Goal: Information Seeking & Learning: Learn about a topic

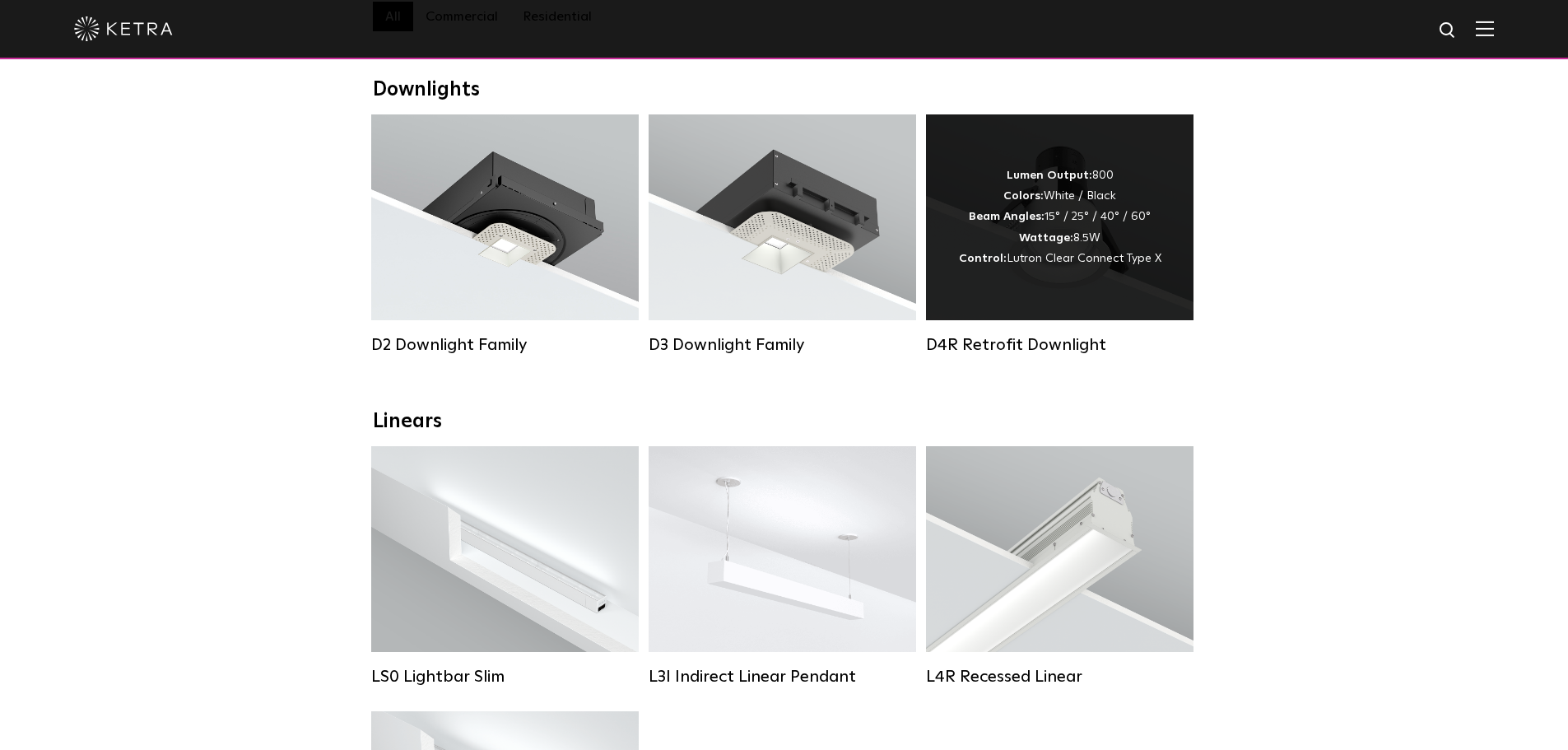
scroll to position [247, 0]
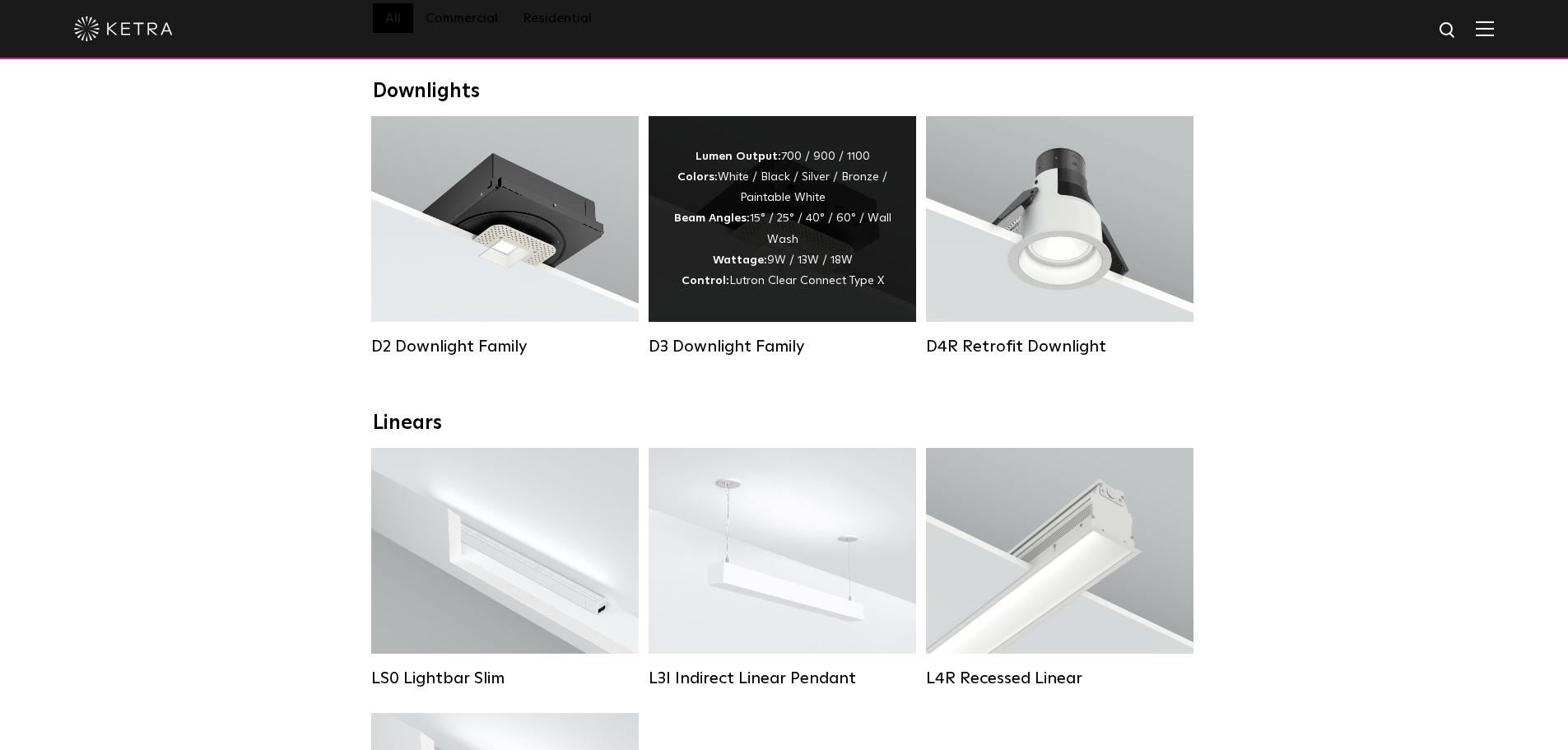
click at [841, 286] on span "Lutron Clear Connect Type X" at bounding box center [807, 281] width 155 height 12
click at [870, 286] on span "Lutron Clear Connect Type X" at bounding box center [807, 281] width 155 height 12
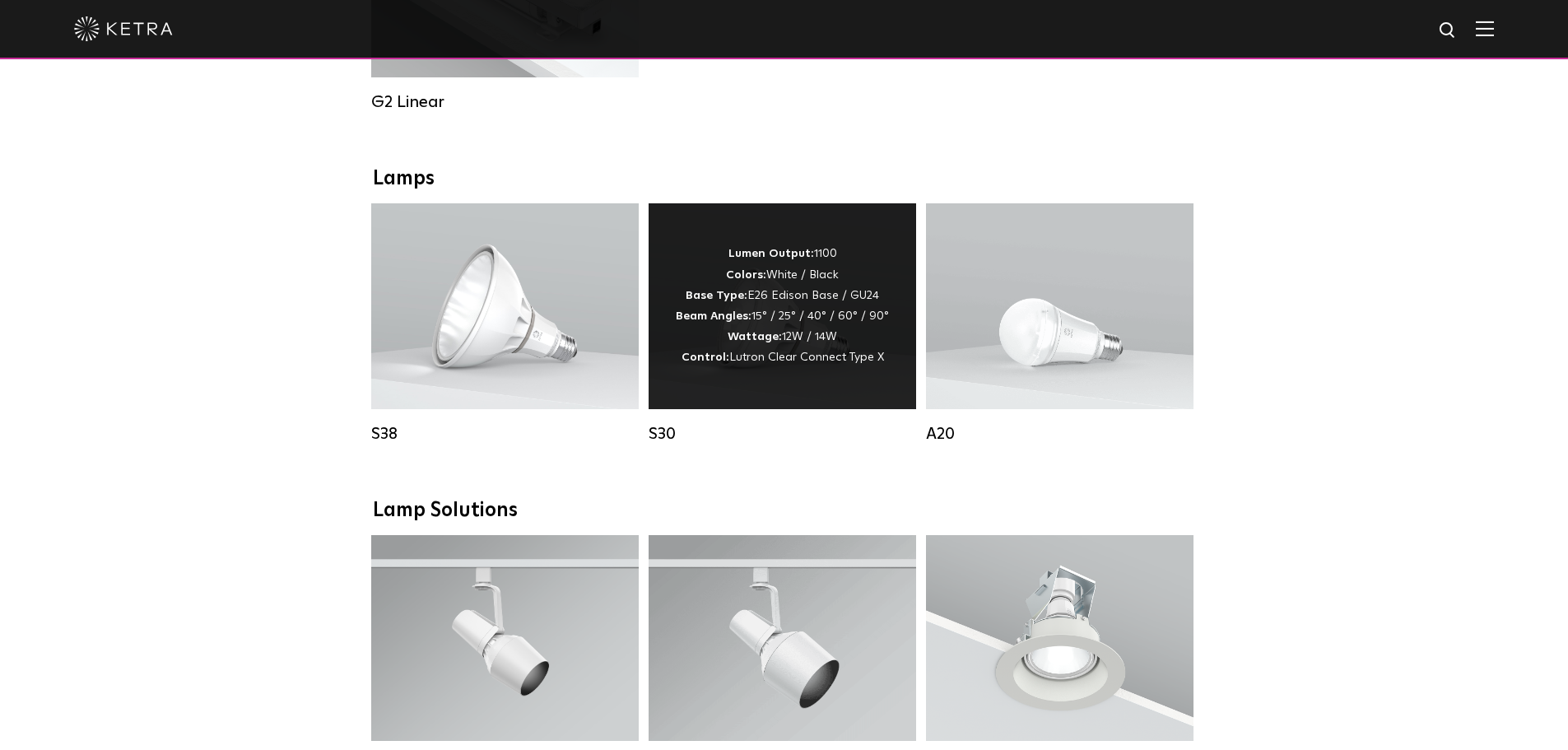
scroll to position [1070, 0]
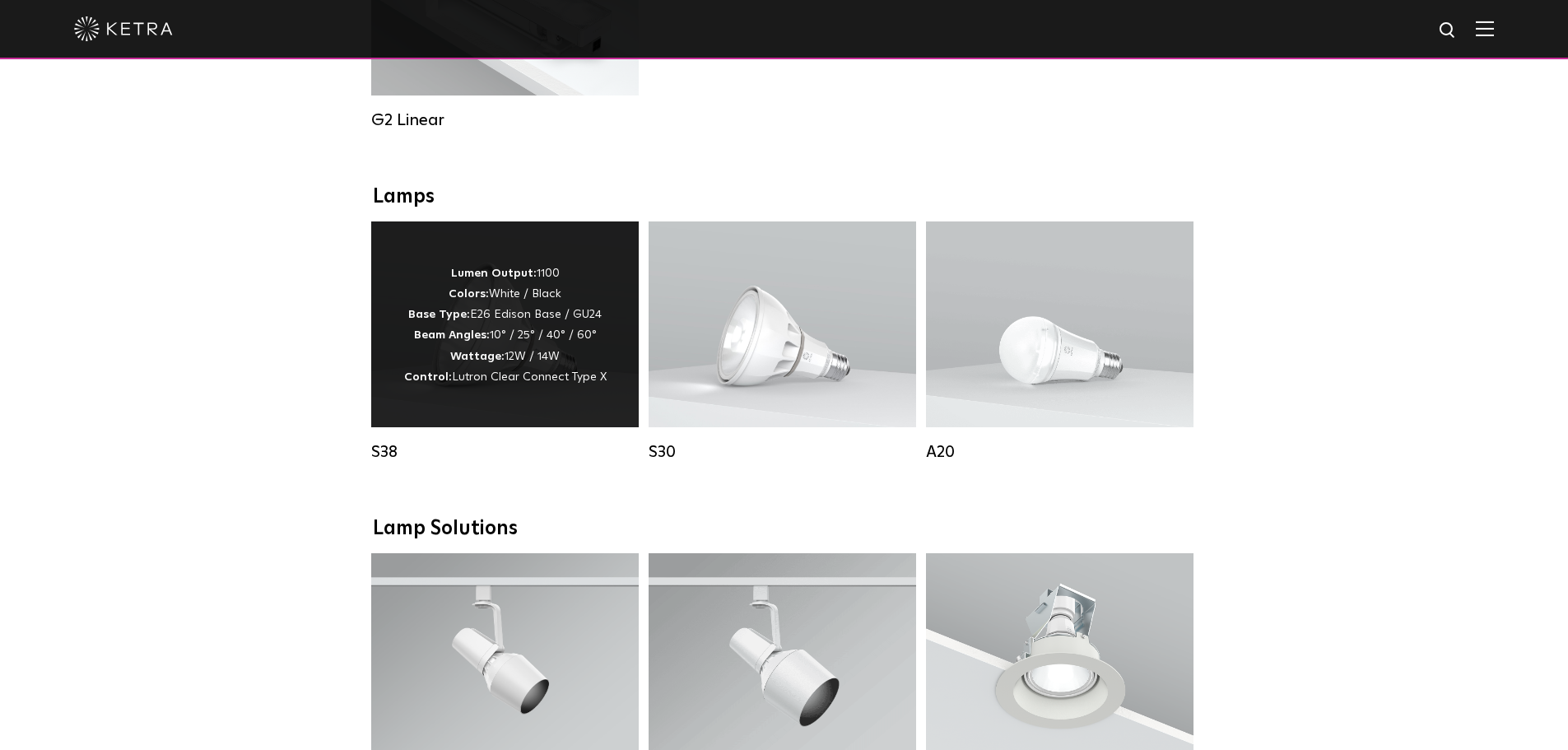
click at [496, 280] on strong "Lumen Output:" at bounding box center [494, 274] width 86 height 12
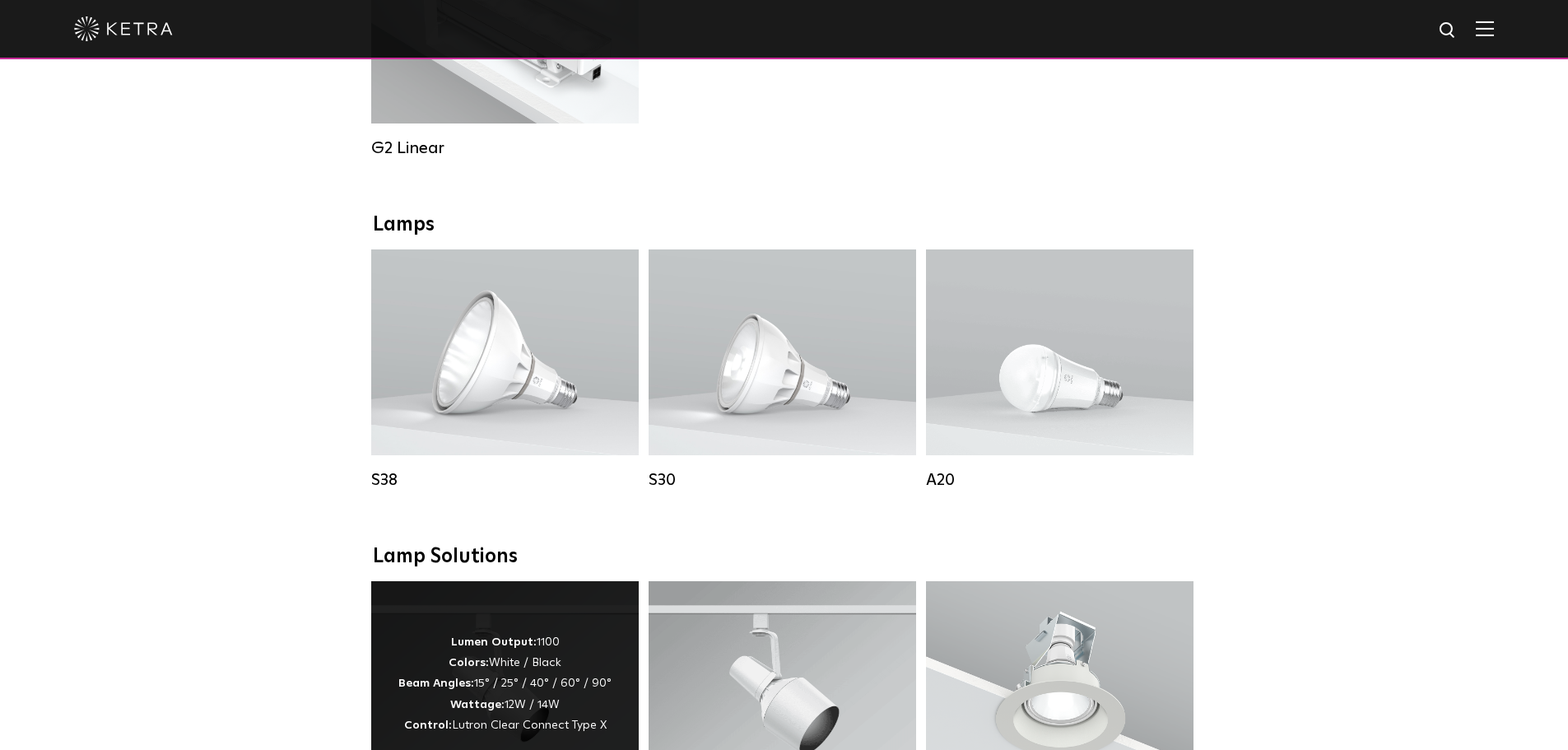
scroll to position [945, 0]
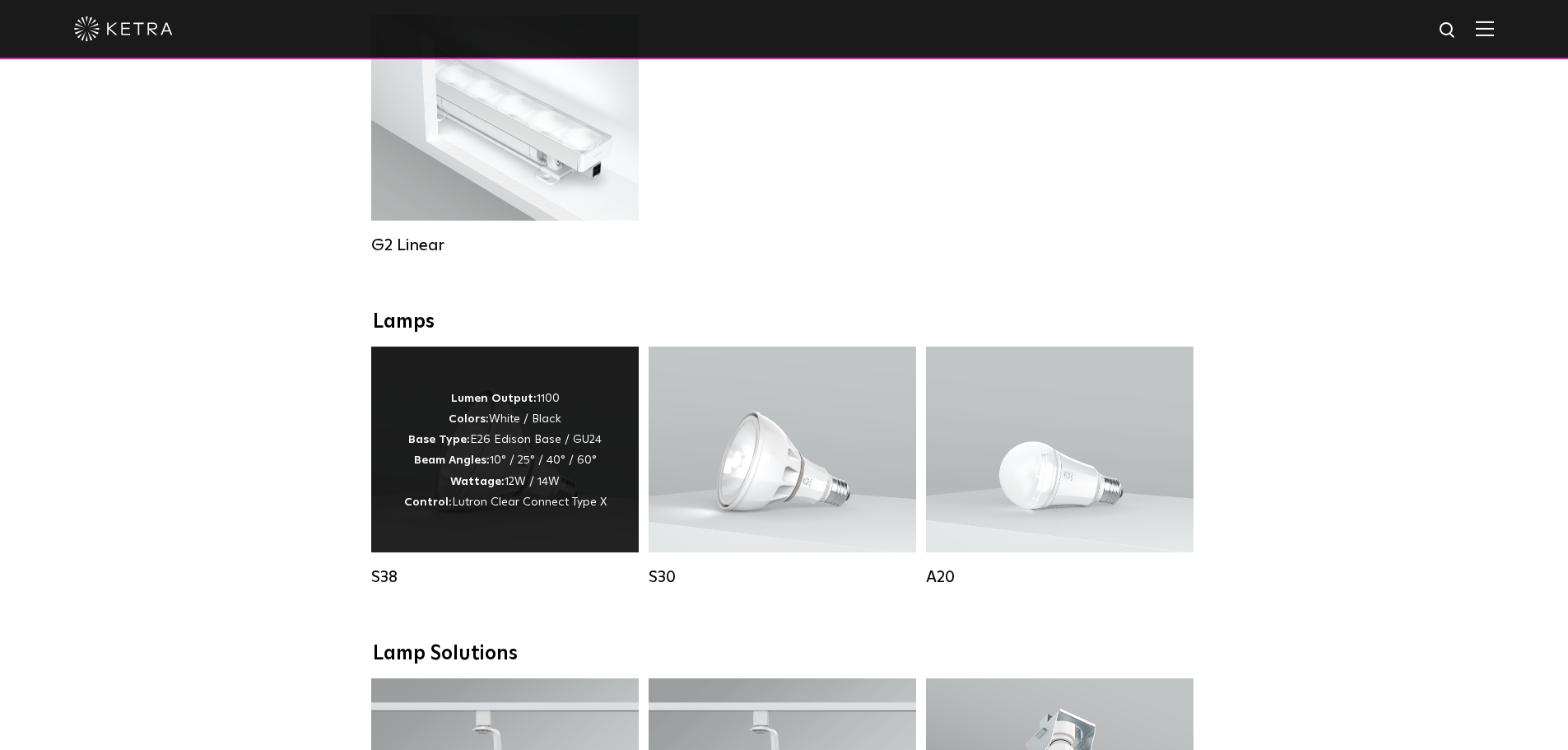
click at [530, 440] on p "Lumen Output: 1100 Colors: White / Black Base Type: E26 Edison Base / GU24 Beam…" at bounding box center [506, 451] width 203 height 124
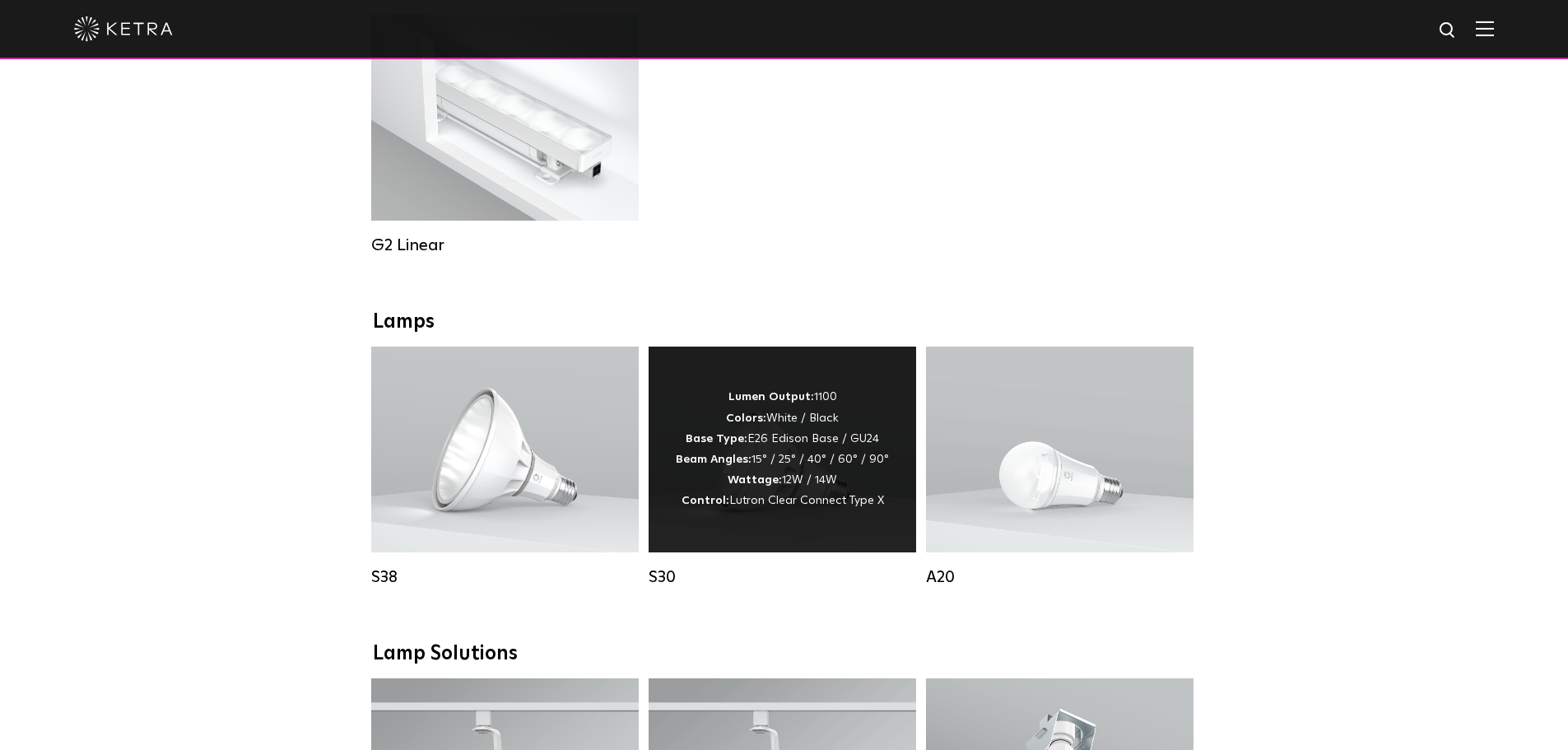
click at [849, 452] on div "Lumen Output: 1100 Colors: White / Black Base Type: E26 Edison Base / GU24 Beam…" at bounding box center [782, 449] width 213 height 124
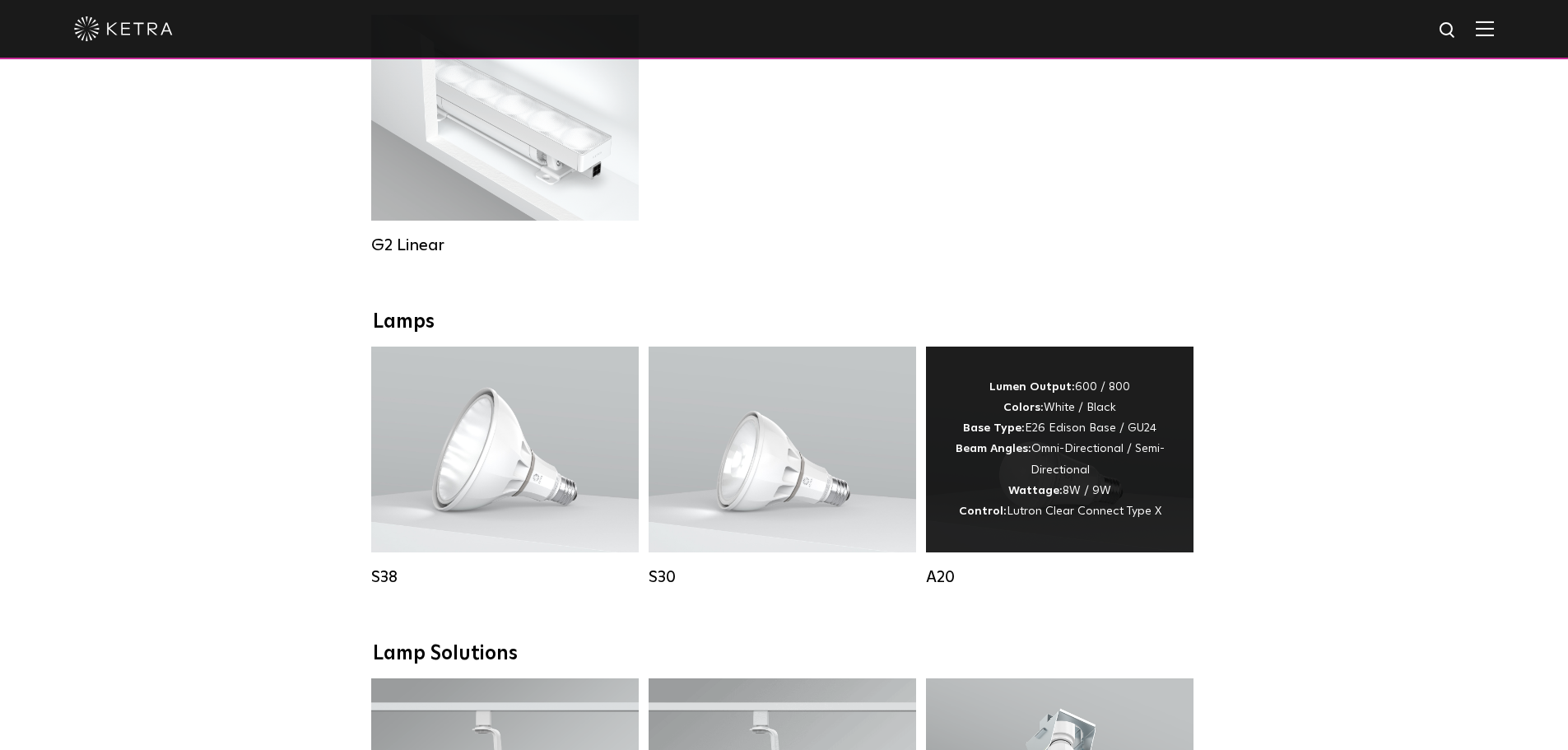
click at [1118, 414] on div "Lumen Output: 600 / 800 Colors: White / Black Base Type: E26 Edison Base / GU24…" at bounding box center [1060, 450] width 218 height 145
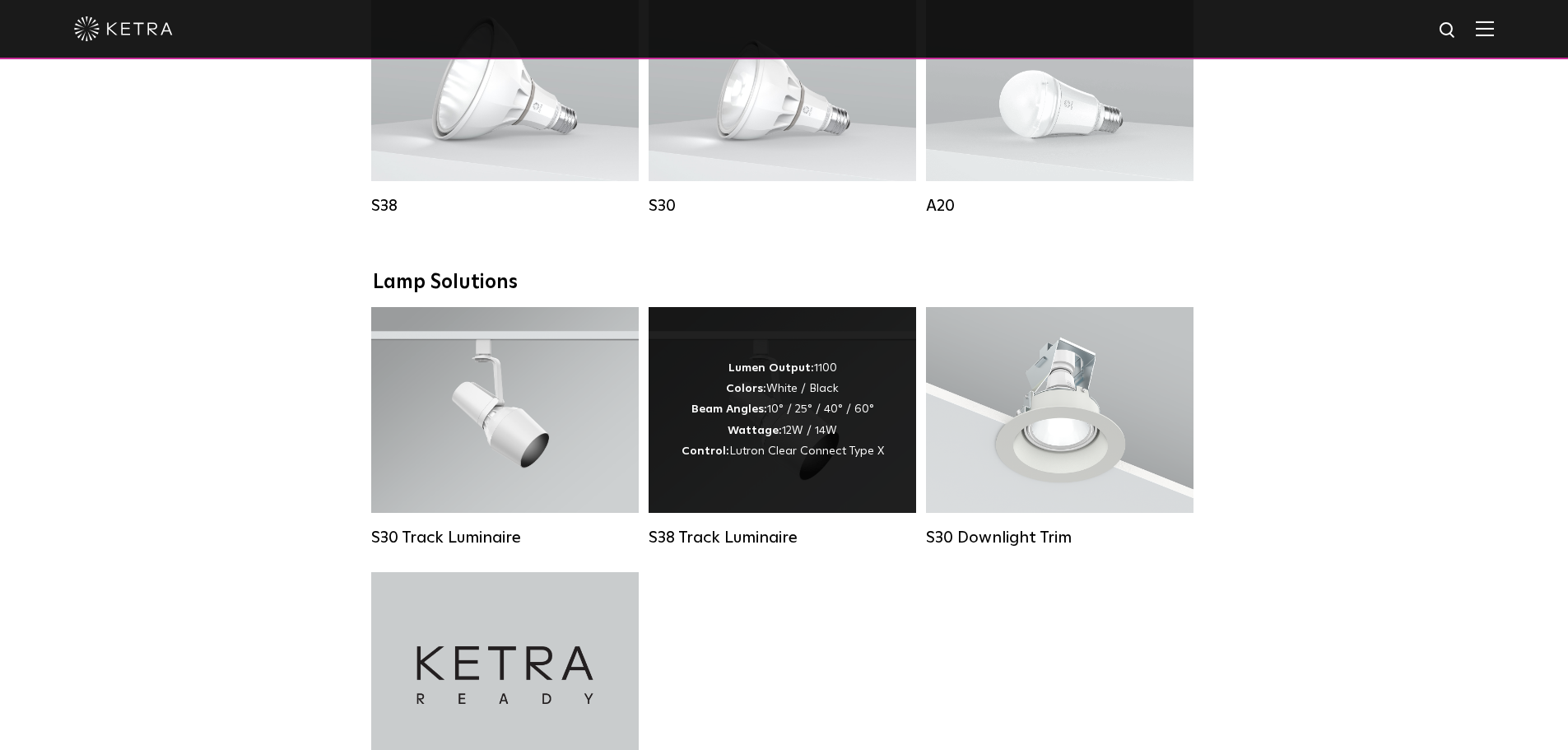
scroll to position [1358, 0]
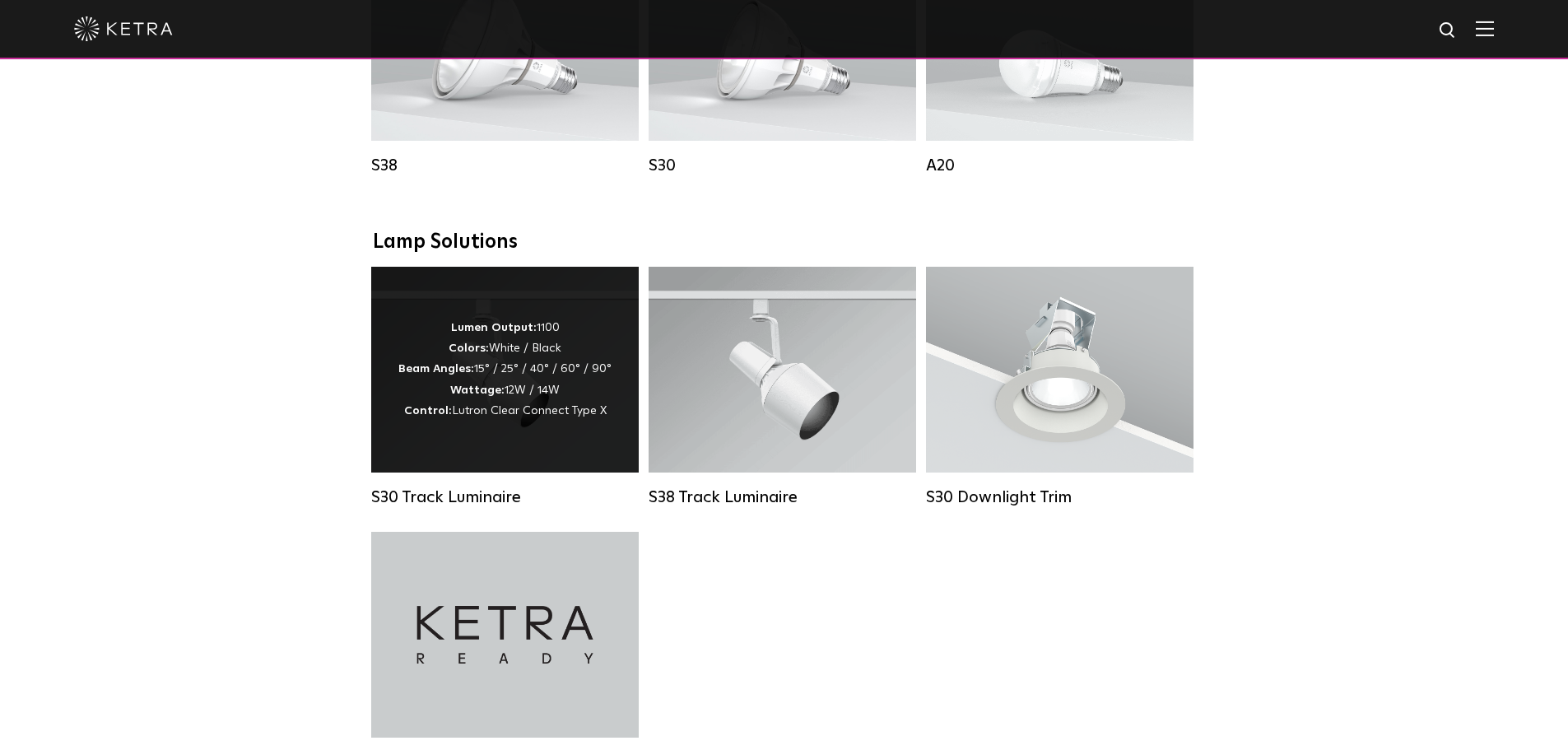
click at [528, 368] on div "Lumen Output: 1100 Colors: White / Black Beam Angles: 15° / 25° / 40° / 60° / 9…" at bounding box center [505, 370] width 213 height 104
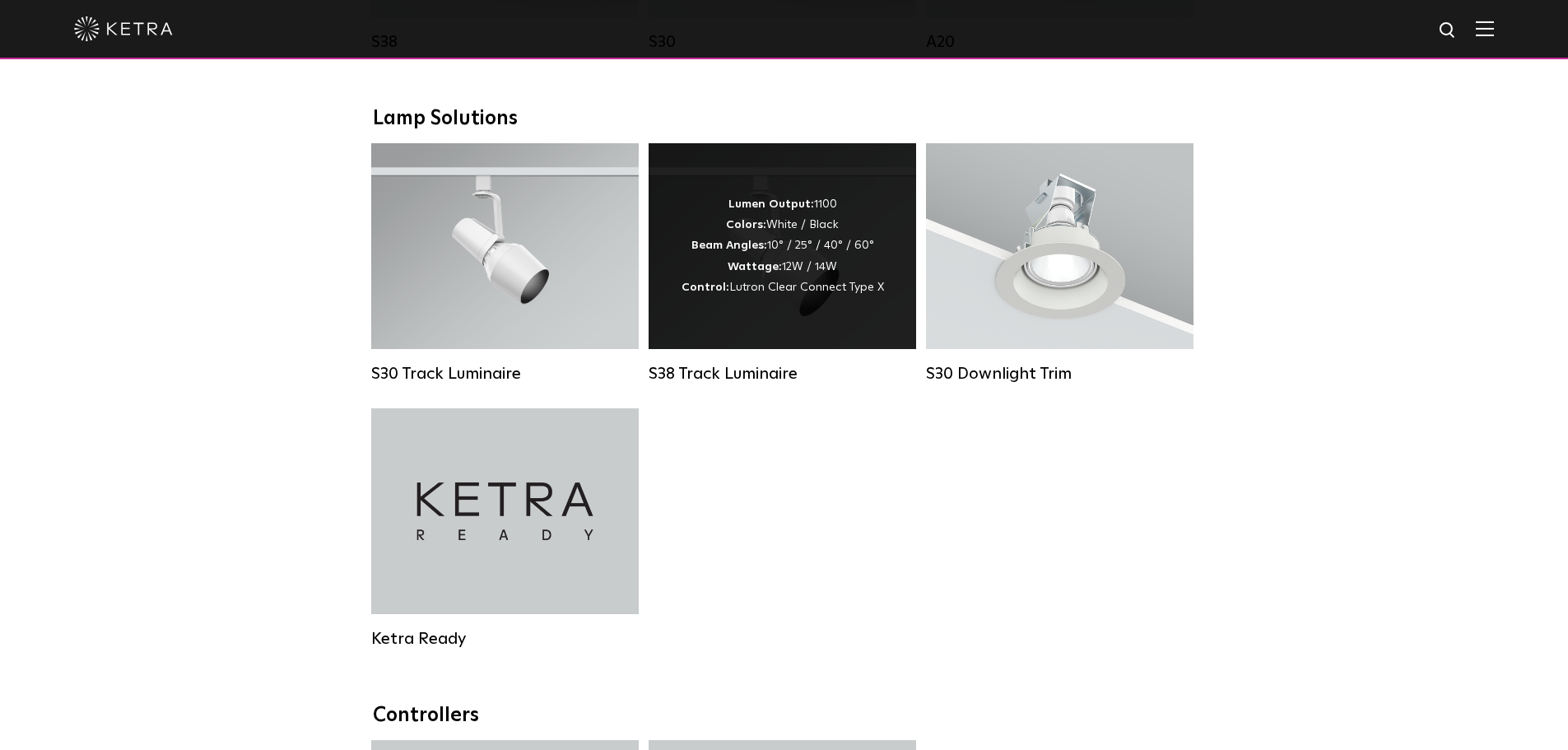
scroll to position [1439, 0]
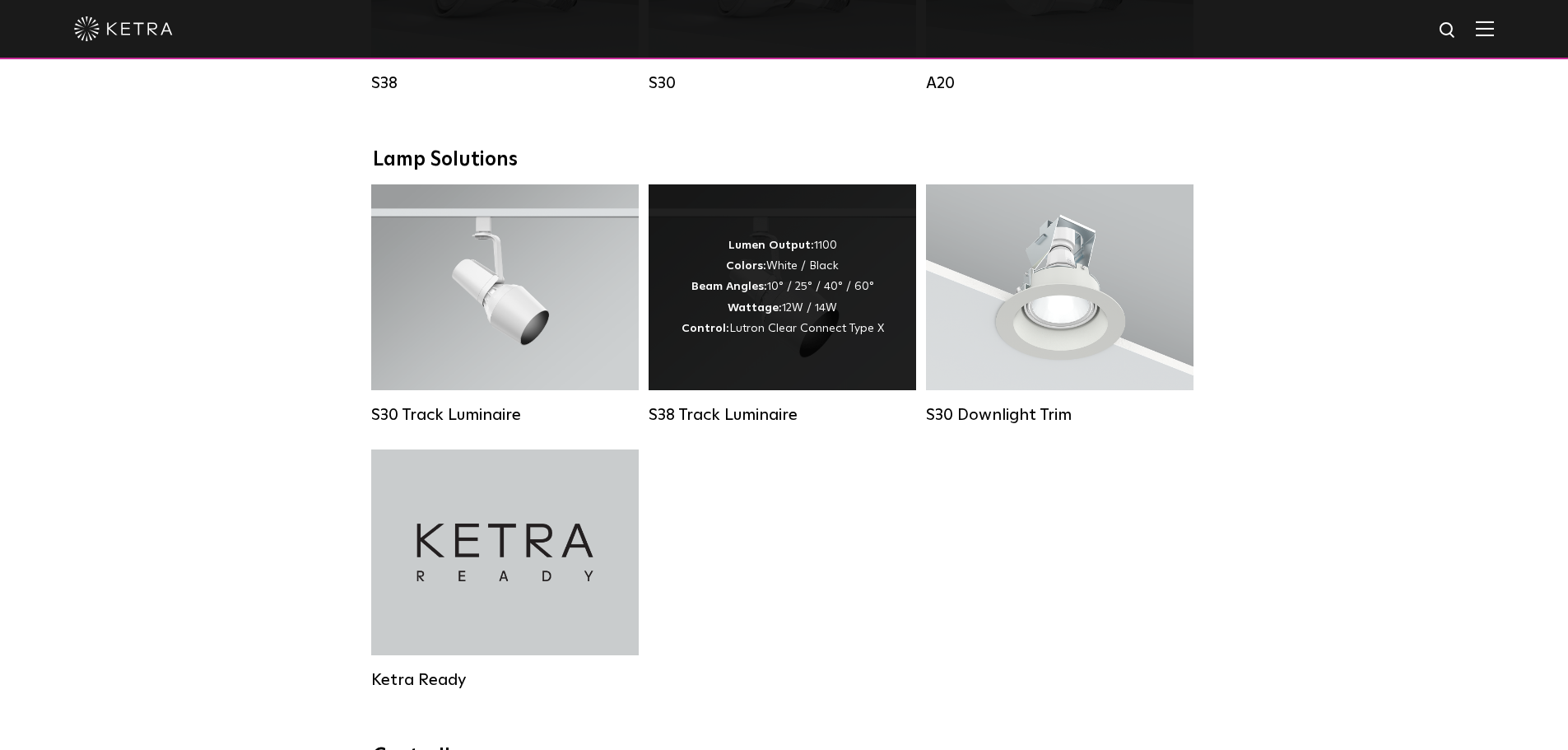
click at [832, 334] on span "Lutron Clear Connect Type X" at bounding box center [807, 329] width 155 height 12
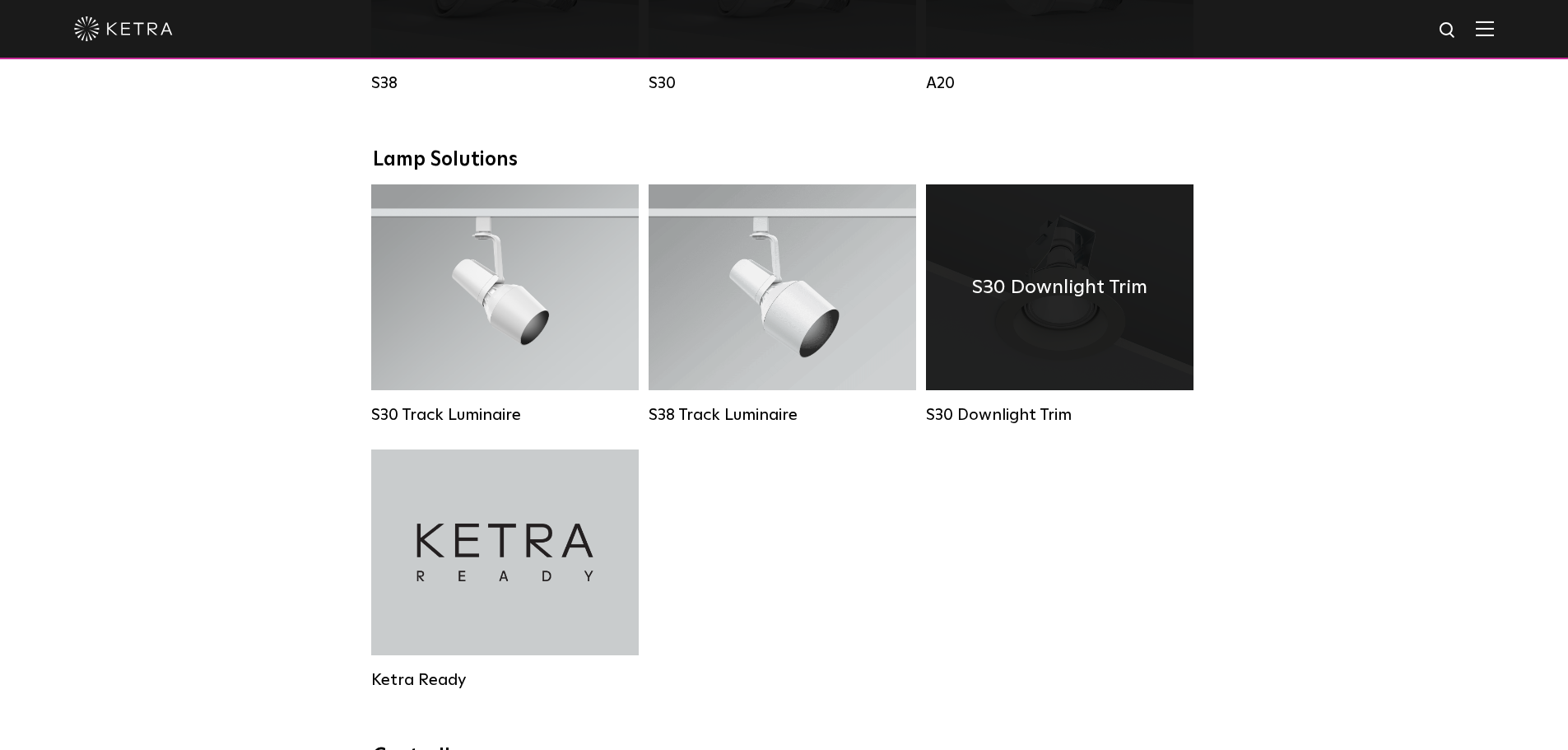
click at [1060, 334] on div "S30 Downlight Trim" at bounding box center [1060, 287] width 267 height 206
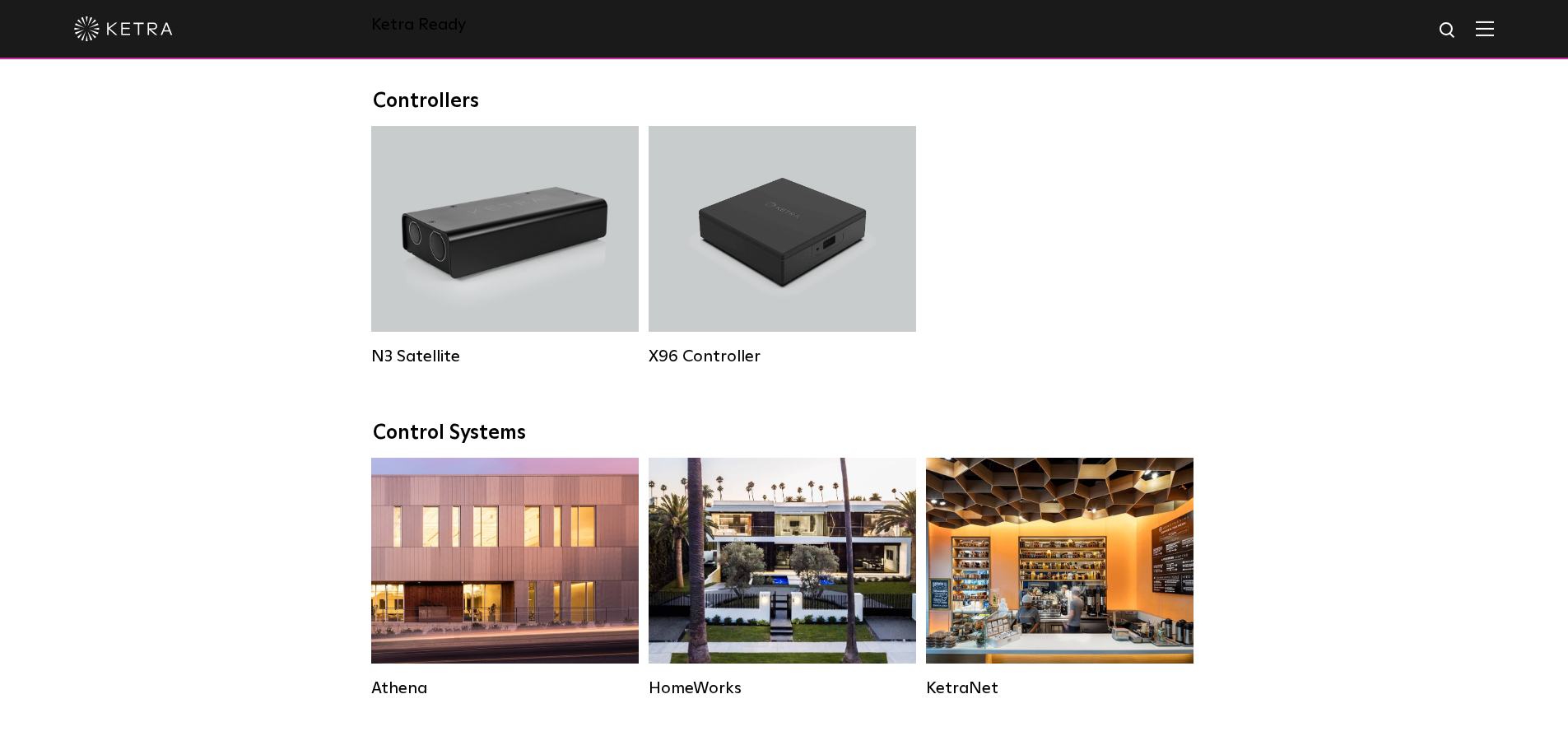
scroll to position [2098, 0]
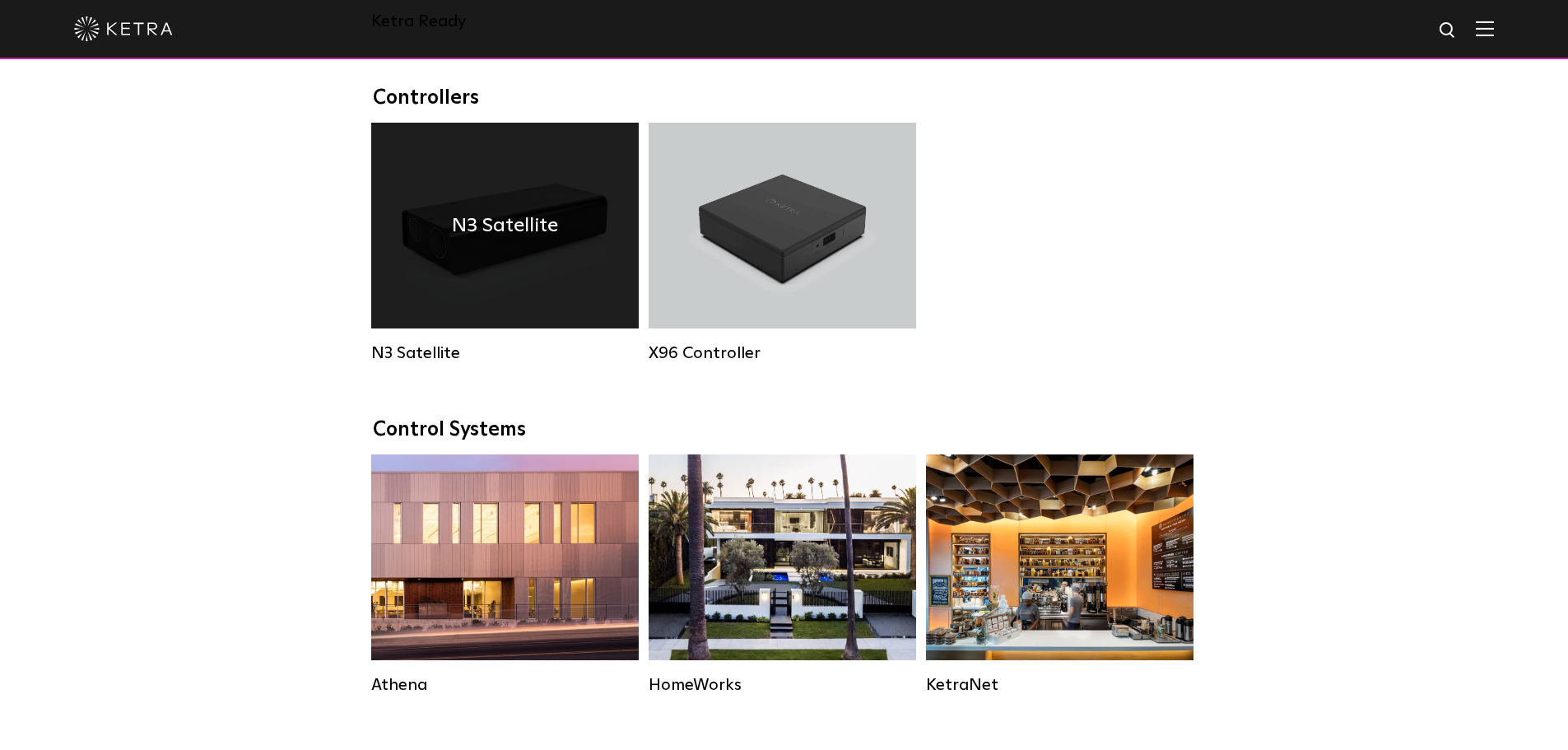
click at [512, 266] on div "N3 Satellite" at bounding box center [505, 226] width 267 height 206
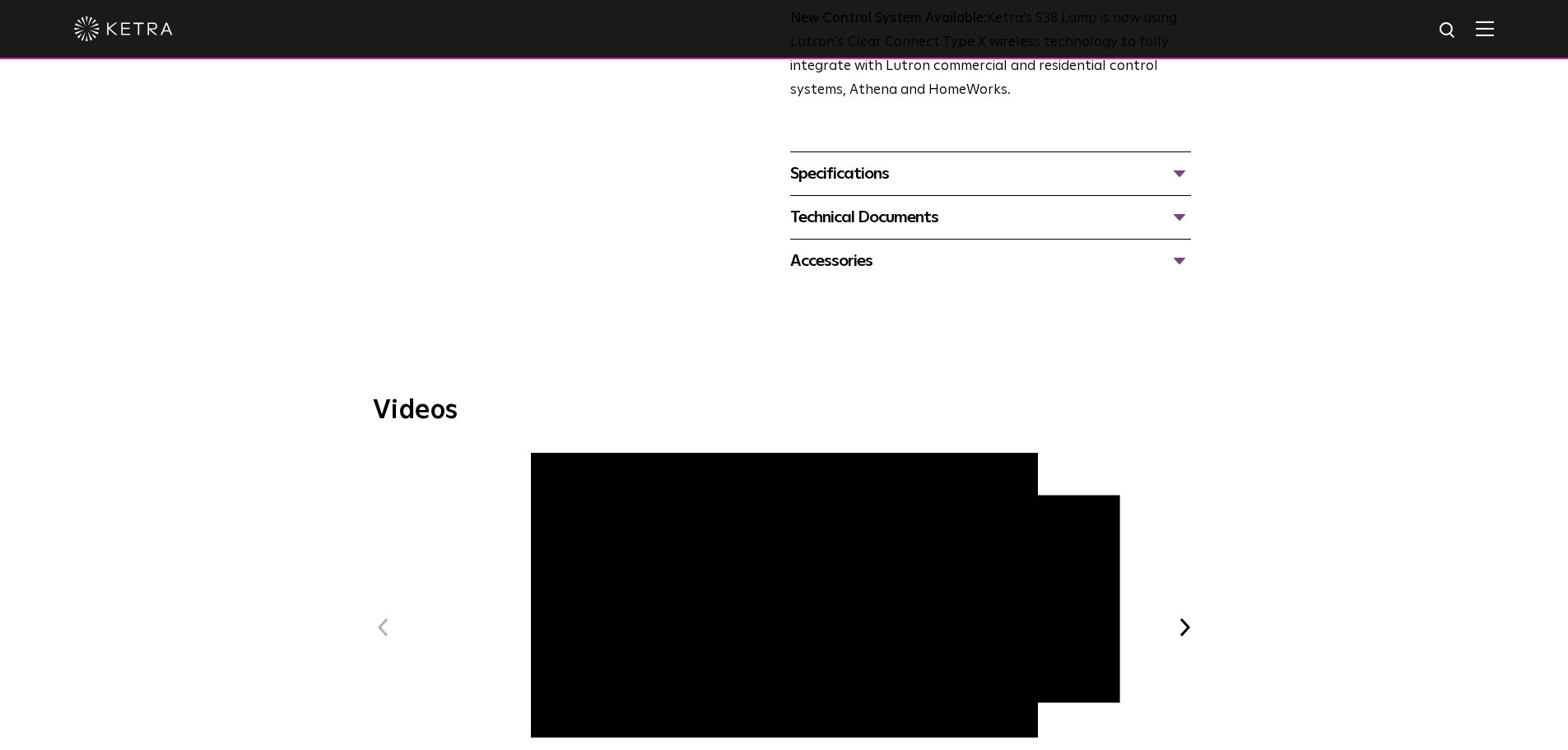
scroll to position [494, 0]
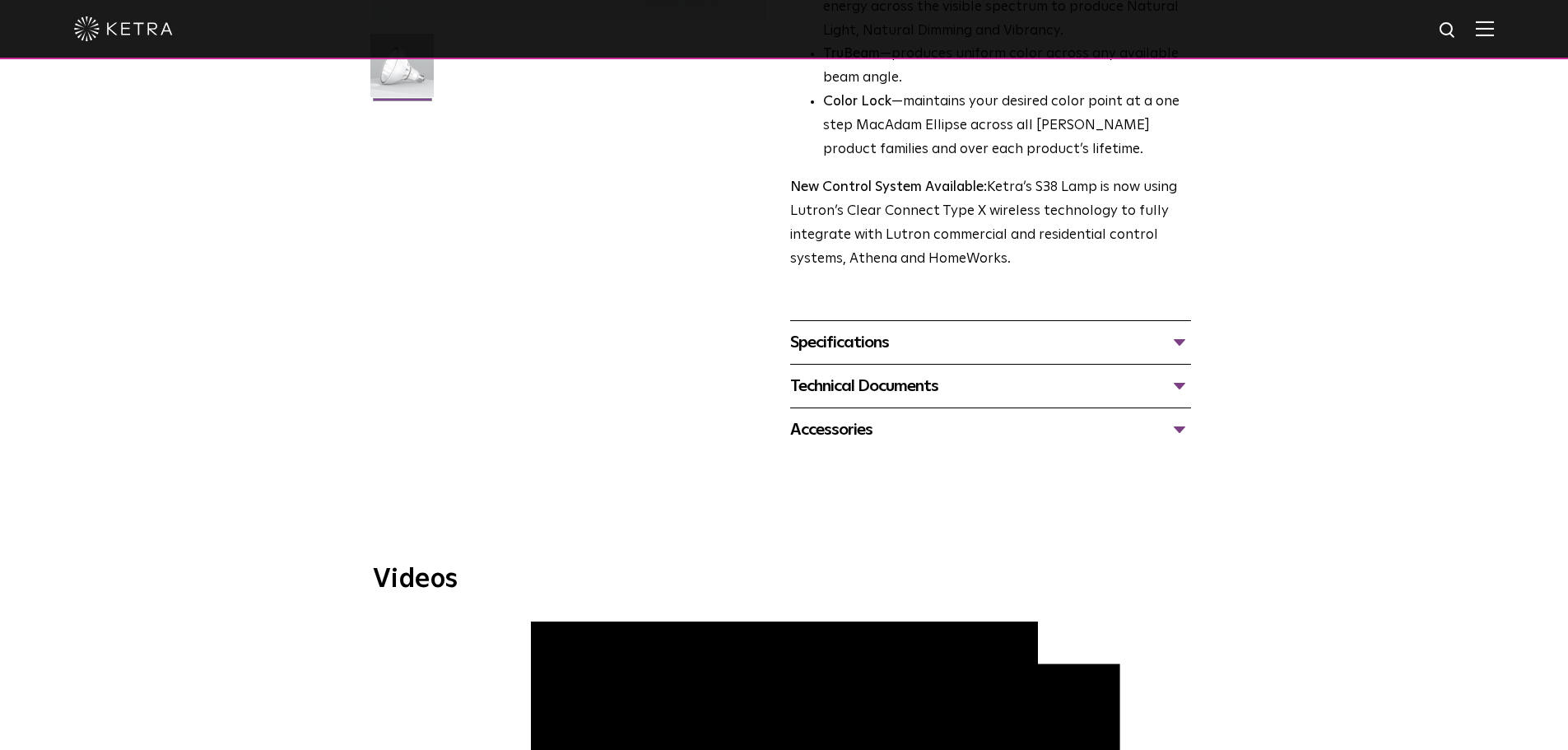
click at [1179, 344] on div "Specifications" at bounding box center [991, 343] width 401 height 26
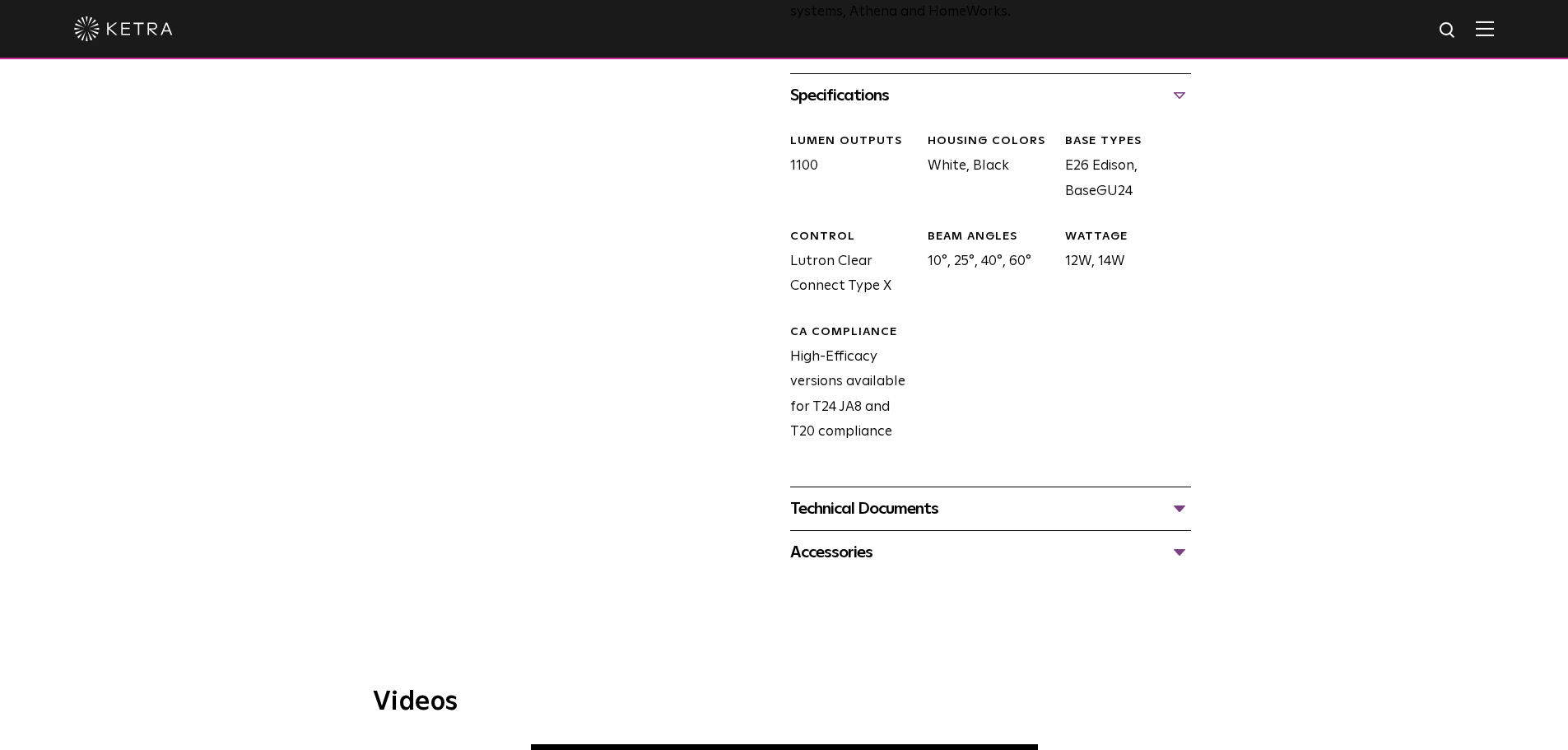
click at [1157, 501] on div "Technical Documents" at bounding box center [991, 509] width 401 height 26
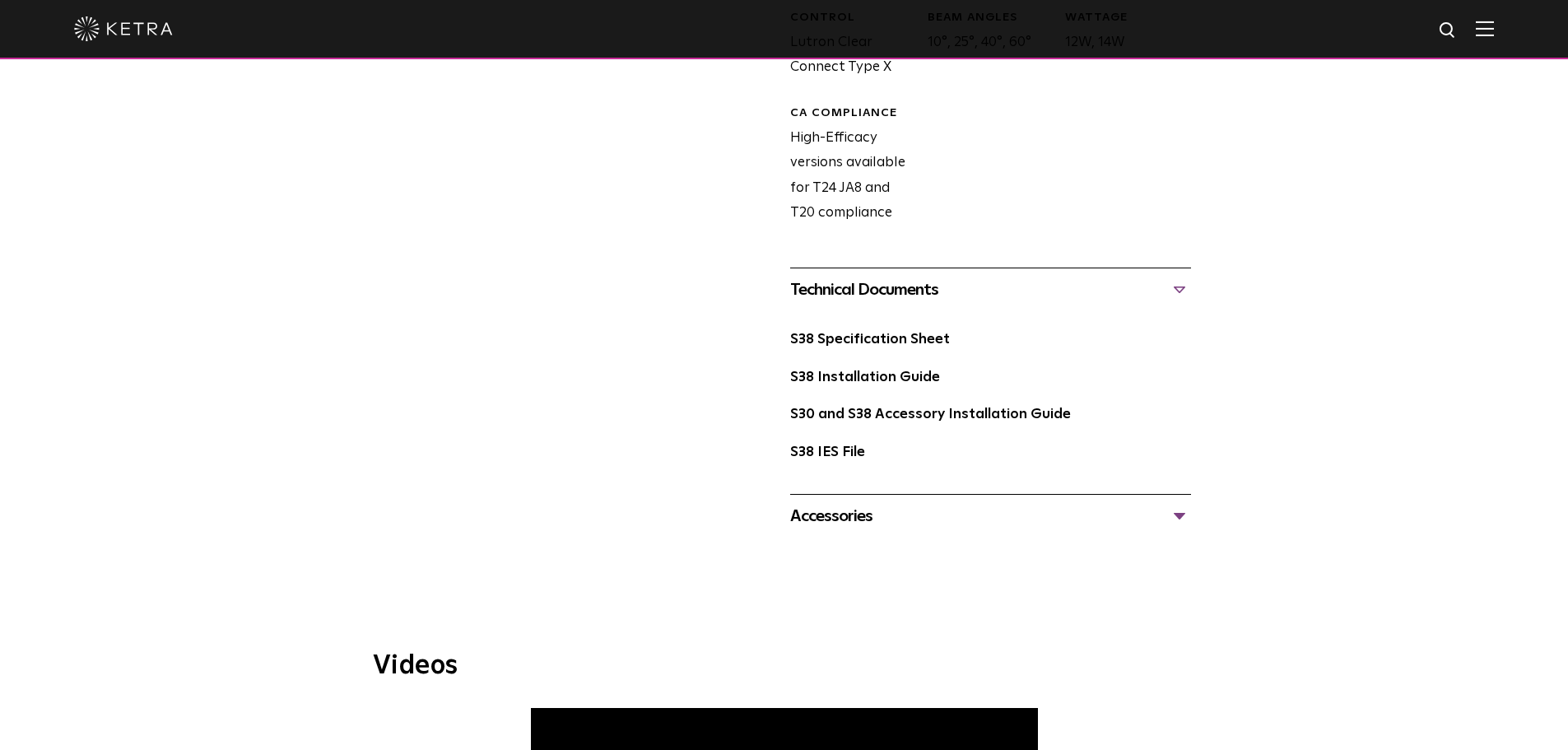
scroll to position [989, 0]
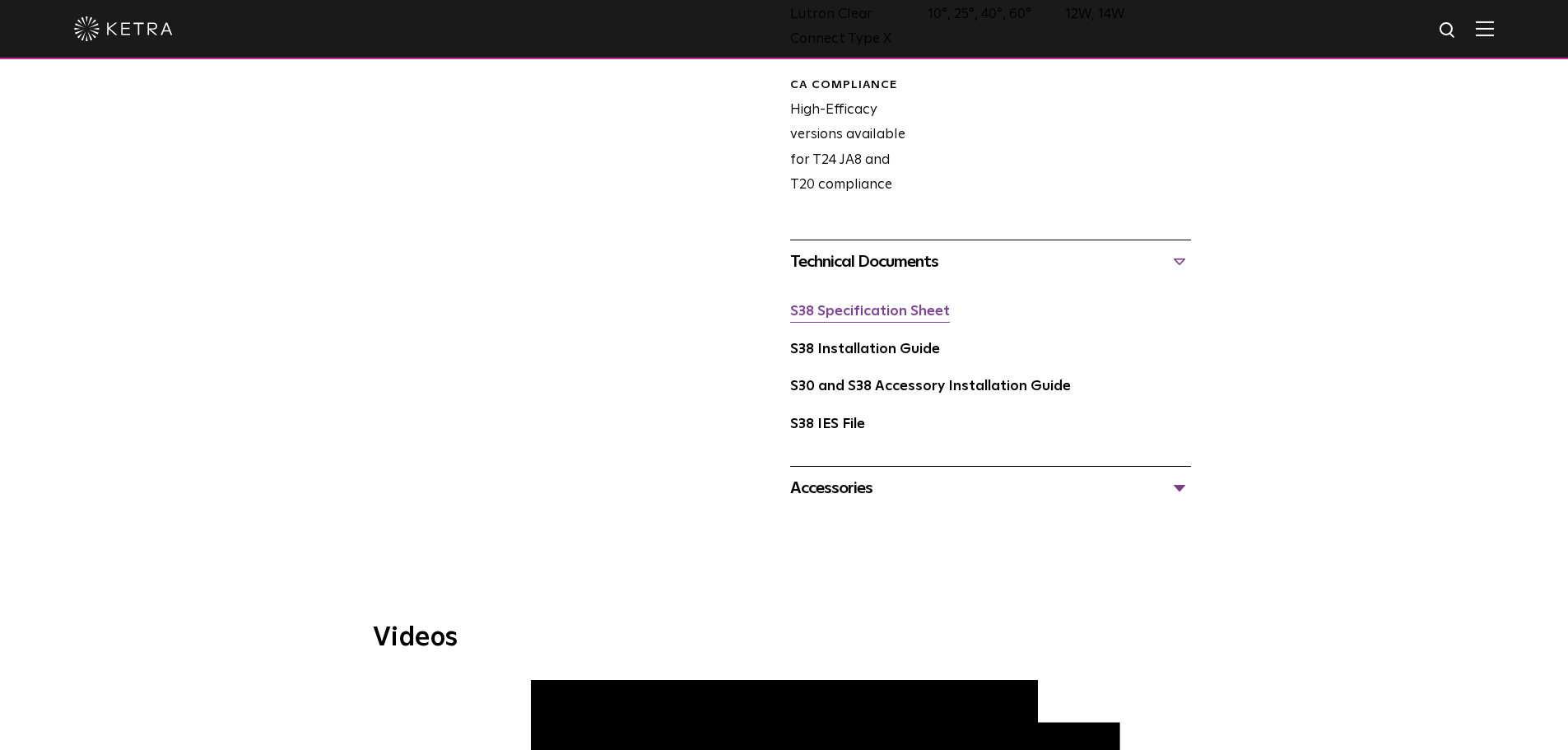
click at [865, 313] on link "S38 Specification Sheet" at bounding box center [870, 312] width 159 height 14
click at [907, 353] on link "S38 Installation Guide" at bounding box center [865, 349] width 150 height 14
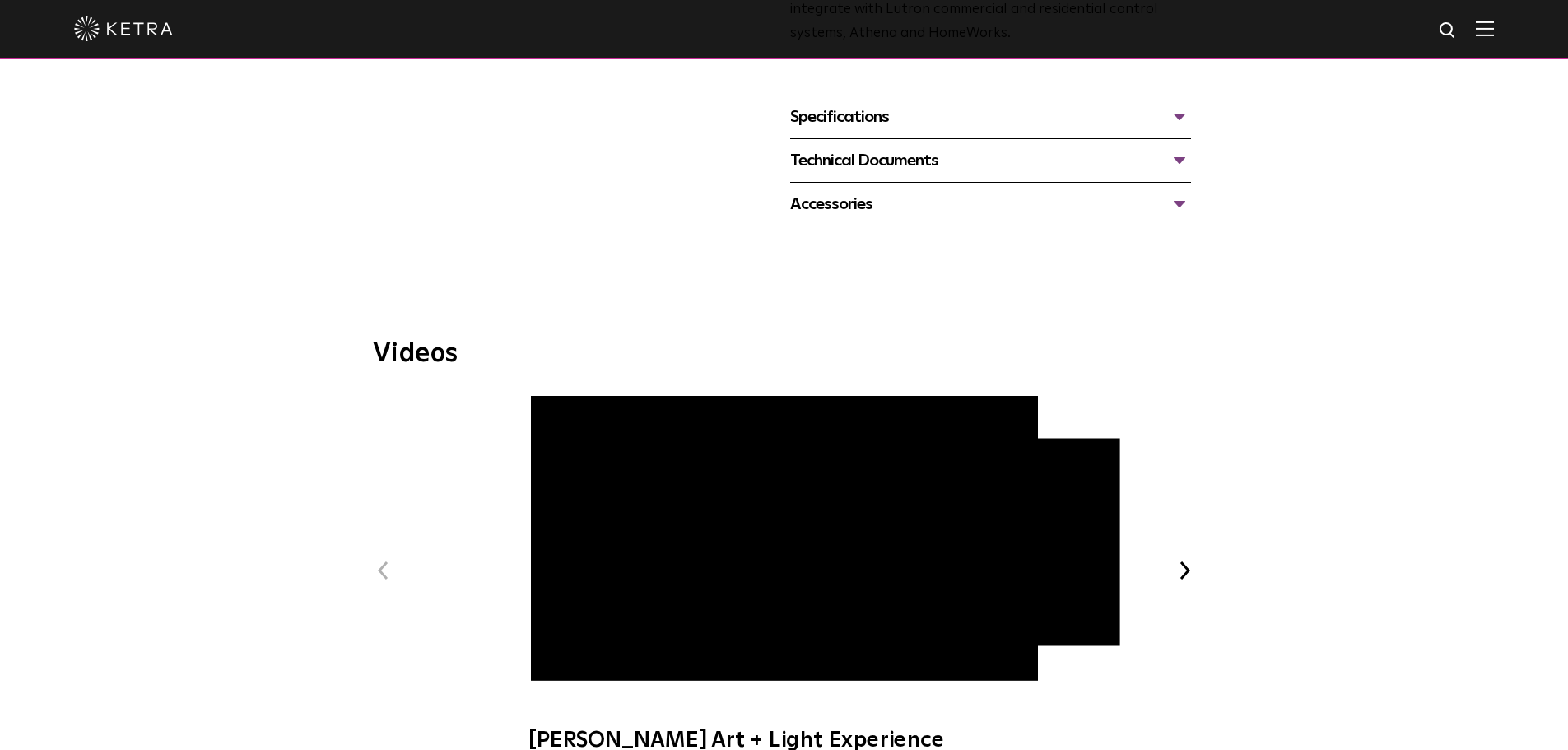
scroll to position [577, 0]
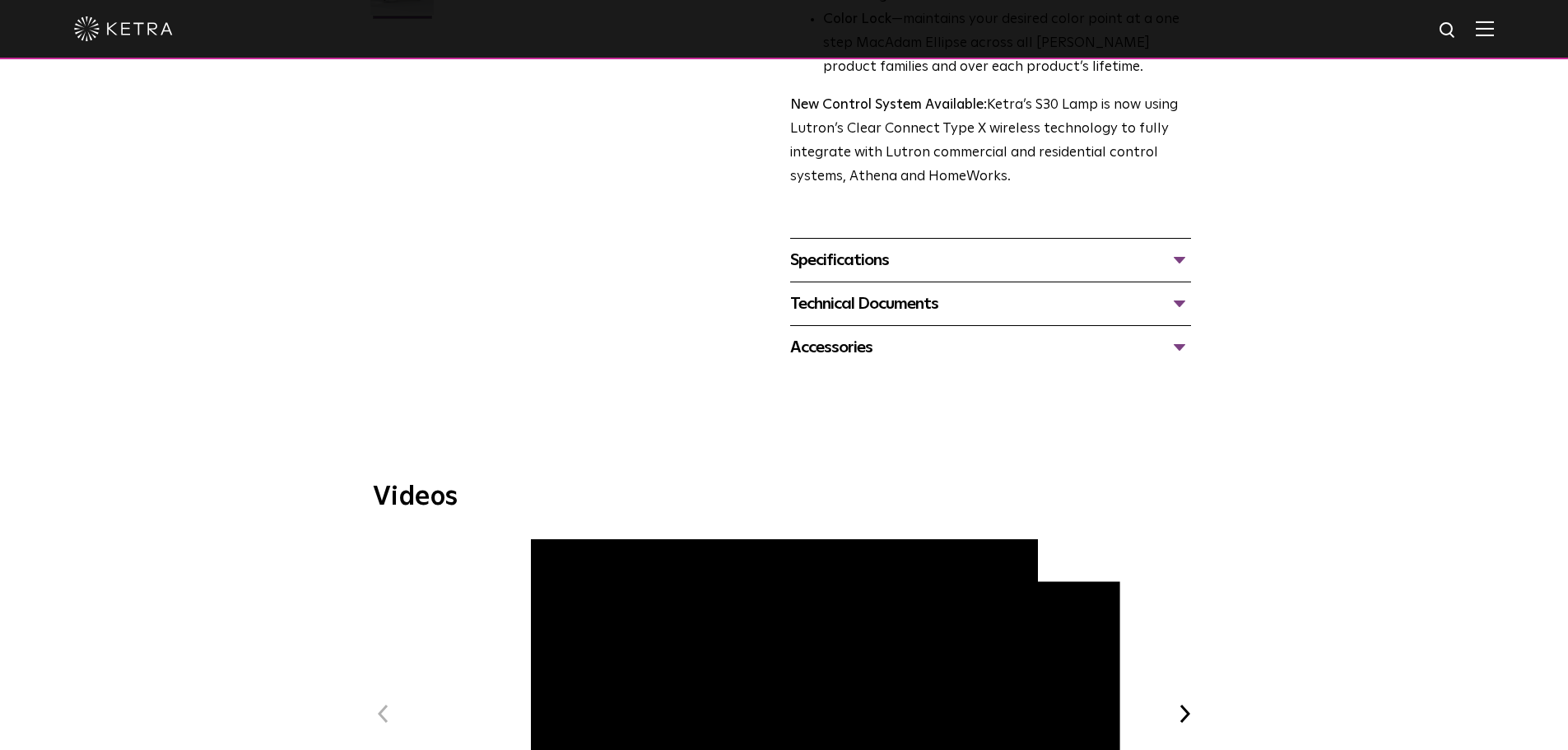
click at [1186, 294] on div "Technical Documents" at bounding box center [991, 303] width 401 height 26
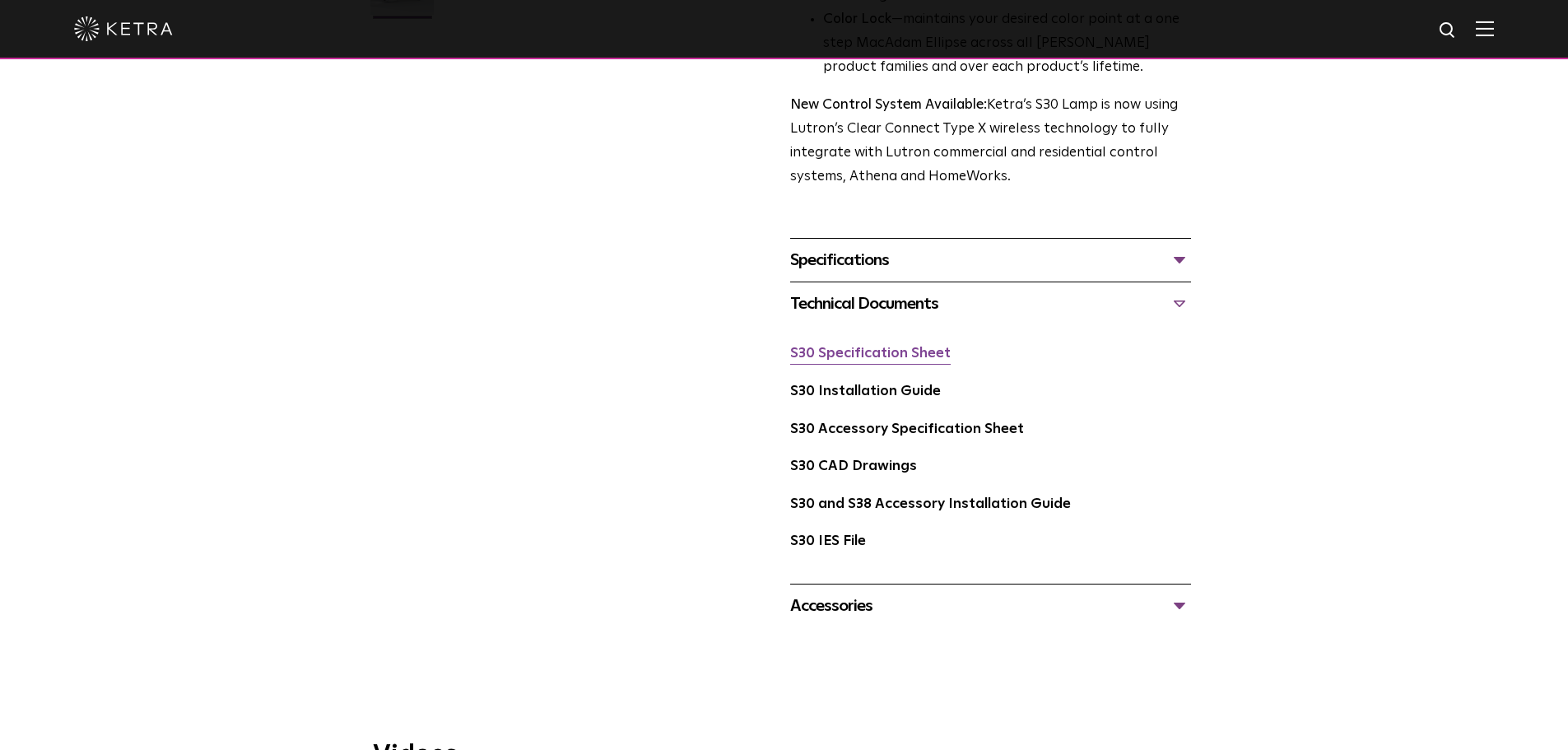
click at [905, 347] on link "S30 Specification Sheet" at bounding box center [870, 354] width 160 height 14
click at [890, 385] on link "S30 Installation Guide" at bounding box center [865, 391] width 151 height 14
click at [926, 355] on link "S30 Specification Sheet" at bounding box center [870, 354] width 160 height 14
click at [930, 433] on link "S30 Accessory Specification Sheet" at bounding box center [907, 430] width 233 height 14
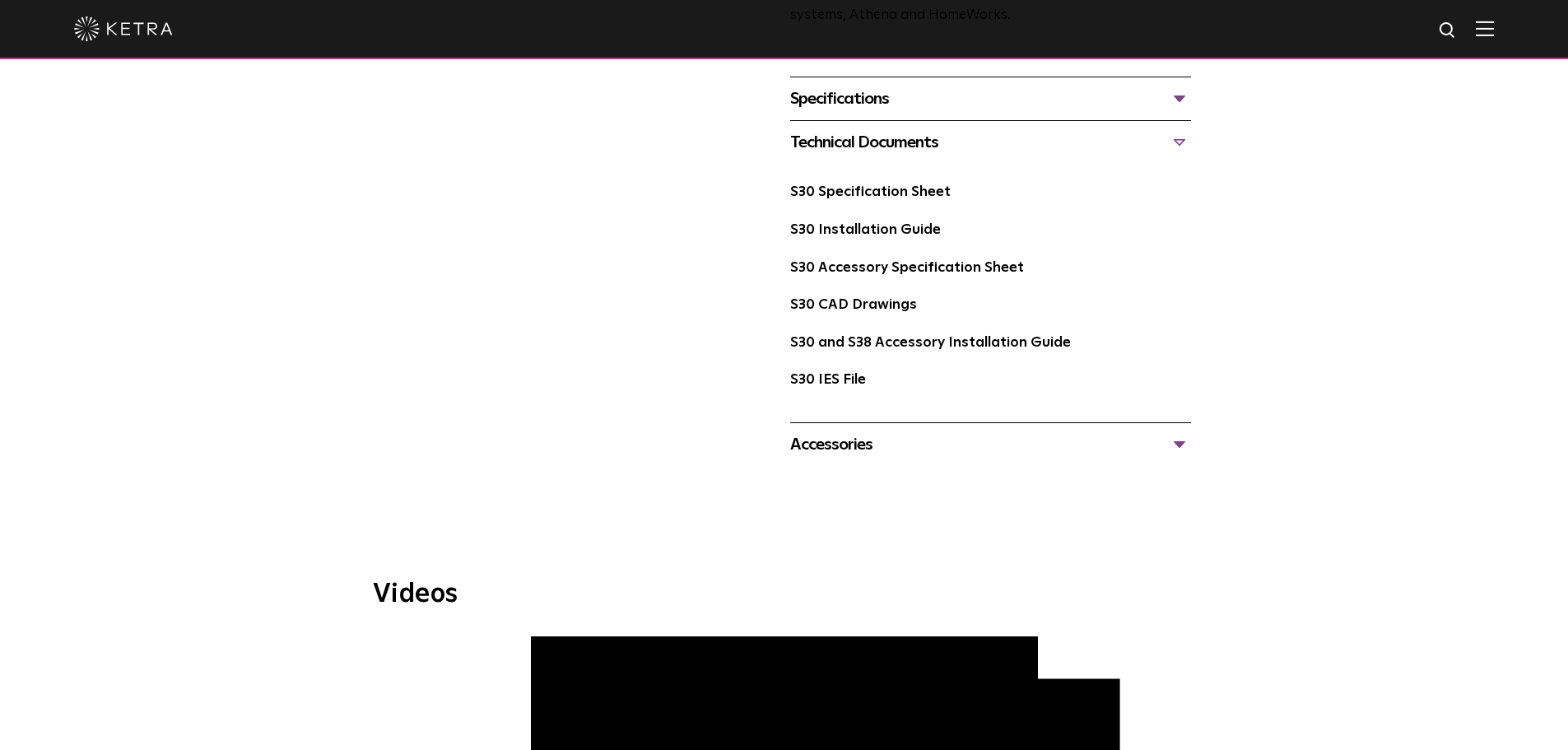
scroll to position [741, 0]
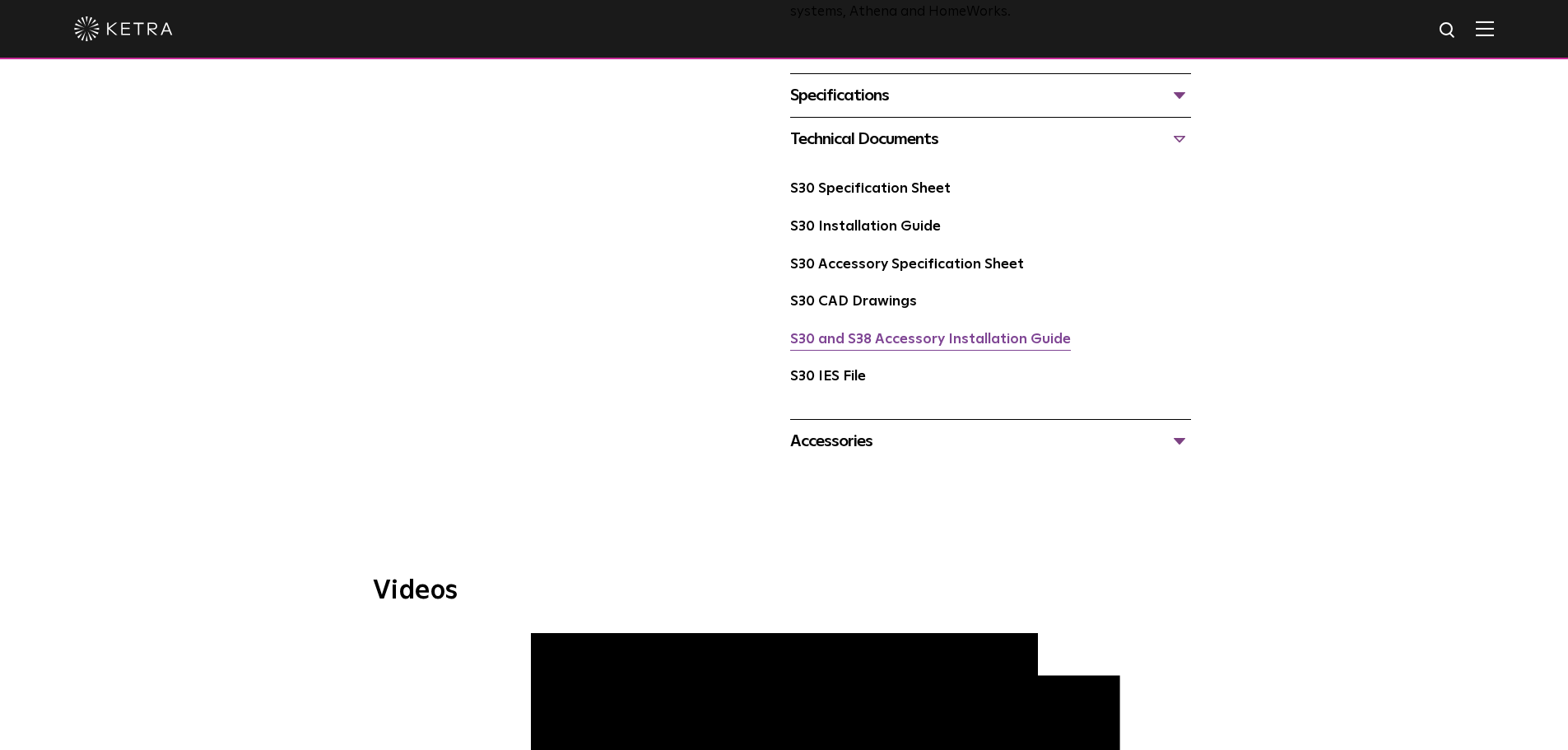
click at [947, 347] on link "S30 and S38 Accessory Installation Guide" at bounding box center [931, 339] width 281 height 14
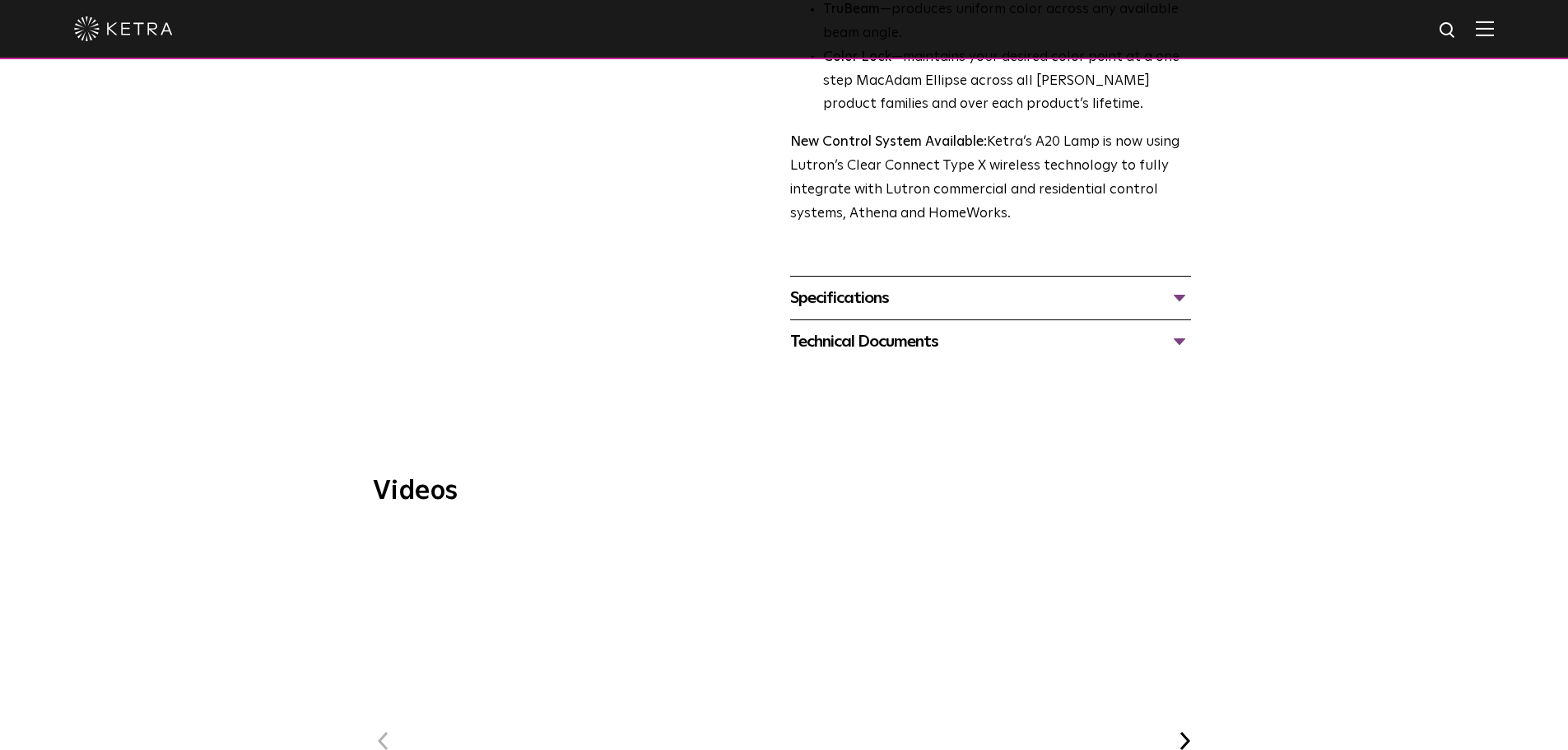
scroll to position [659, 0]
click at [1175, 284] on div "Specifications" at bounding box center [991, 297] width 401 height 26
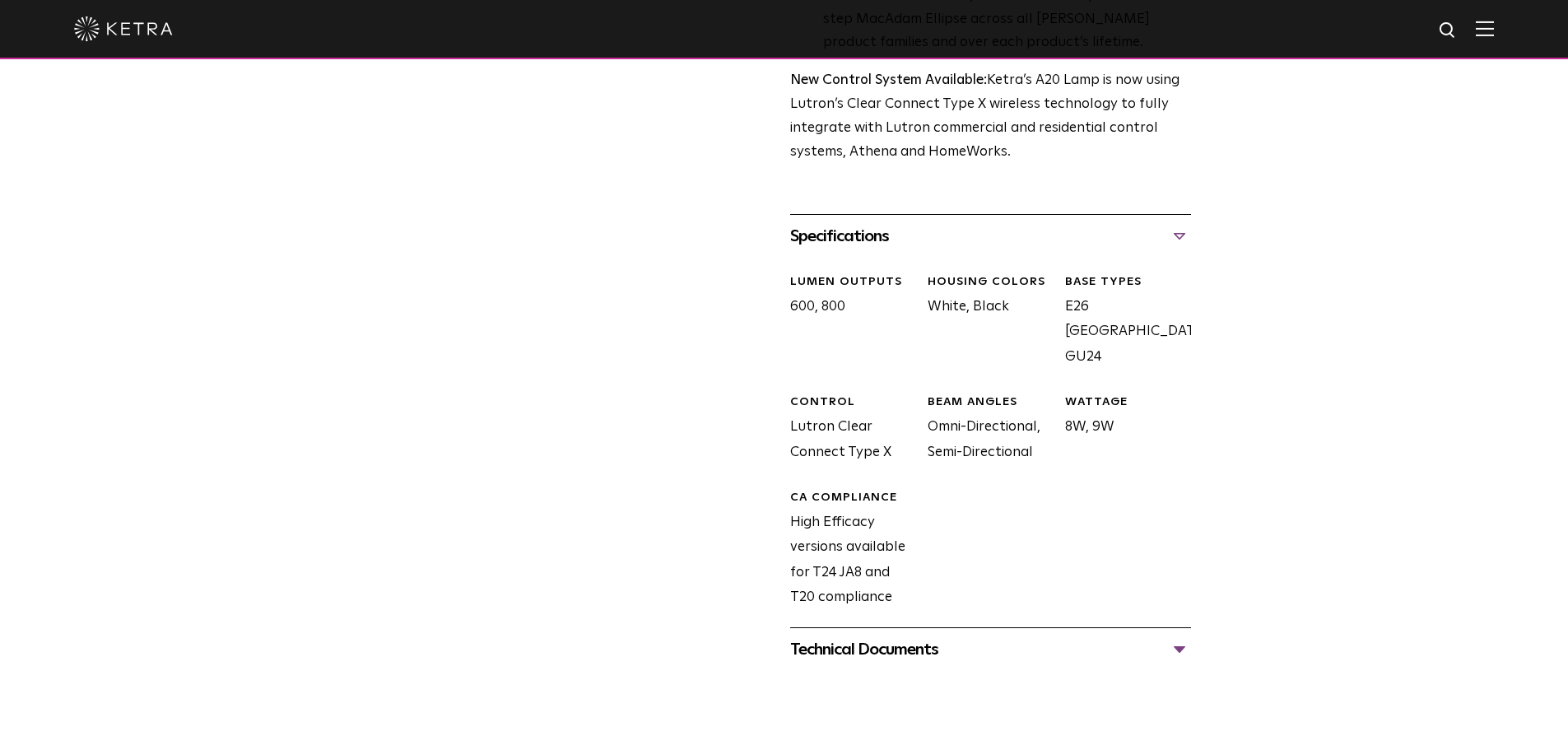
scroll to position [823, 0]
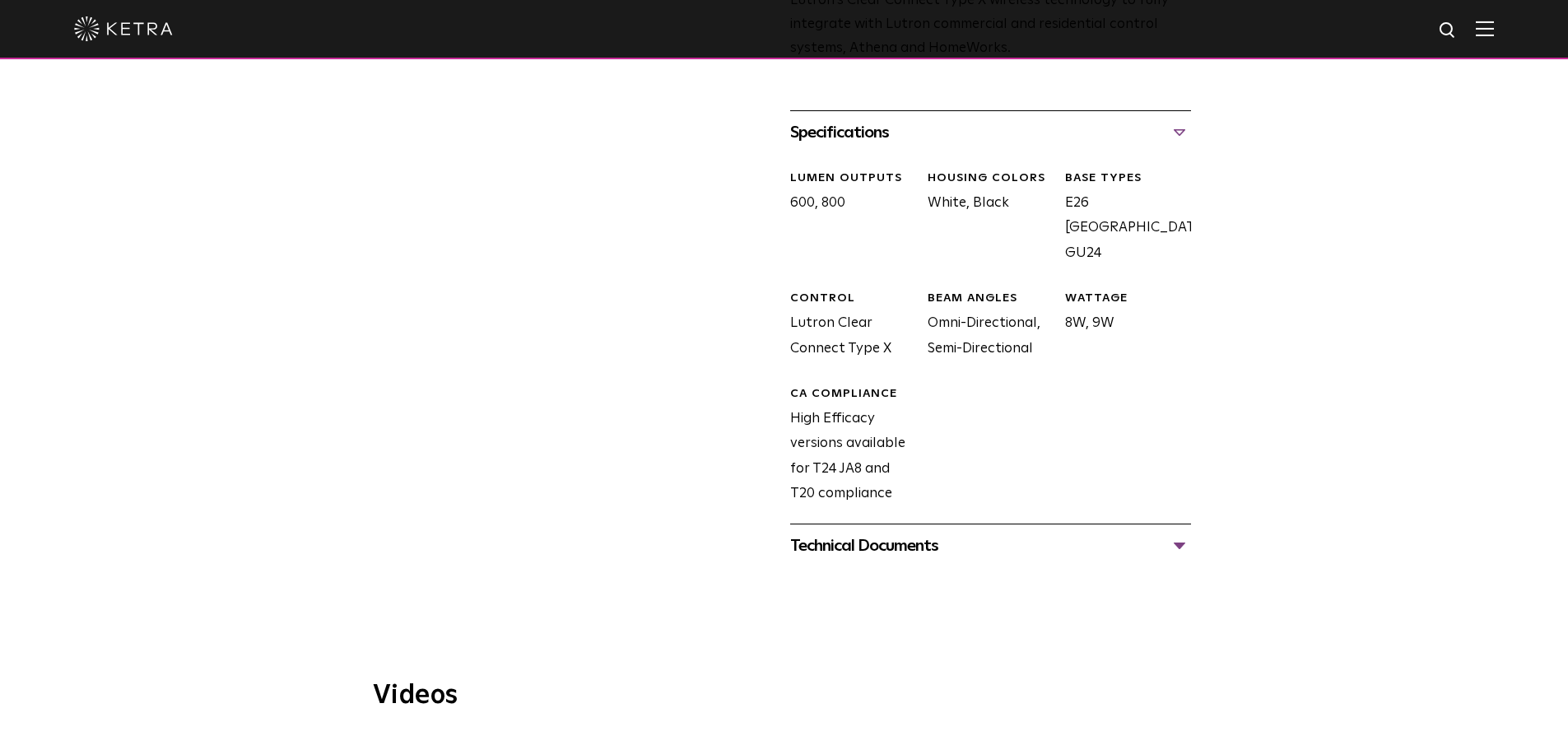
click at [1171, 533] on div "Technical Documents" at bounding box center [991, 545] width 401 height 26
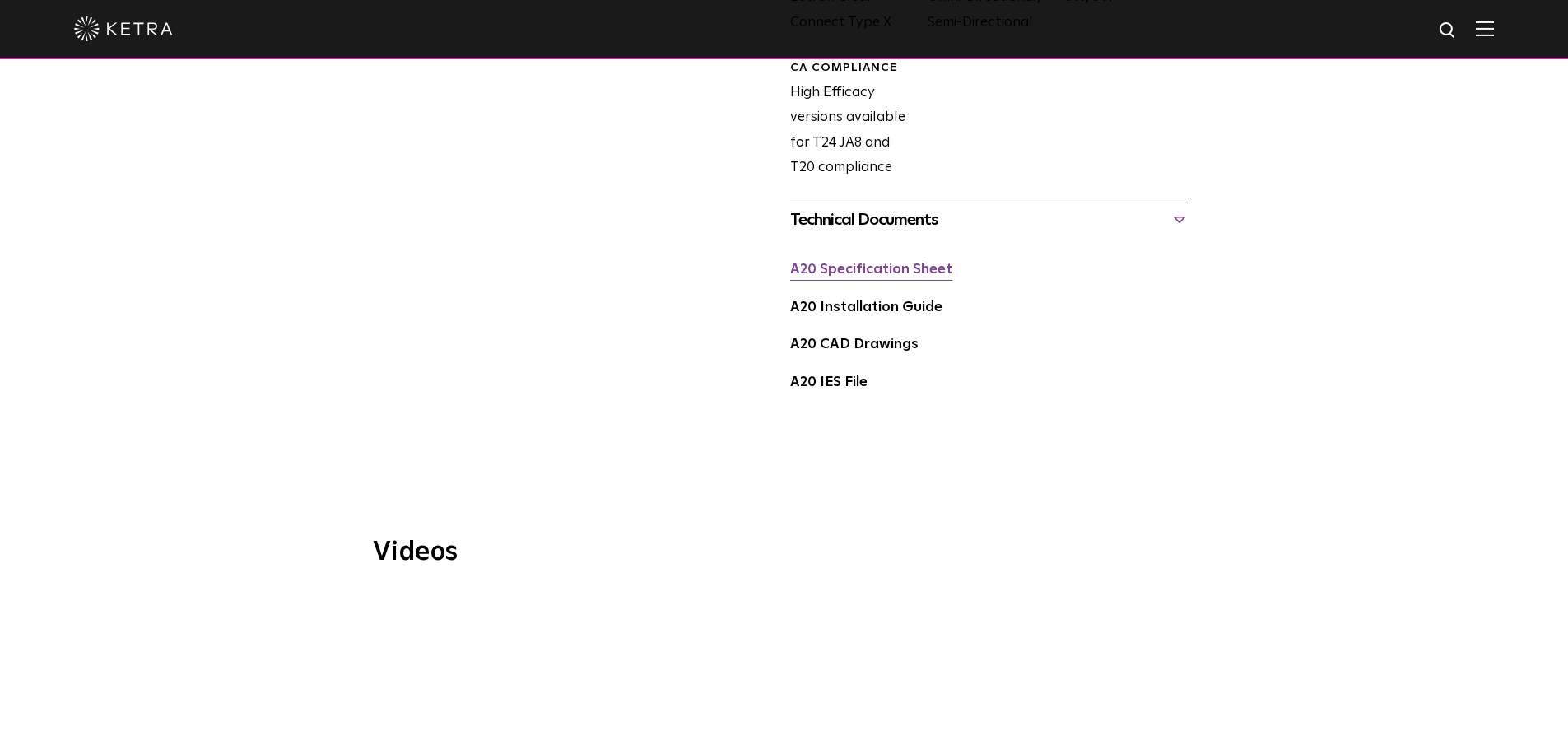
scroll to position [1153, 0]
click at [899, 257] on div "A20 Specification Sheet" at bounding box center [991, 274] width 401 height 38
click at [909, 259] on link "A20 Specification Sheet" at bounding box center [871, 266] width 162 height 14
click at [887, 297] on link "A20 Installation Guide" at bounding box center [866, 304] width 152 height 14
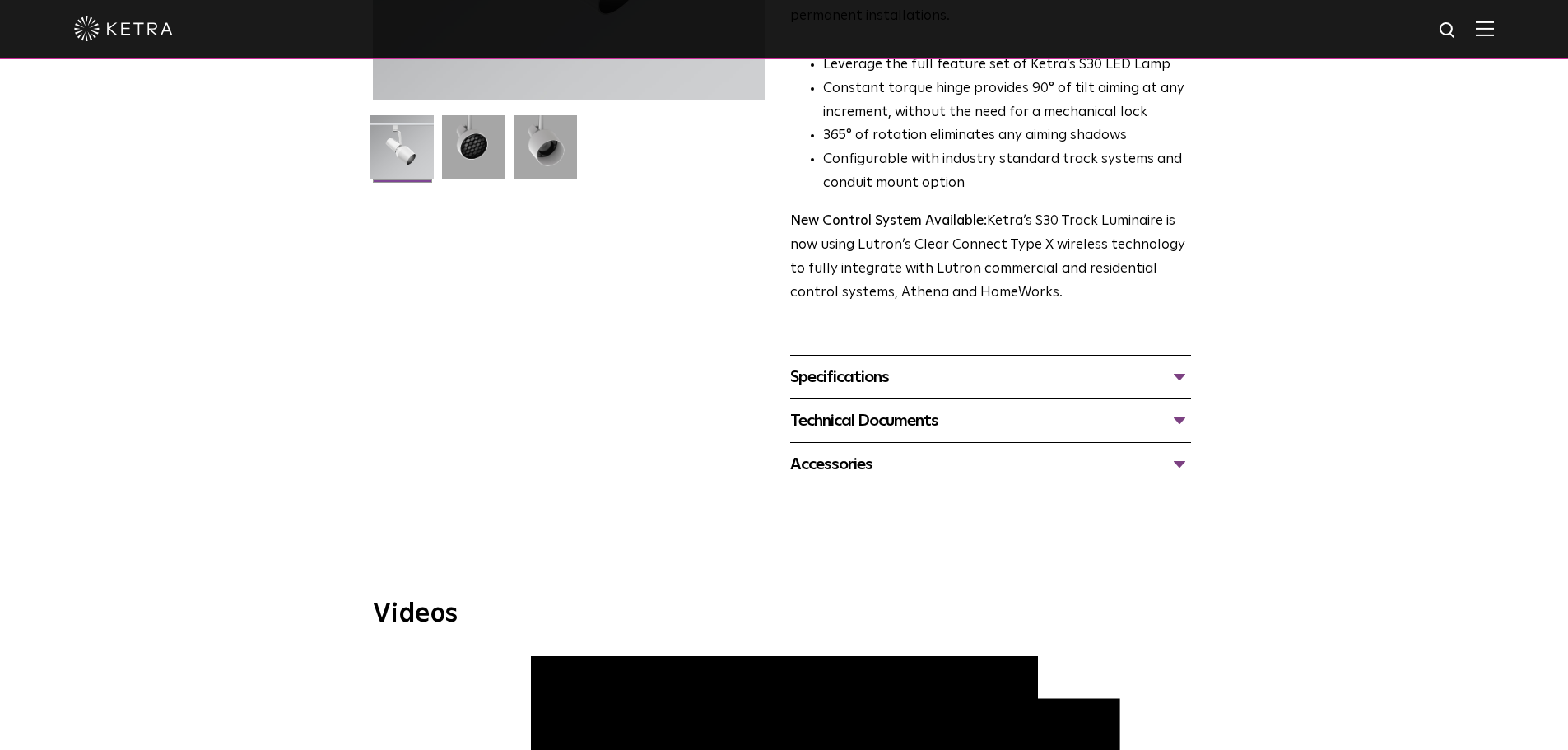
scroll to position [494, 0]
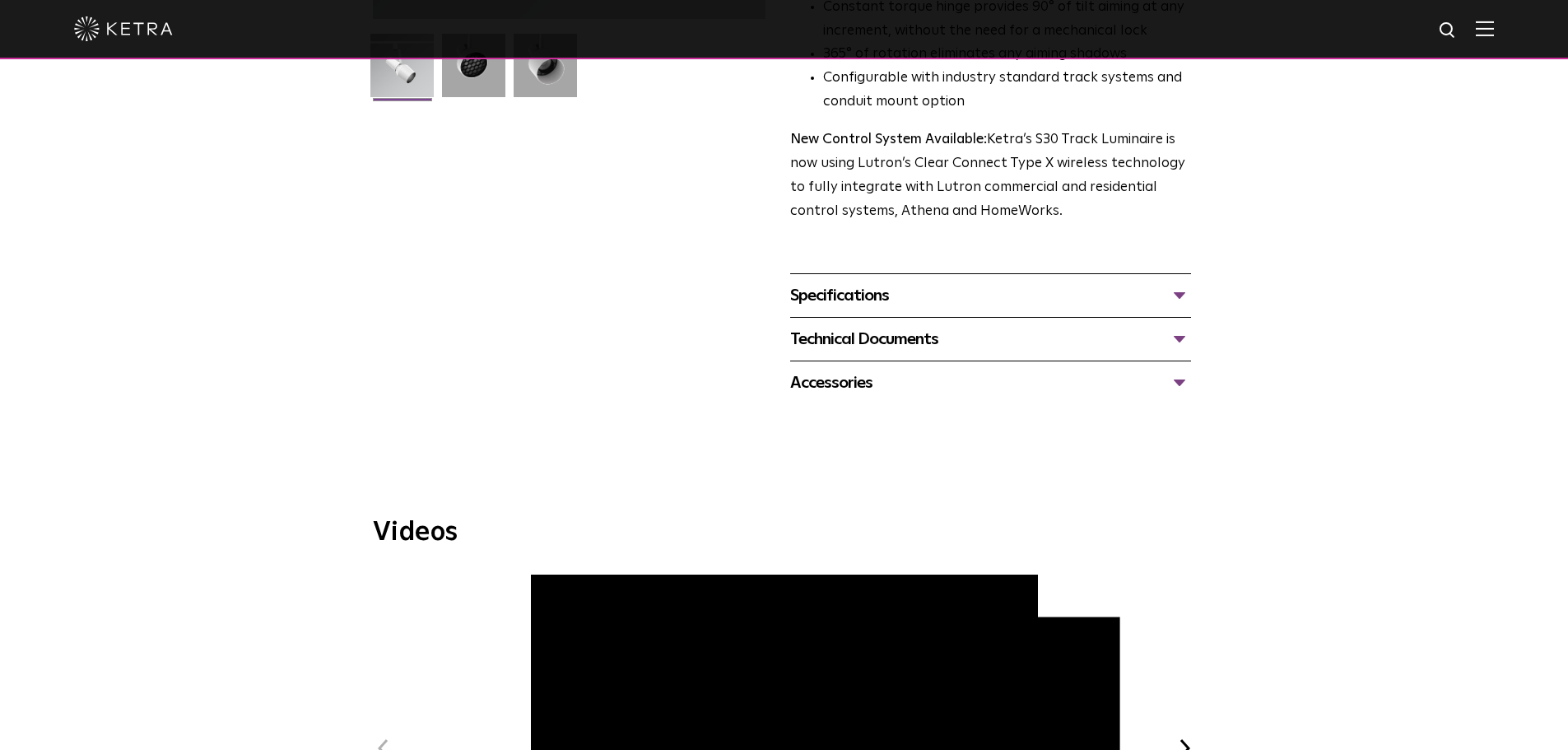
click at [1176, 326] on div "Technical Documents" at bounding box center [991, 339] width 401 height 26
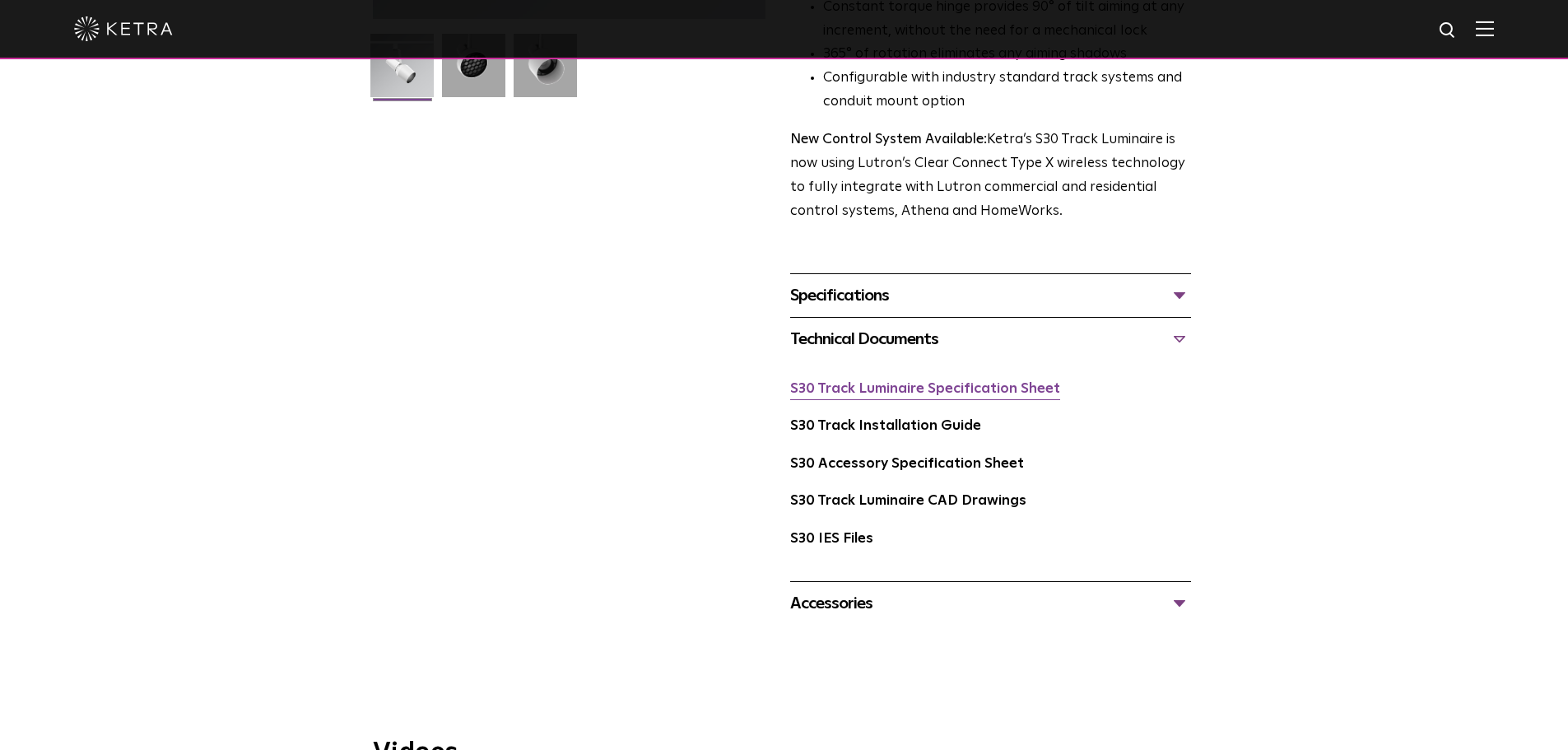
click at [971, 382] on link "S30 Track Luminaire Specification Sheet" at bounding box center [925, 389] width 270 height 14
click at [920, 419] on link "S30 Track Installation Guide" at bounding box center [886, 426] width 191 height 14
click at [938, 457] on link "S30 Accessory Specification Sheet" at bounding box center [907, 464] width 233 height 14
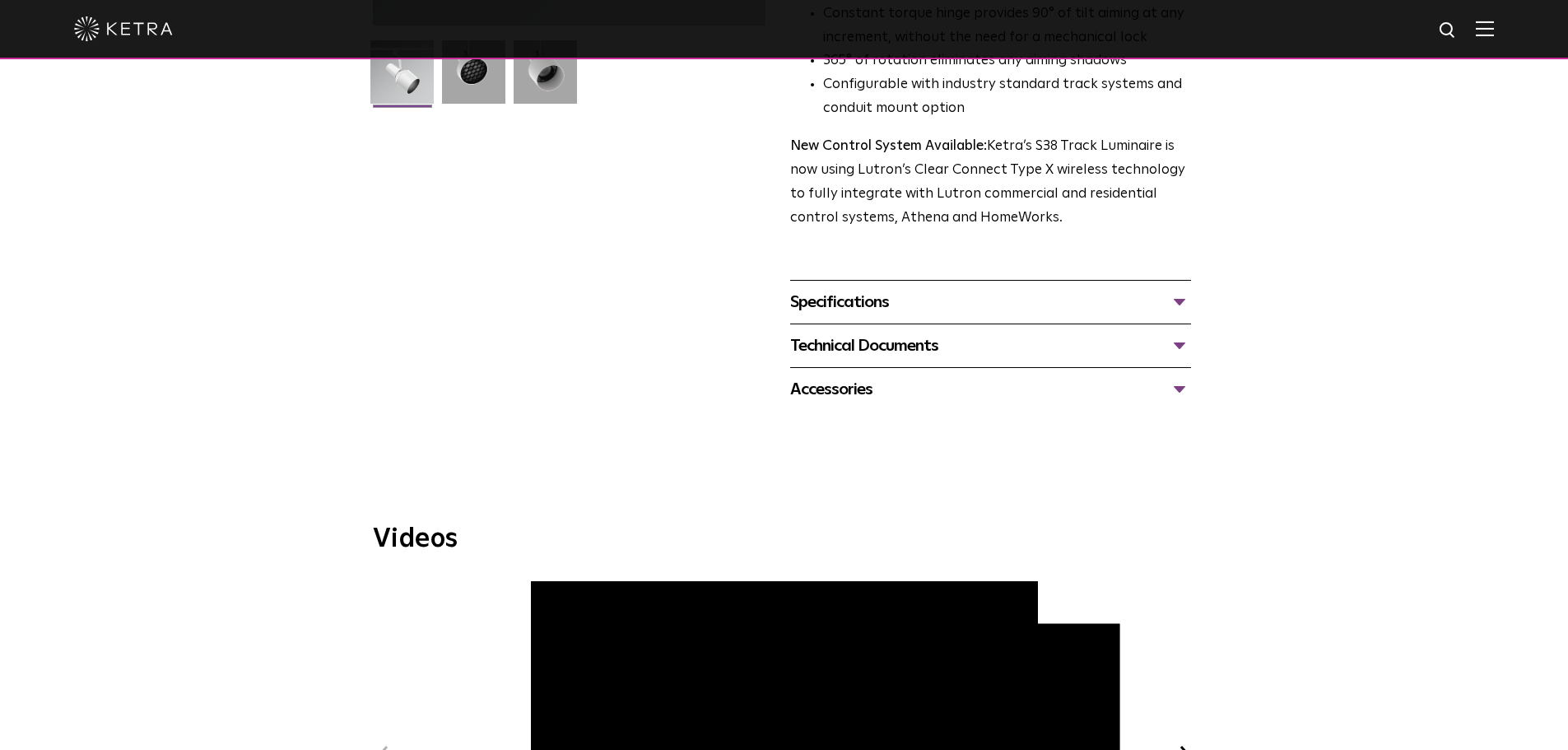
scroll to position [494, 0]
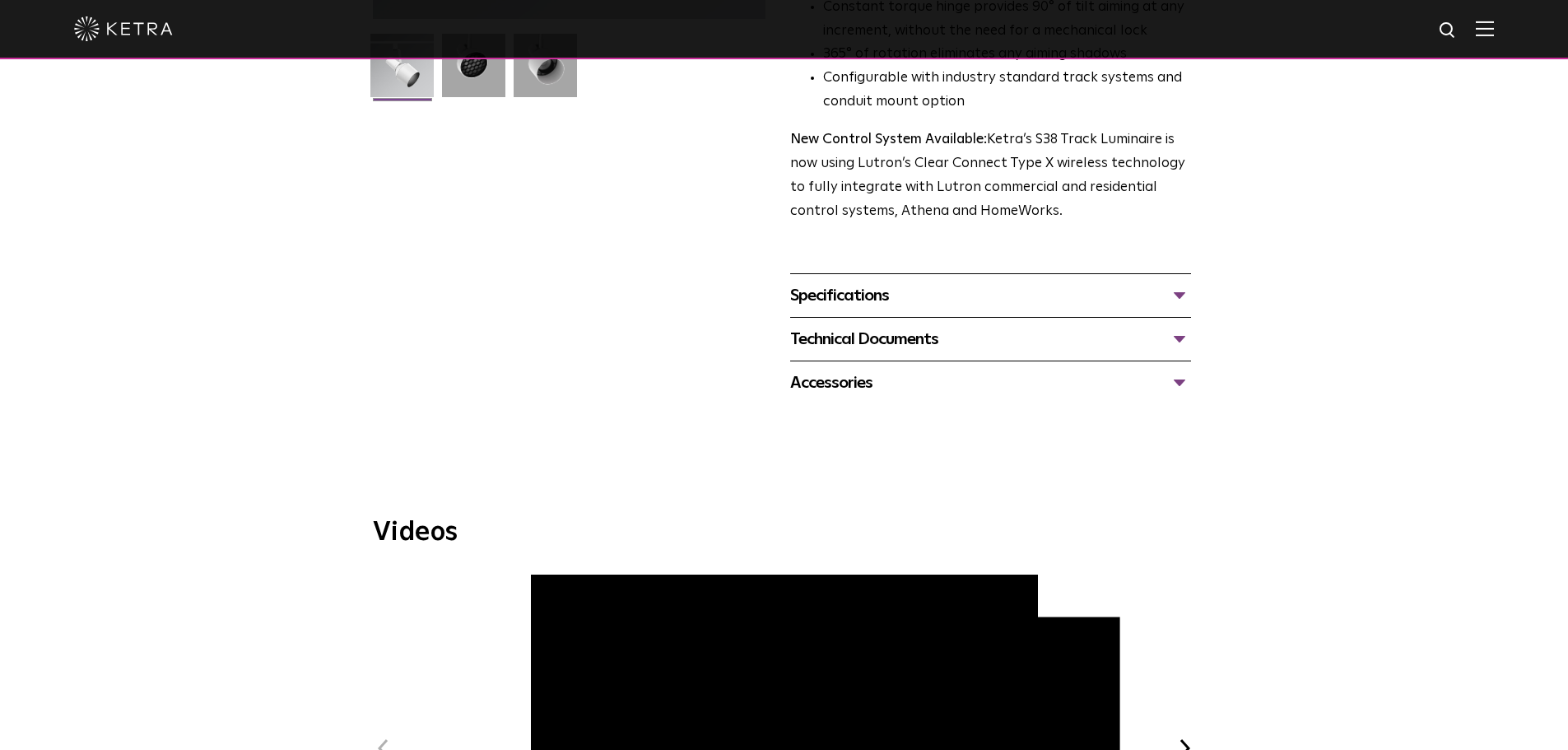
click at [1182, 326] on div "Technical Documents" at bounding box center [991, 339] width 401 height 26
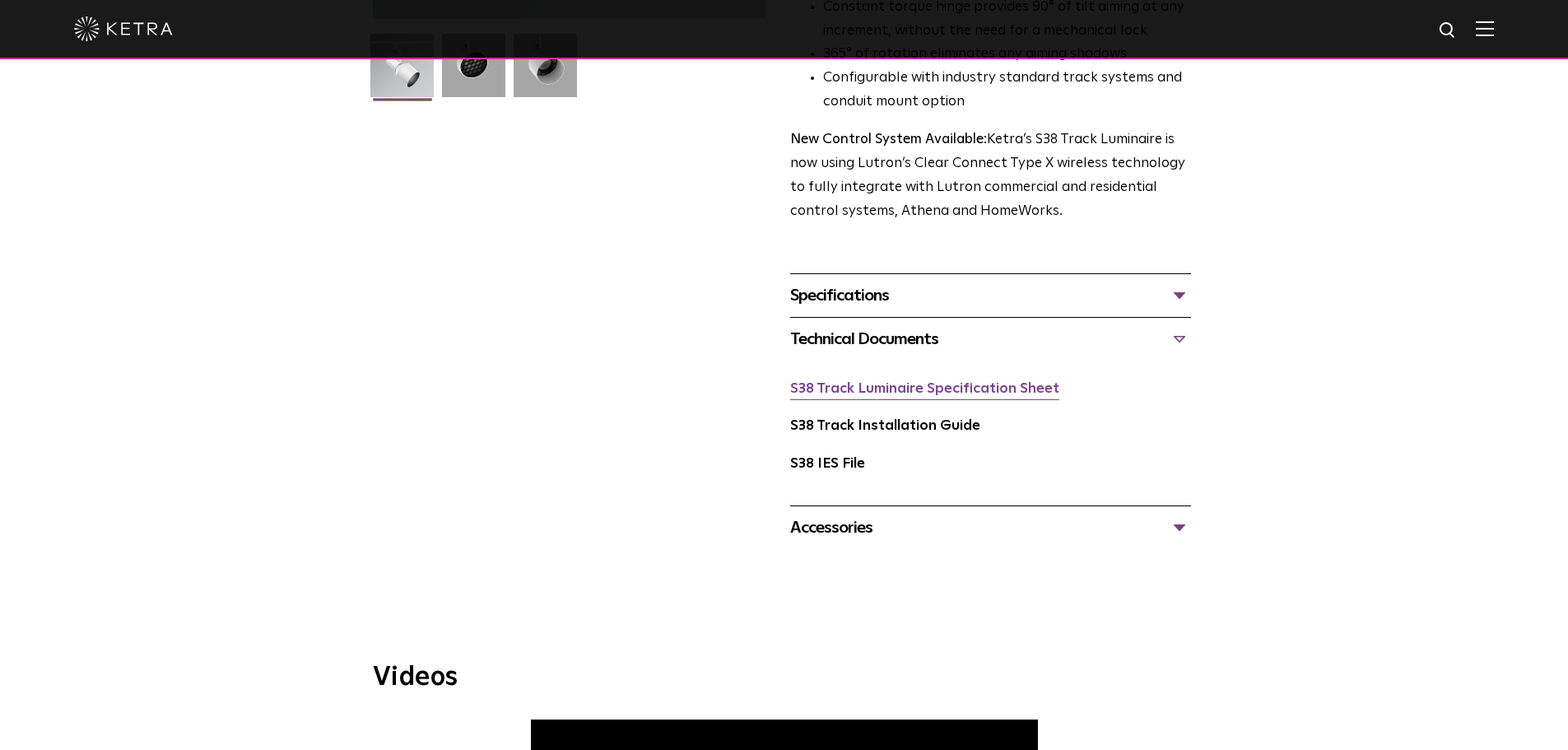
click at [978, 382] on link "S38 Track Luminaire Specification Sheet" at bounding box center [925, 389] width 269 height 14
click at [913, 419] on link "S38 Track Installation Guide" at bounding box center [885, 426] width 190 height 14
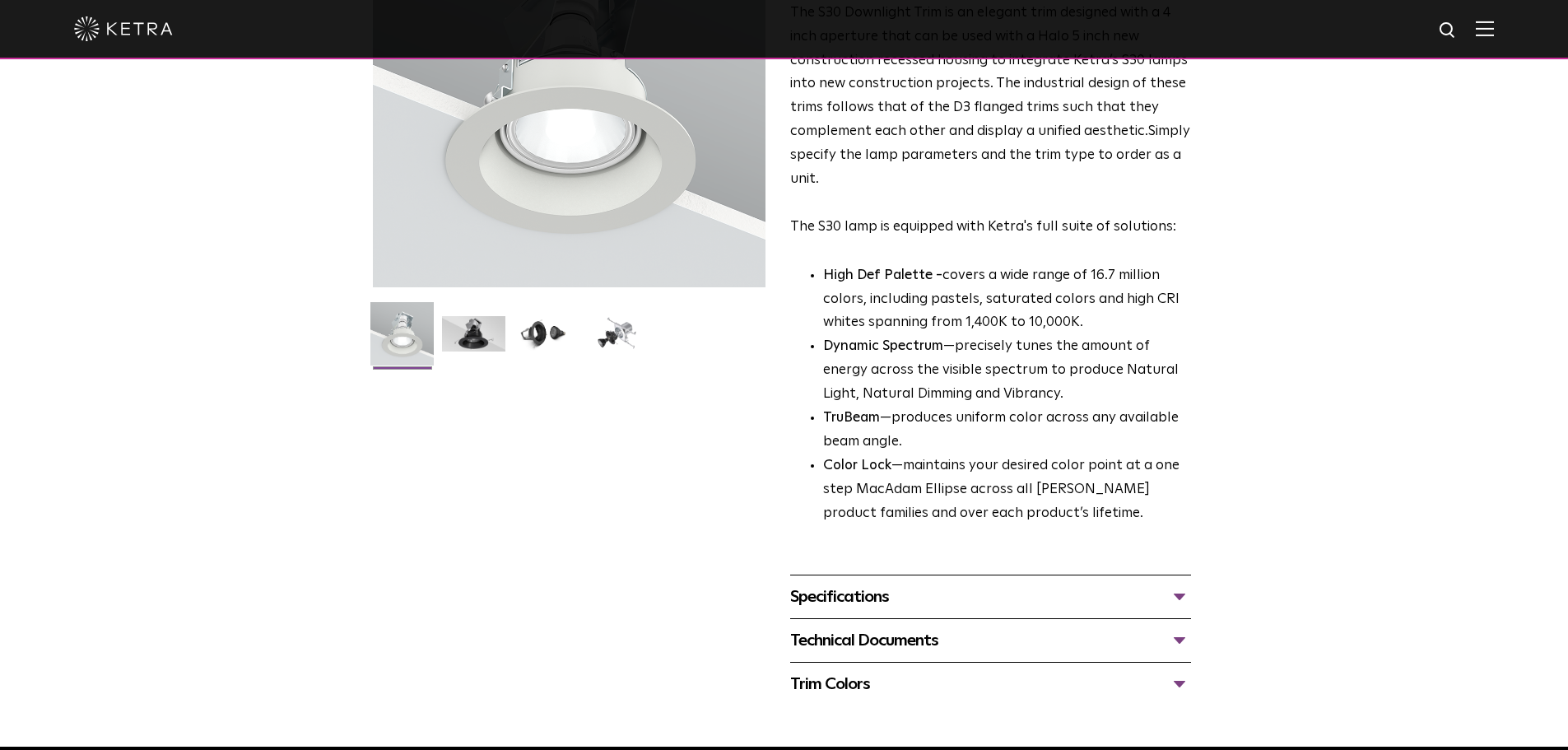
scroll to position [247, 0]
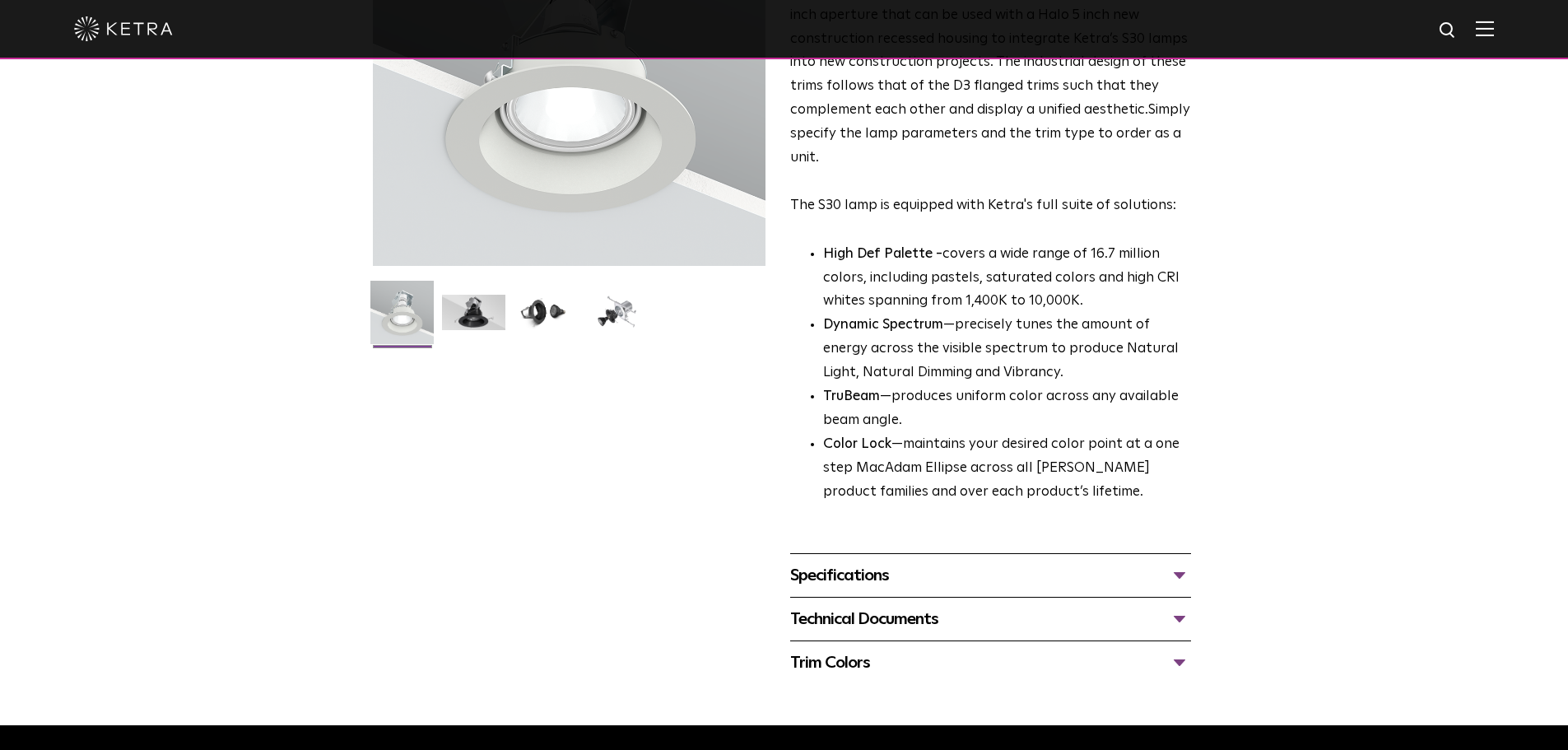
click at [1178, 572] on div "Specifications" at bounding box center [991, 575] width 401 height 26
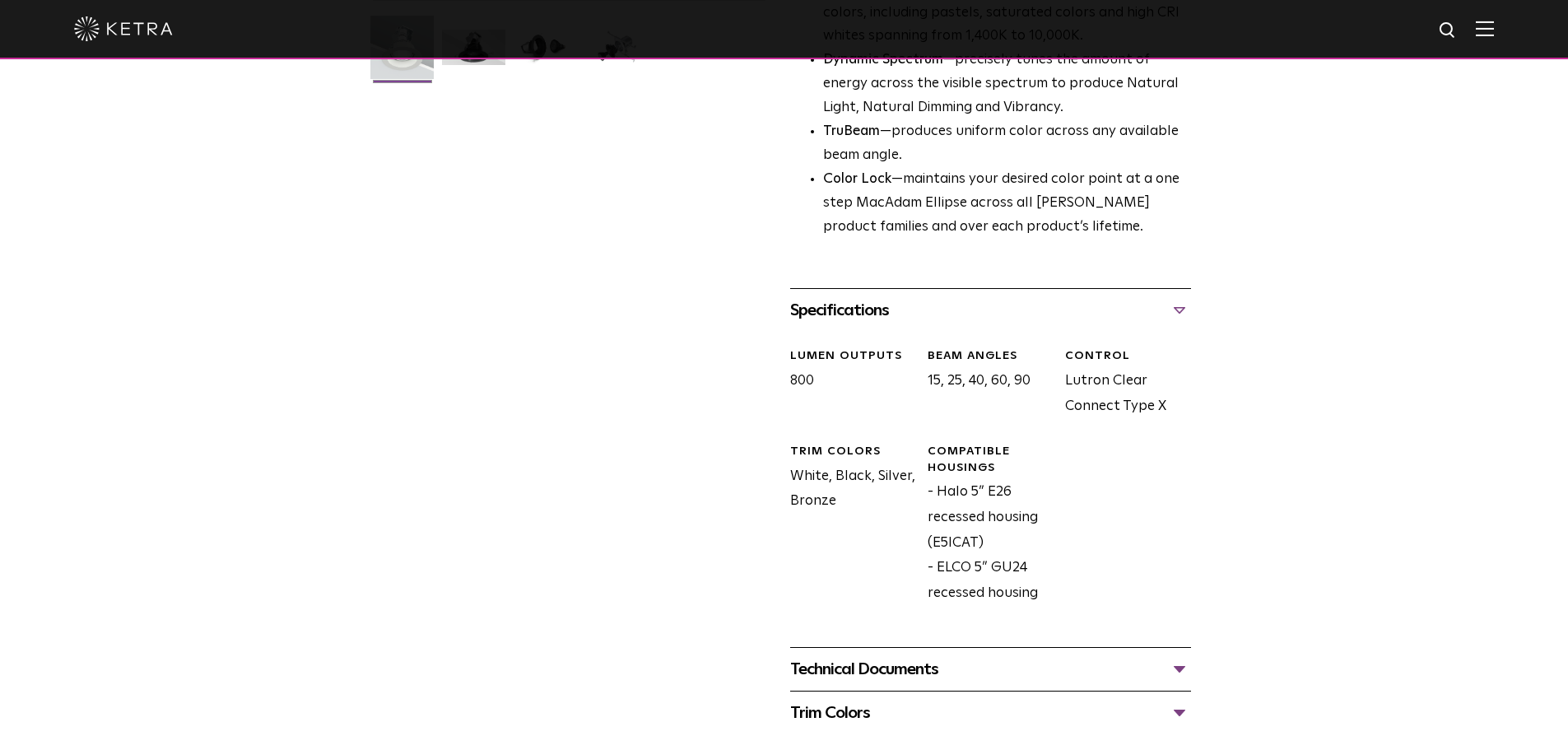
scroll to position [823, 0]
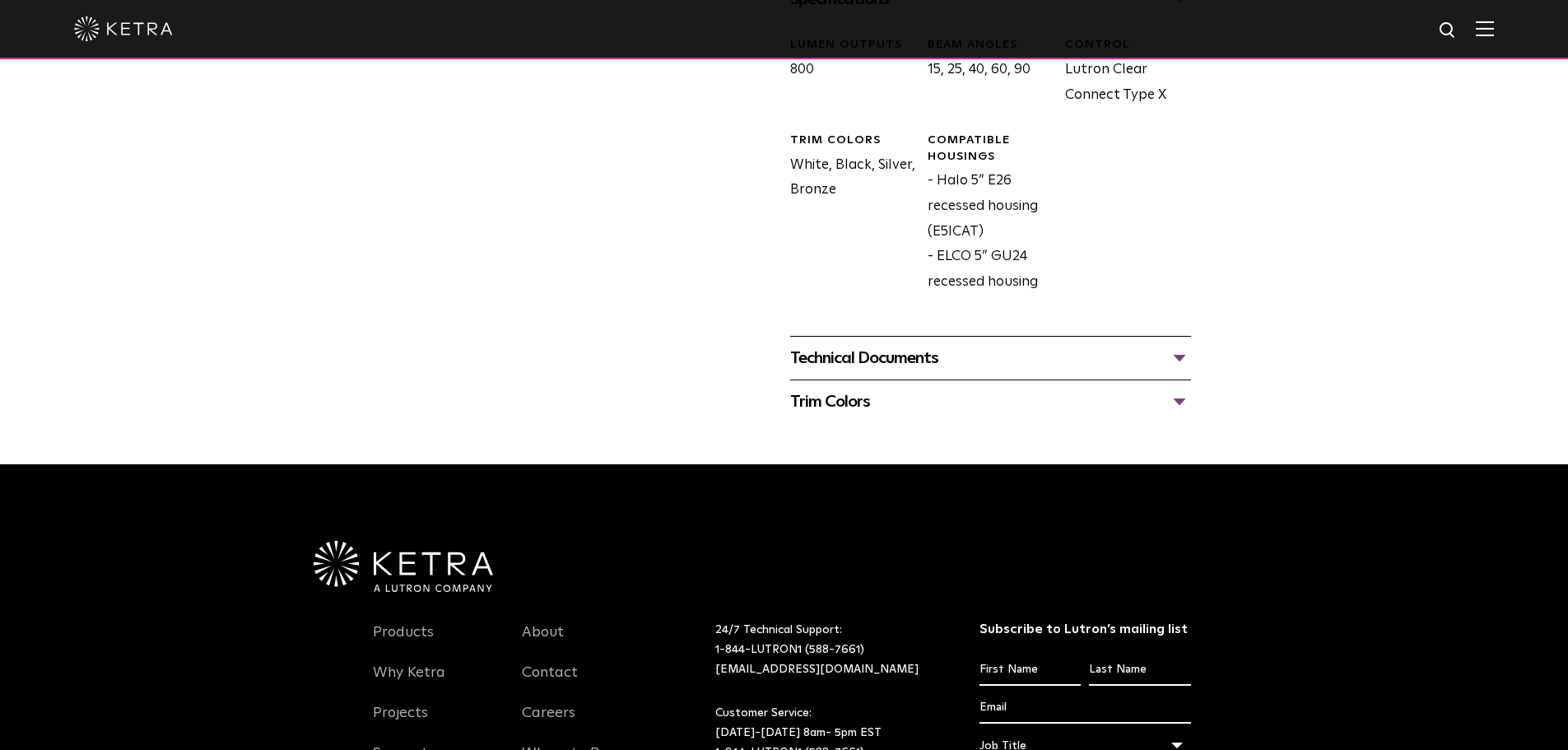
click at [1168, 360] on div "Technical Documents" at bounding box center [991, 358] width 401 height 26
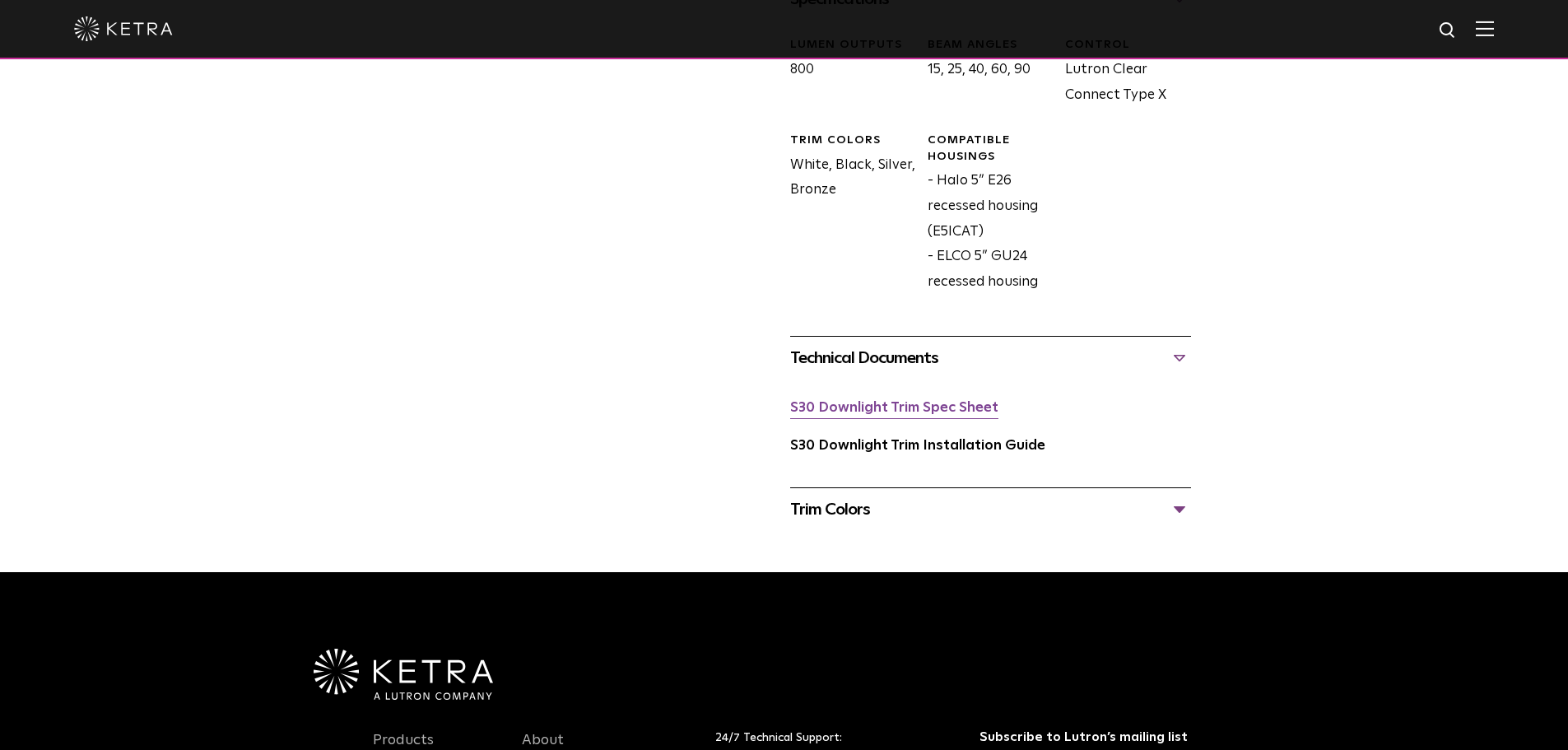
click at [943, 404] on link "S30 Downlight Trim Spec Sheet" at bounding box center [894, 408] width 209 height 14
click at [934, 447] on link "S30 Downlight Trim Installation Guide" at bounding box center [918, 446] width 256 height 14
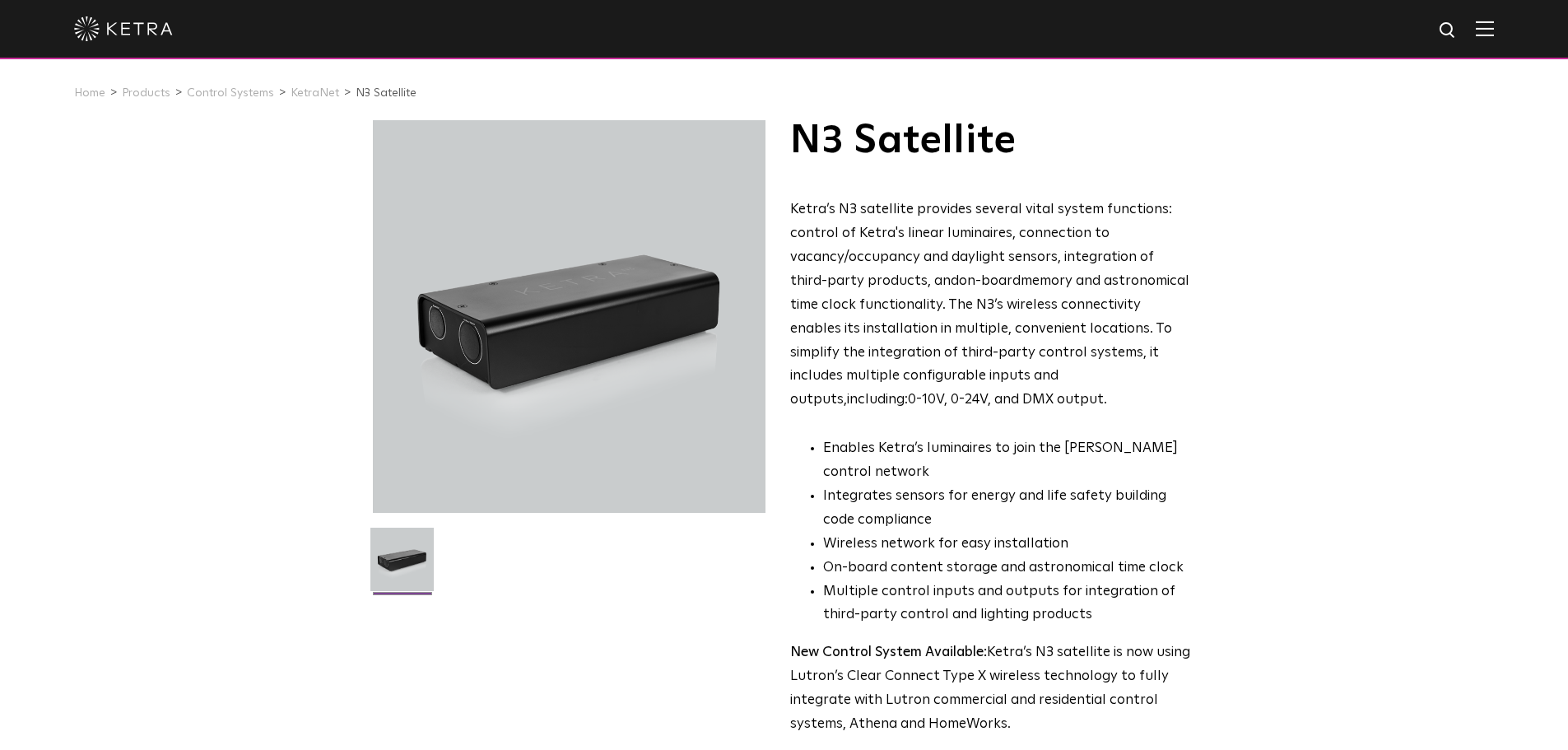
scroll to position [330, 0]
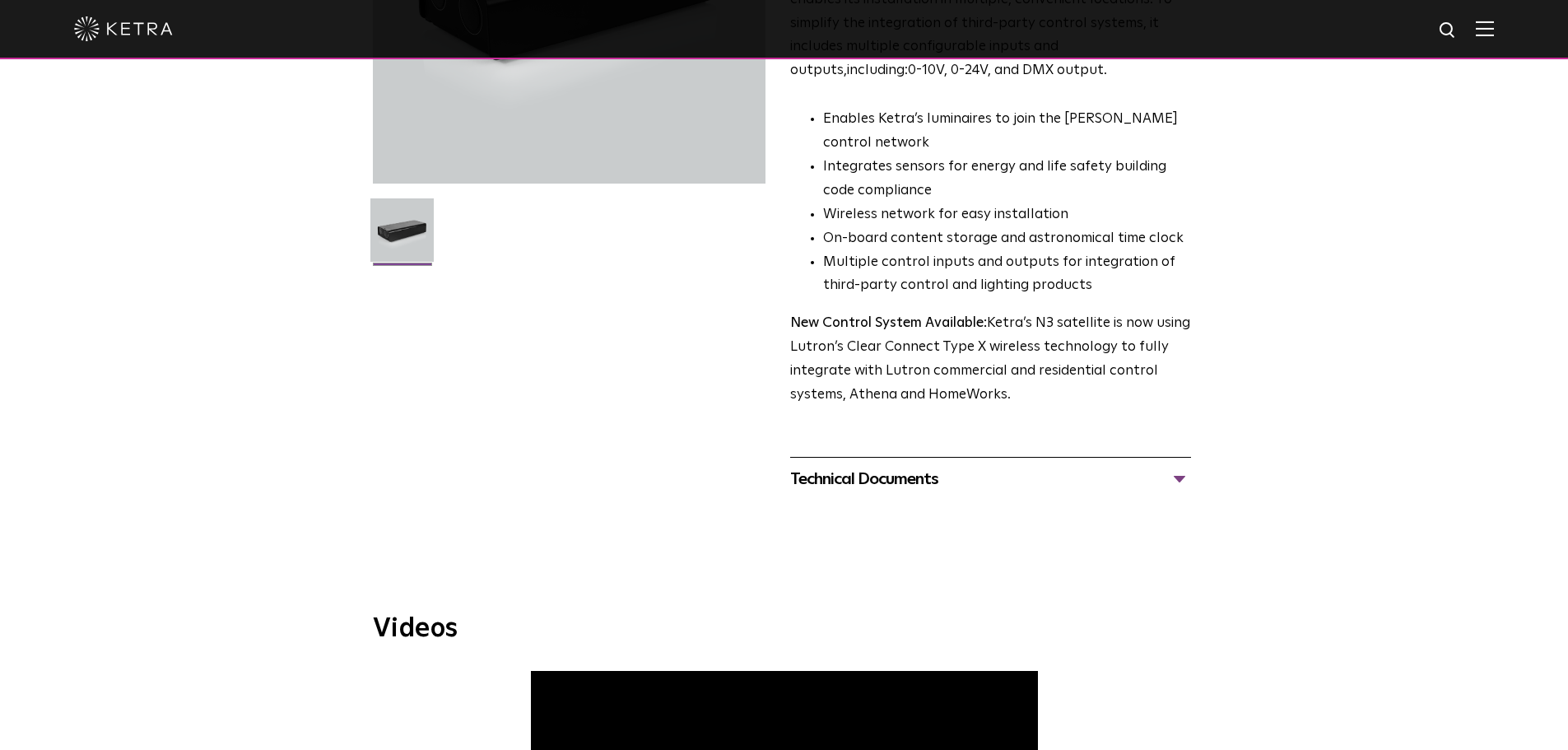
click at [1188, 486] on div "Technical Documents" at bounding box center [991, 479] width 401 height 26
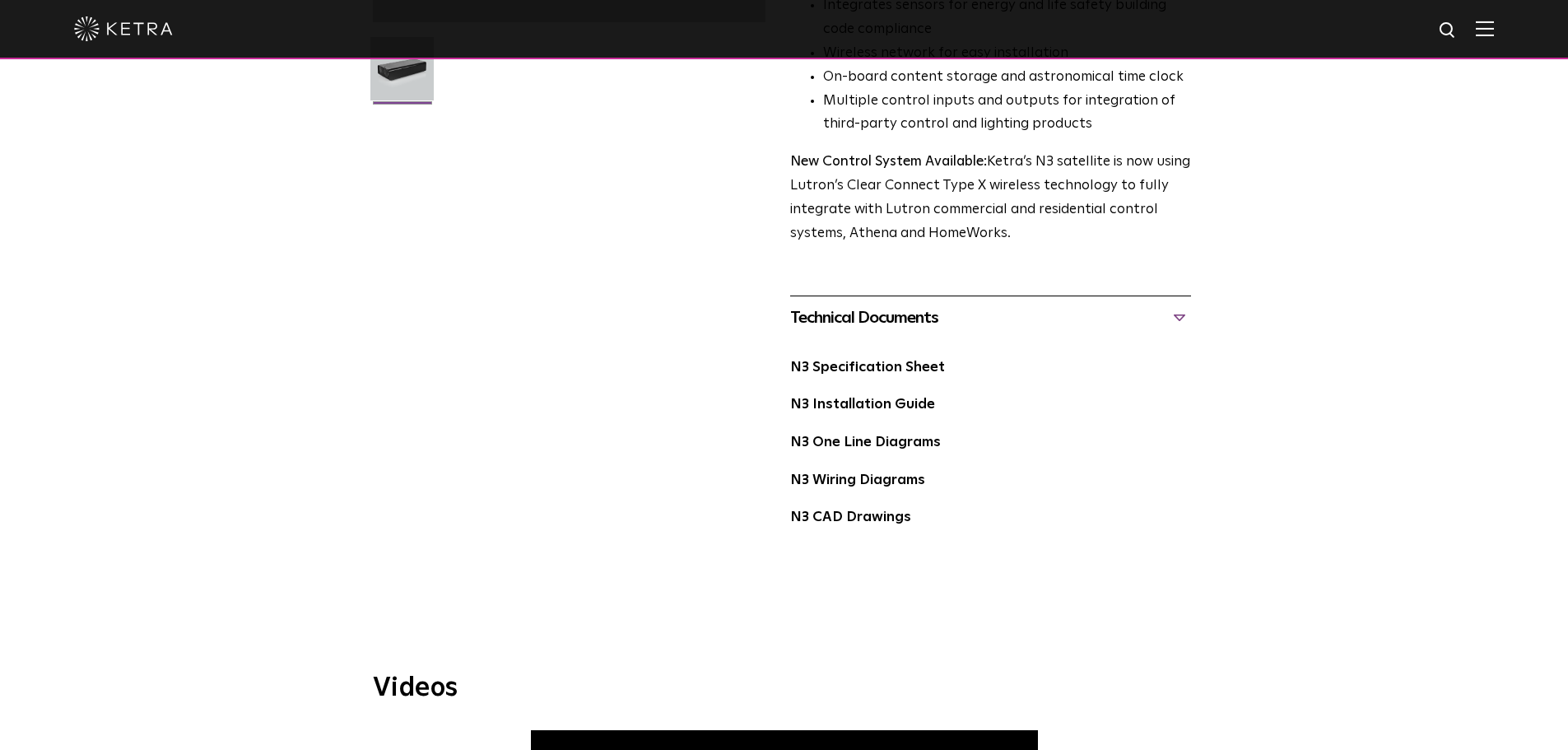
scroll to position [494, 0]
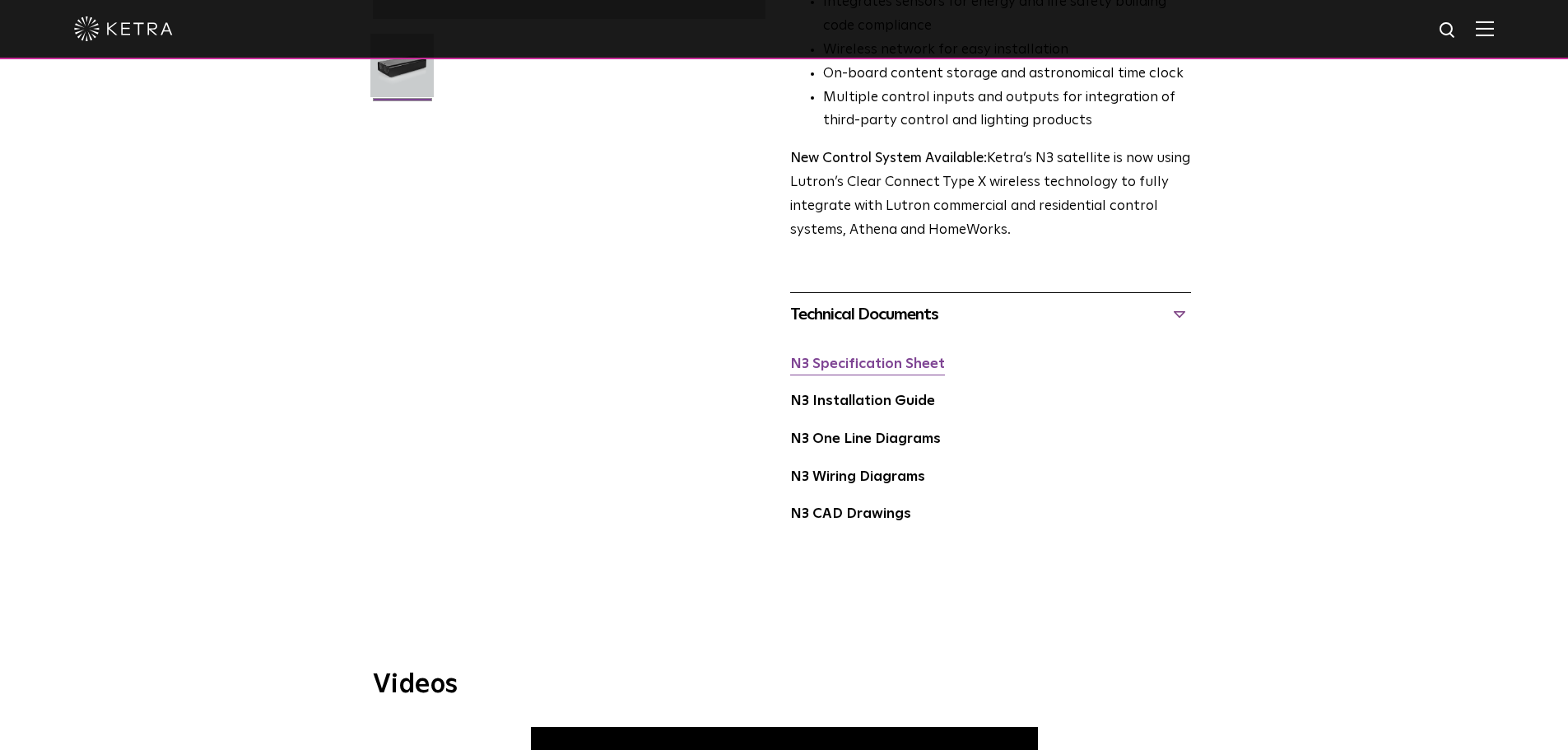
click at [863, 364] on link "N3 Specification Sheet" at bounding box center [868, 364] width 155 height 14
click at [895, 400] on link "N3 Installation Guide" at bounding box center [863, 401] width 145 height 14
click at [888, 452] on div "N3 One Line Diagrams" at bounding box center [991, 447] width 401 height 38
click at [893, 446] on link "N3 One Line Diagrams" at bounding box center [865, 439] width 151 height 14
click at [826, 440] on link "N3 One Line Diagrams" at bounding box center [865, 439] width 151 height 14
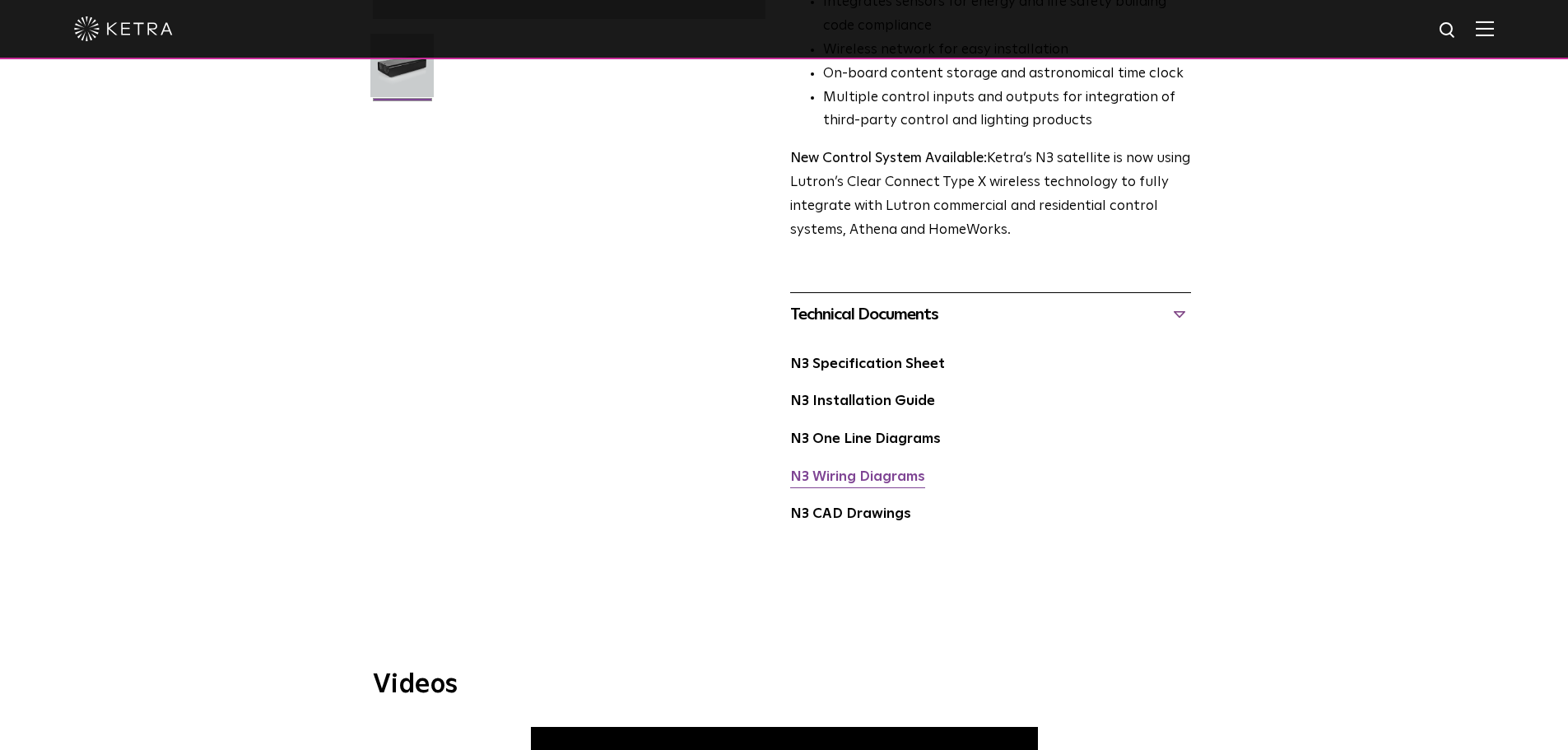
click at [871, 482] on link "N3 Wiring Diagrams" at bounding box center [858, 477] width 135 height 14
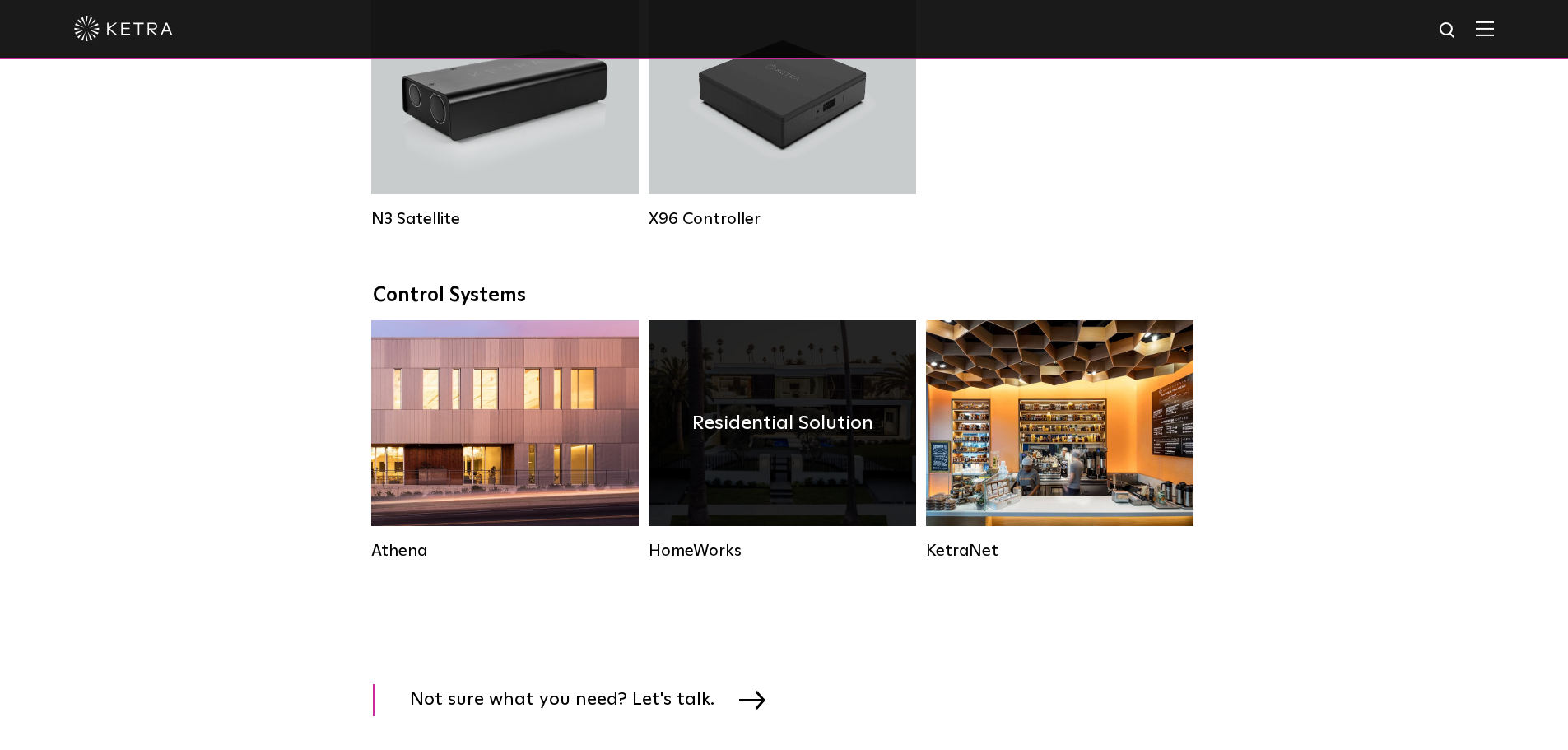
scroll to position [2131, 0]
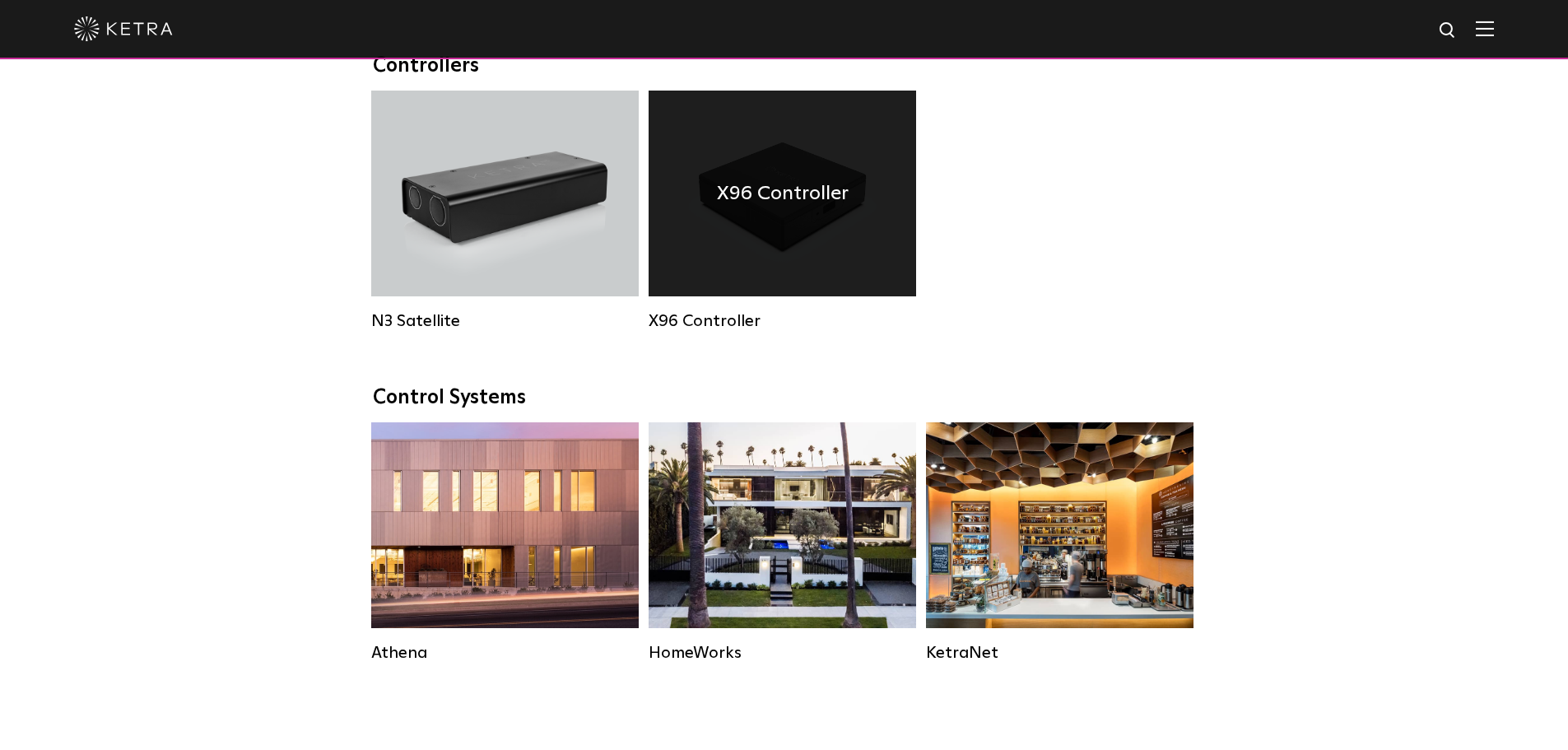
click at [870, 251] on div "X96 Controller" at bounding box center [783, 193] width 267 height 206
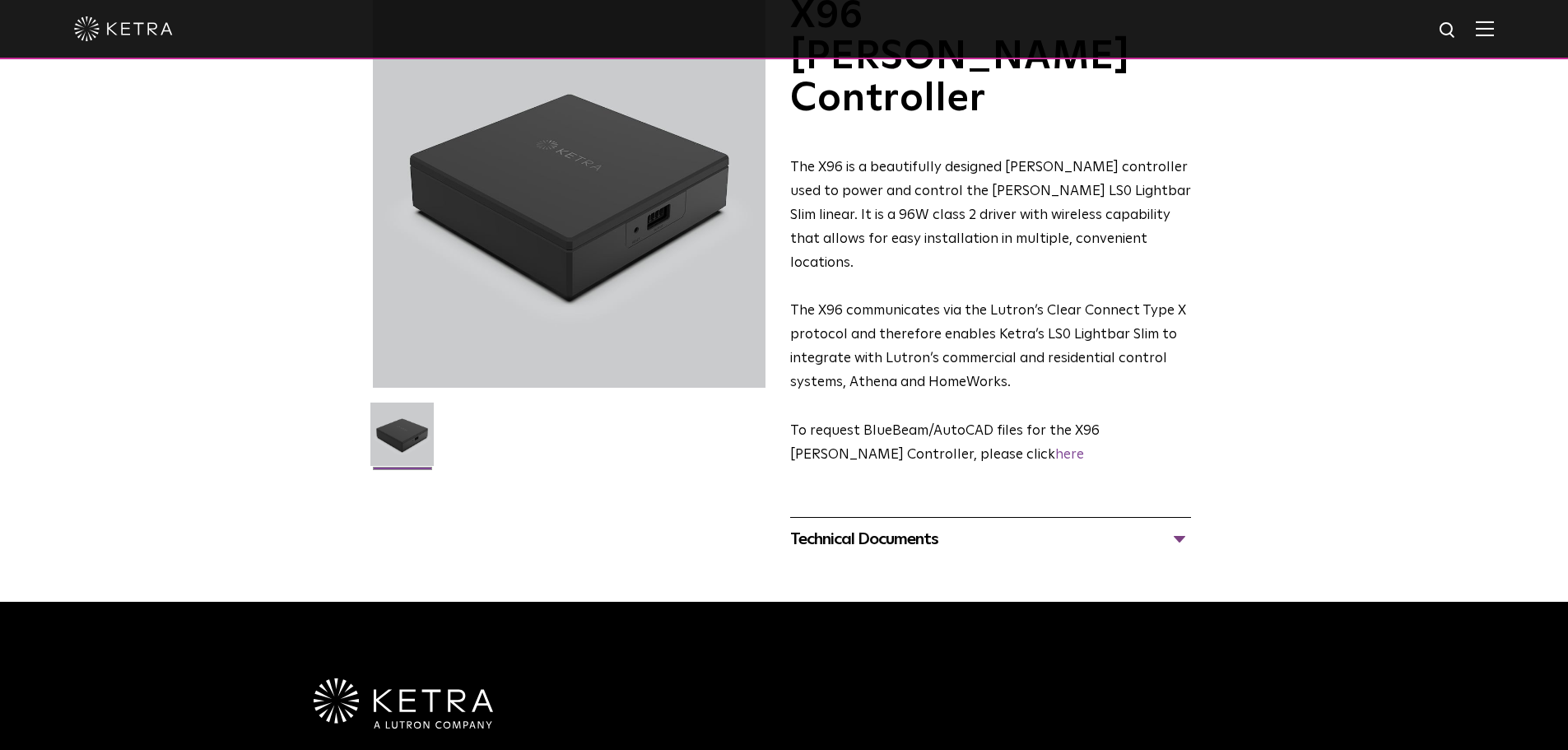
scroll to position [247, 0]
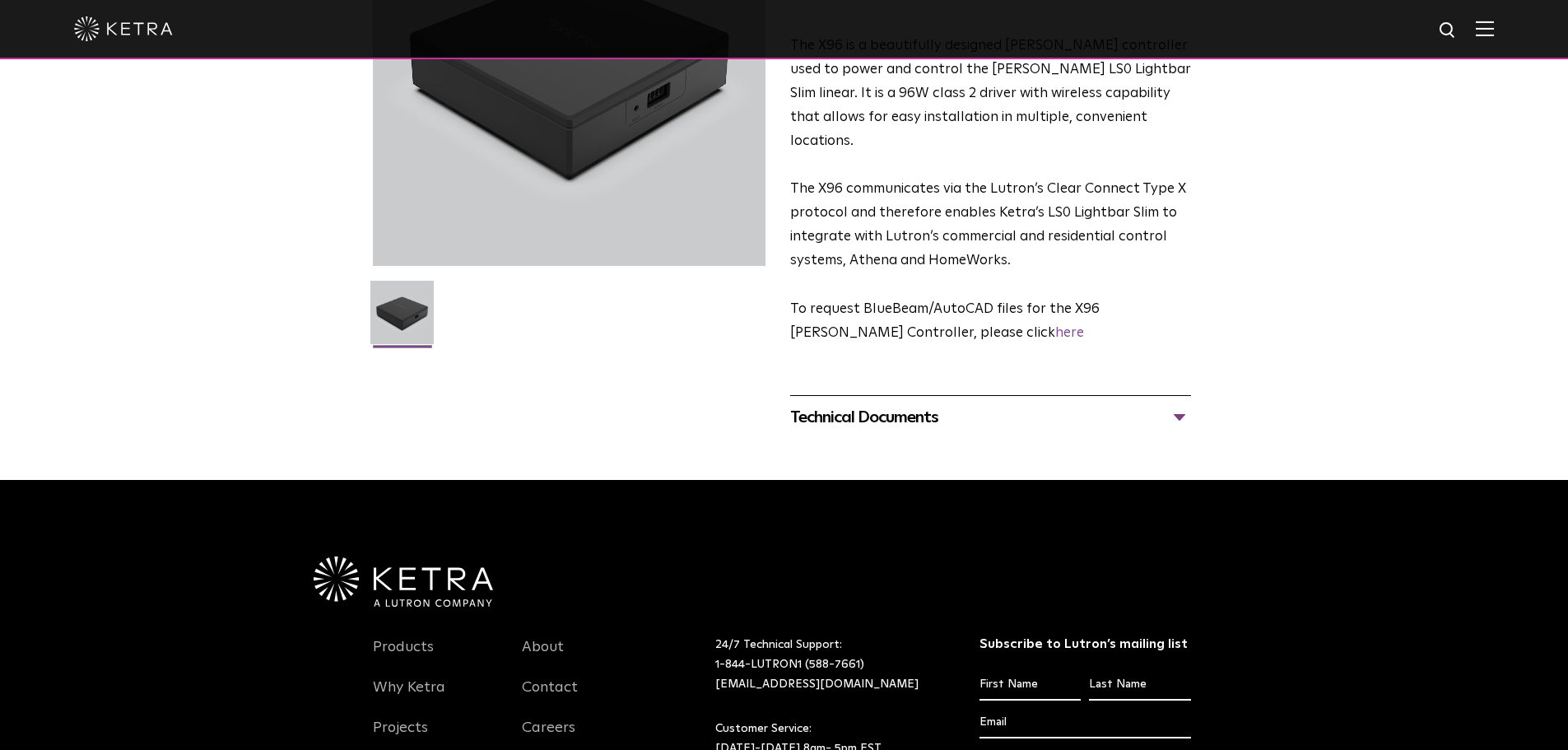
click at [1175, 405] on div "Technical Documents" at bounding box center [991, 418] width 401 height 26
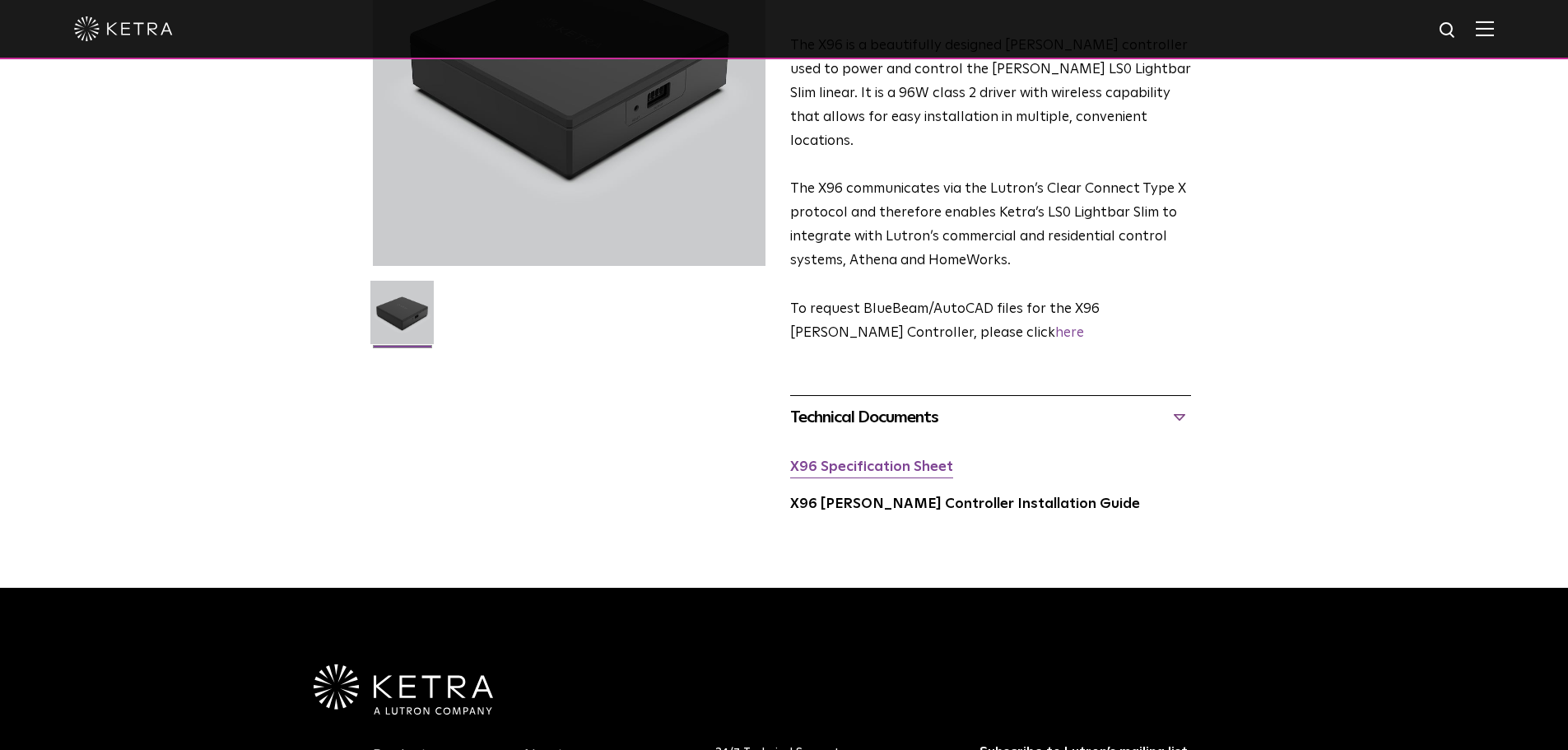
click at [917, 460] on link "X96 Specification Sheet" at bounding box center [871, 467] width 163 height 14
click at [983, 498] on link "X96 [PERSON_NAME] Controller Installation Guide" at bounding box center [965, 505] width 350 height 14
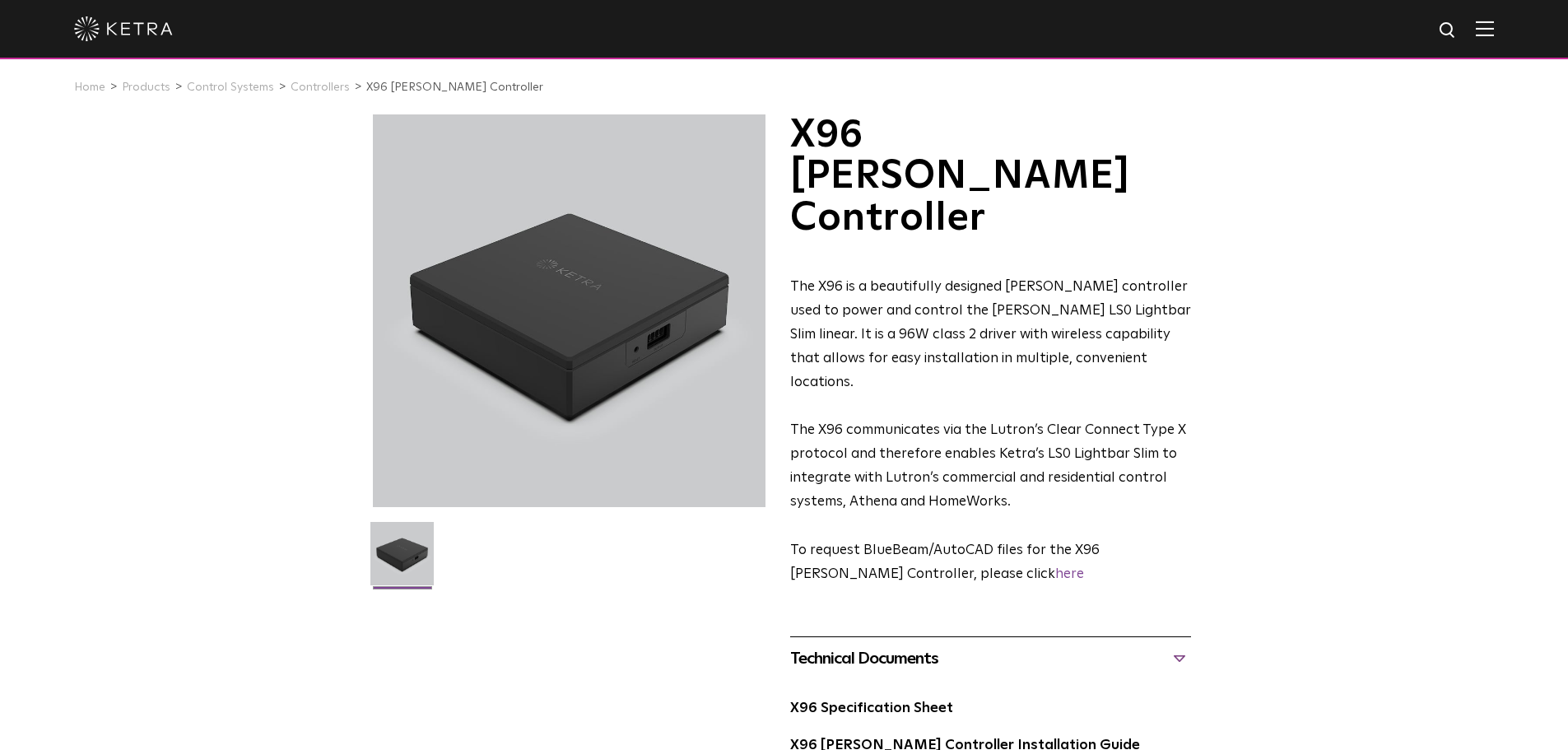
scroll to position [0, 0]
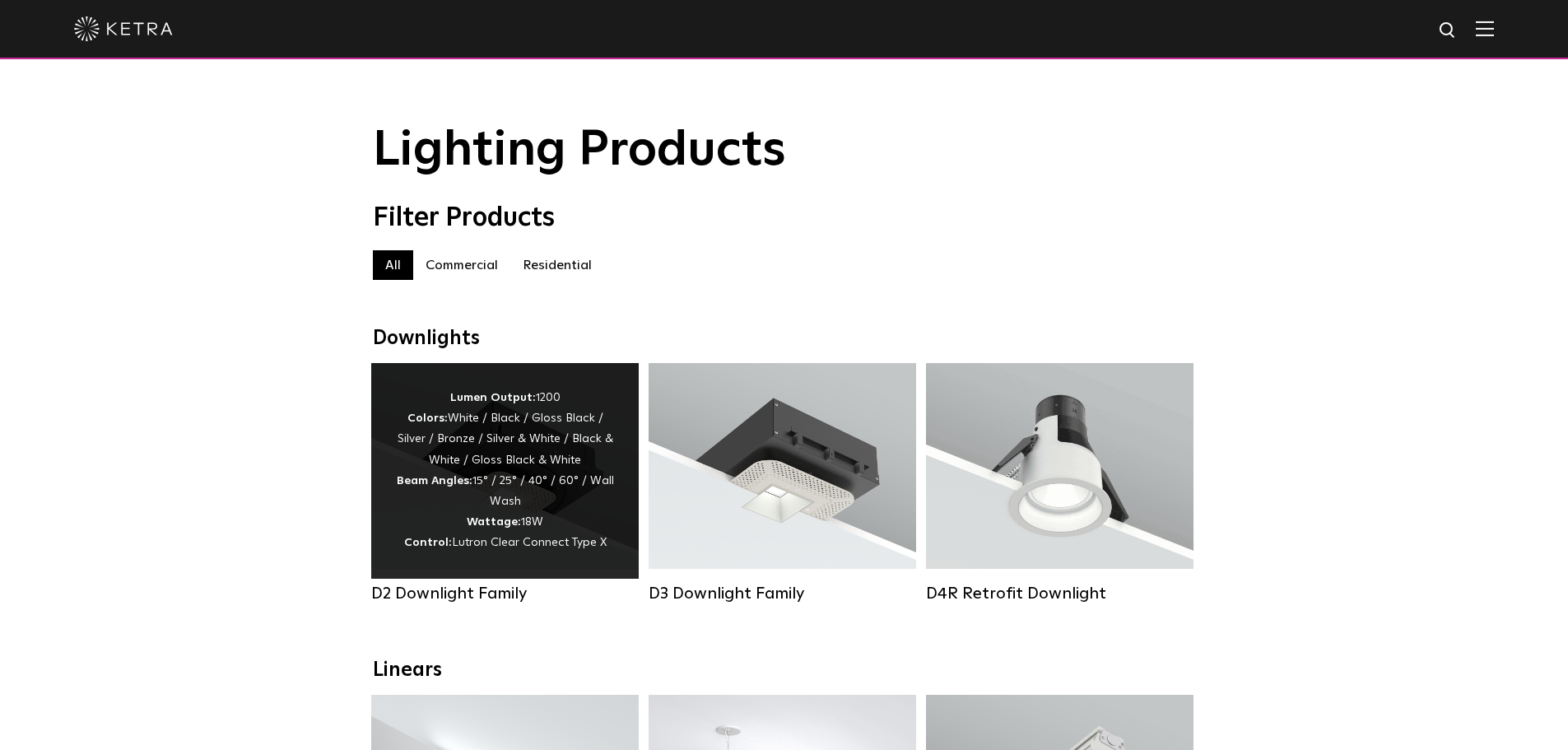
click at [531, 441] on div "Lumen Output: 1200 Colors: White / Black / Gloss Black / Silver / Bronze / Silv…" at bounding box center [505, 470] width 218 height 166
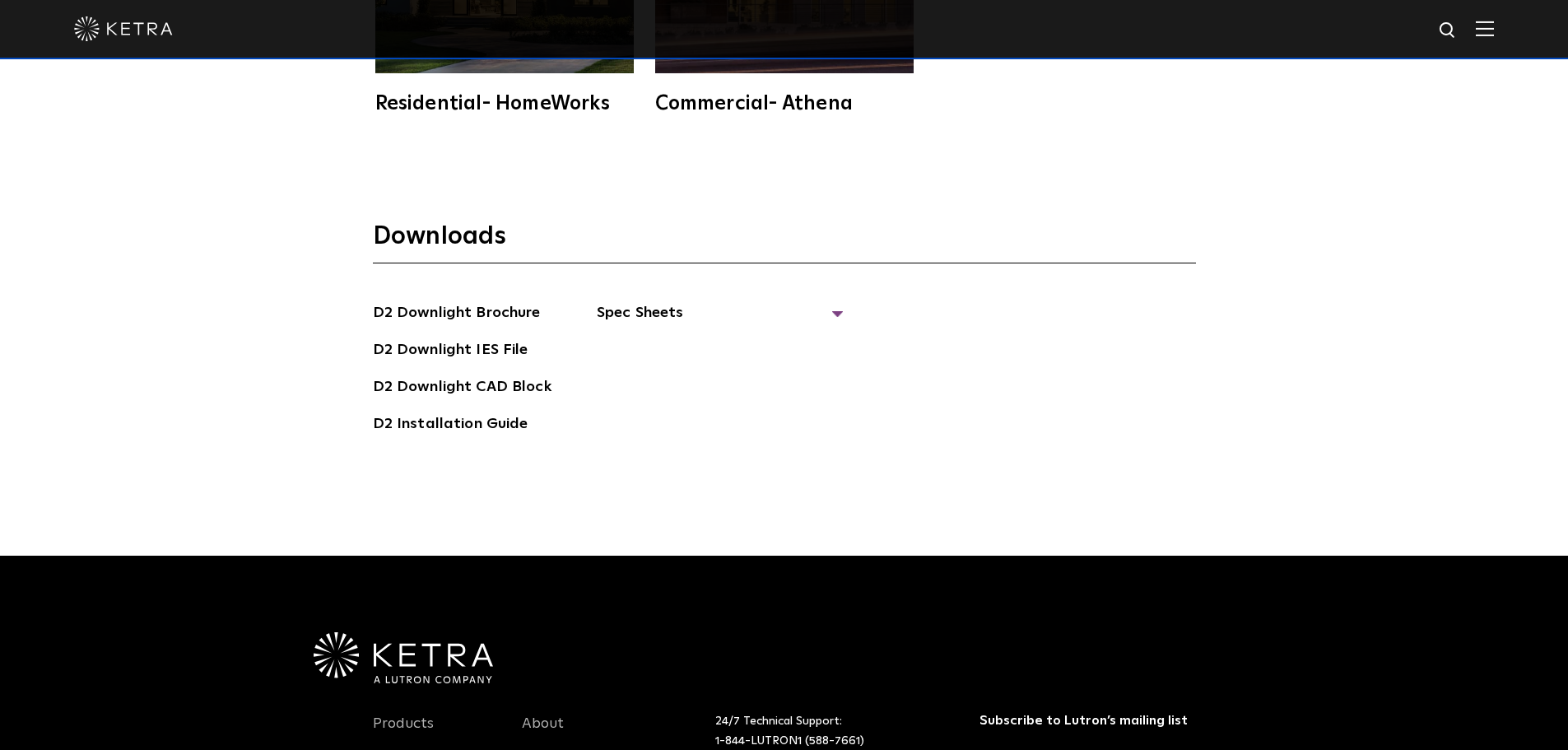
scroll to position [4530, 0]
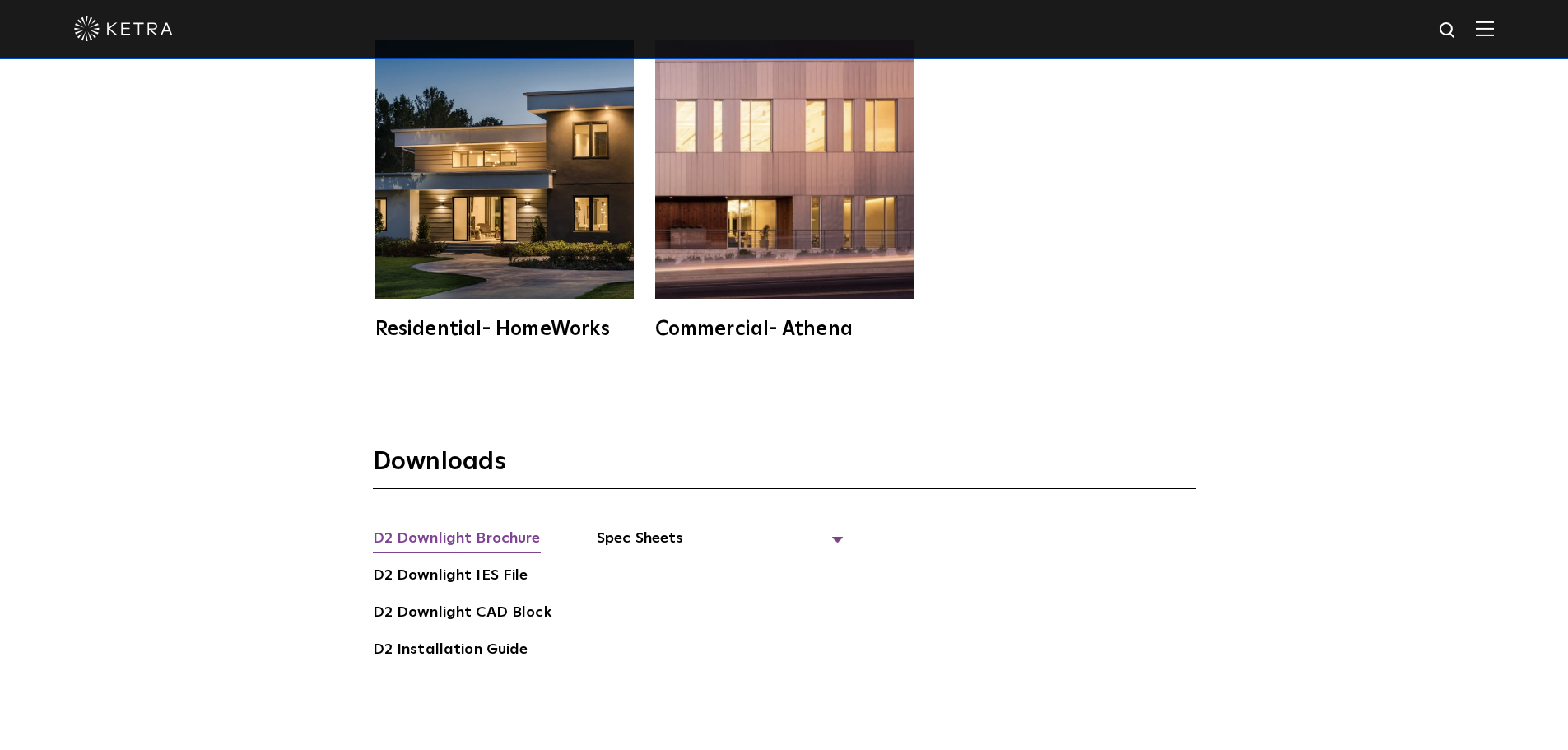
click at [484, 528] on link "D2 Downlight Brochure" at bounding box center [457, 540] width 168 height 26
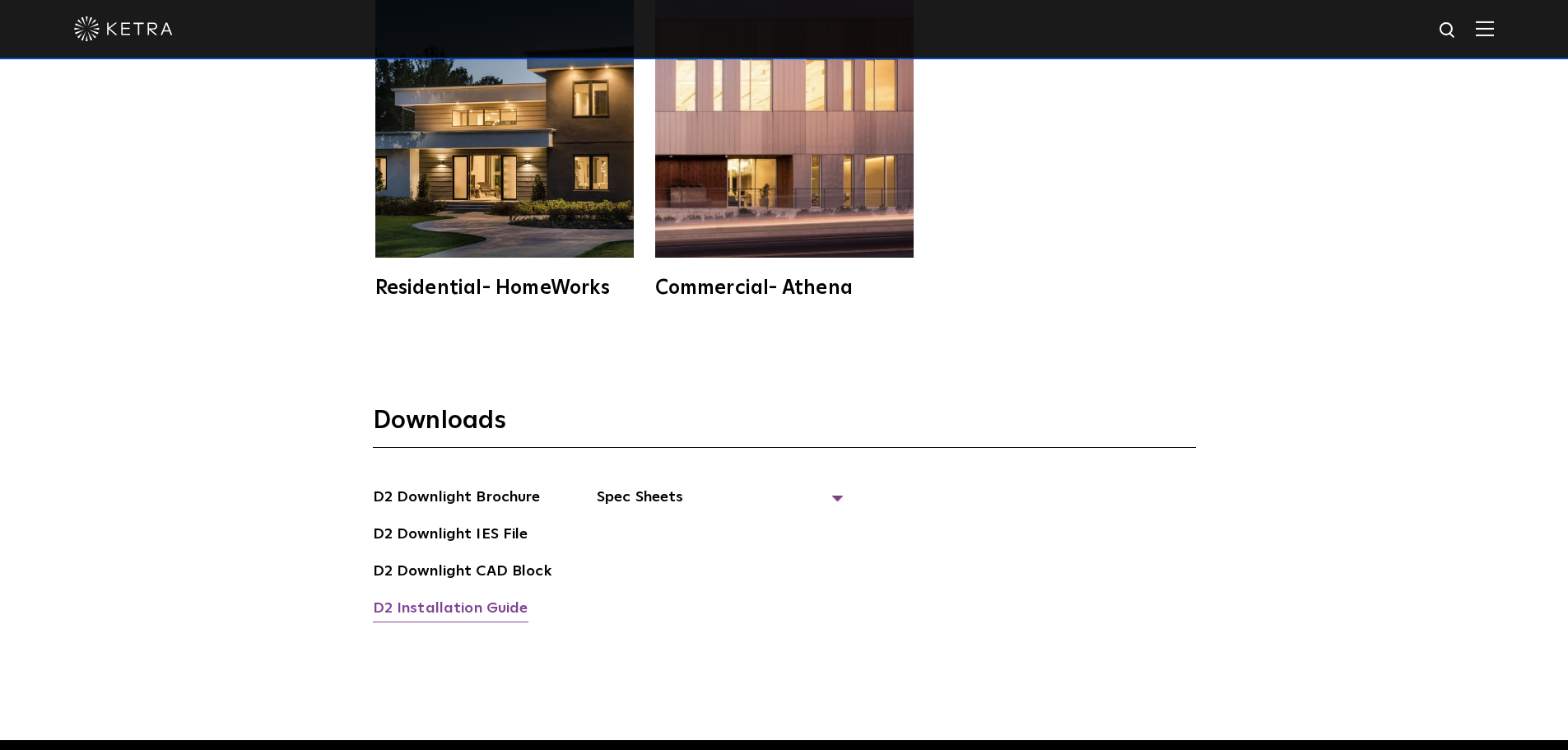
scroll to position [4612, 0]
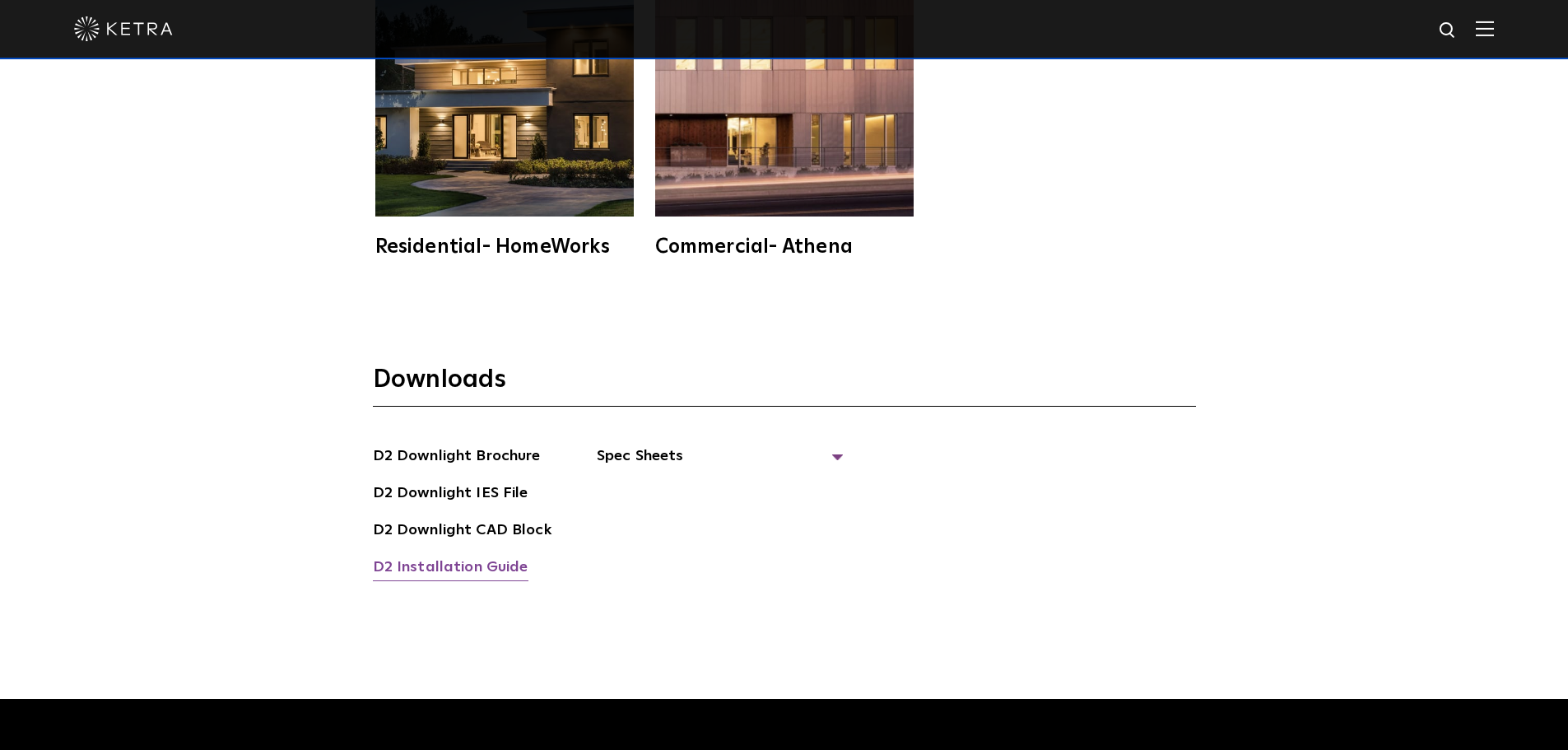
click at [480, 556] on link "D2 Installation Guide" at bounding box center [451, 568] width 156 height 26
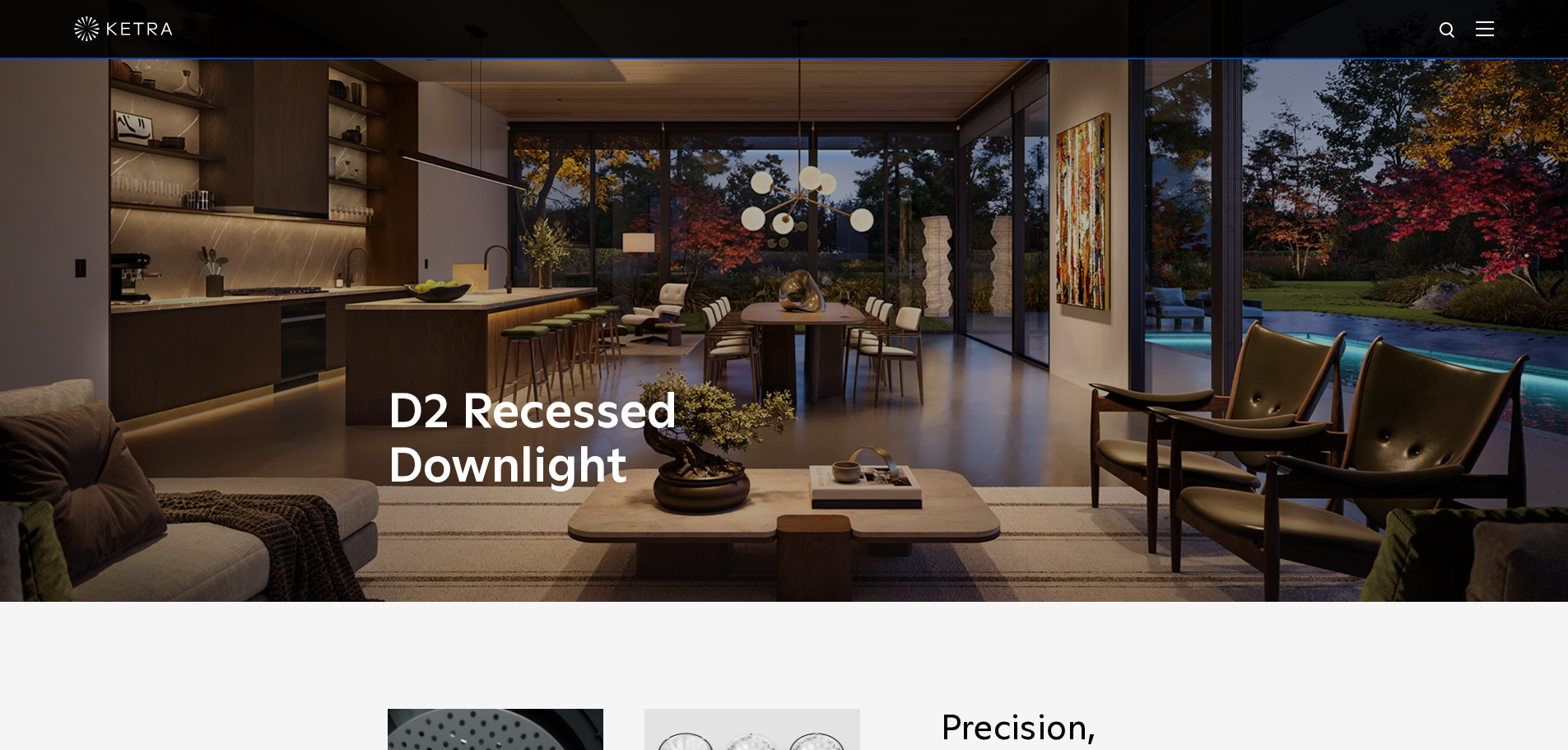
scroll to position [0, 0]
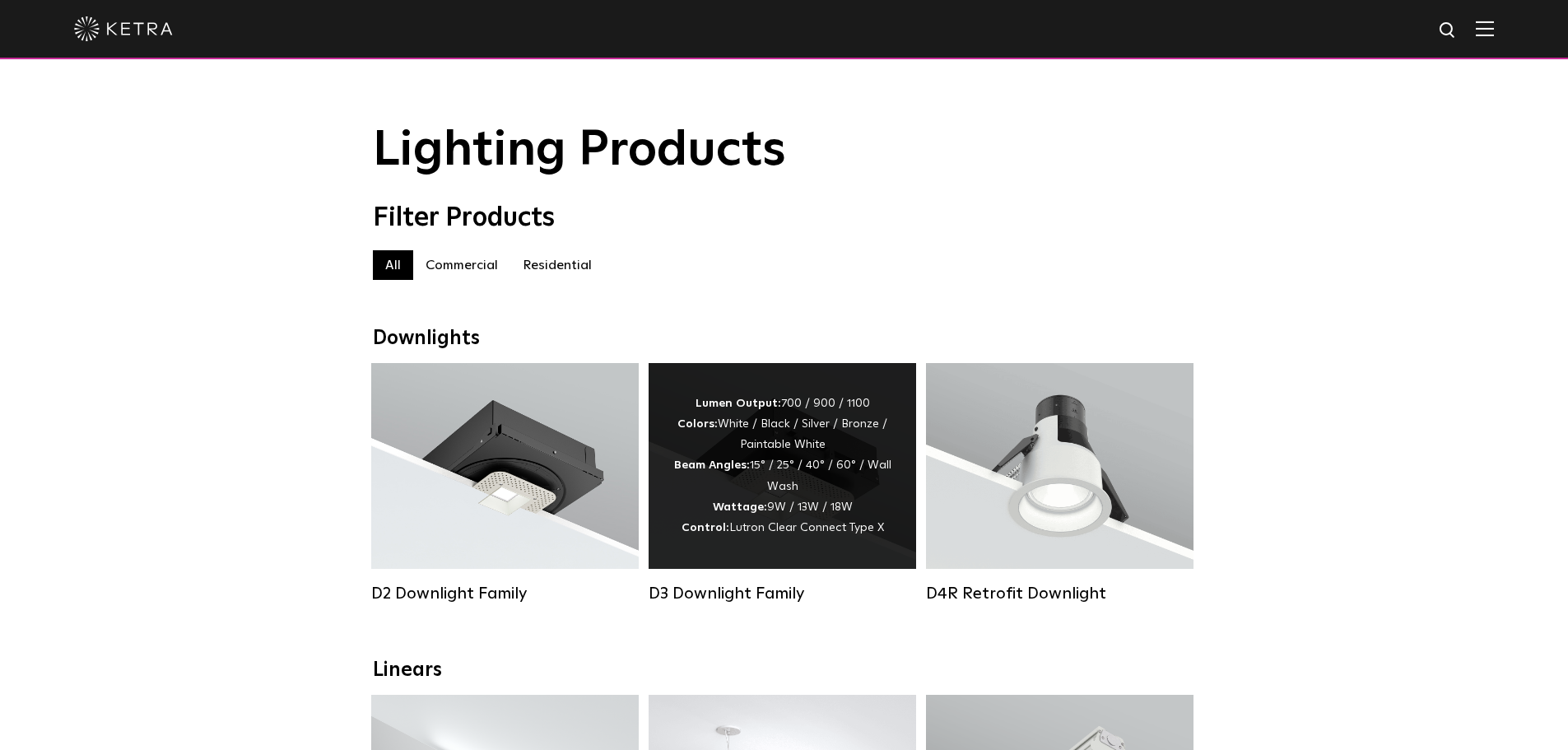
click at [830, 418] on div "Lumen Output: 700 / 900 / 1100 Colors: White / Black / Silver / Bronze / Painta…" at bounding box center [783, 466] width 218 height 145
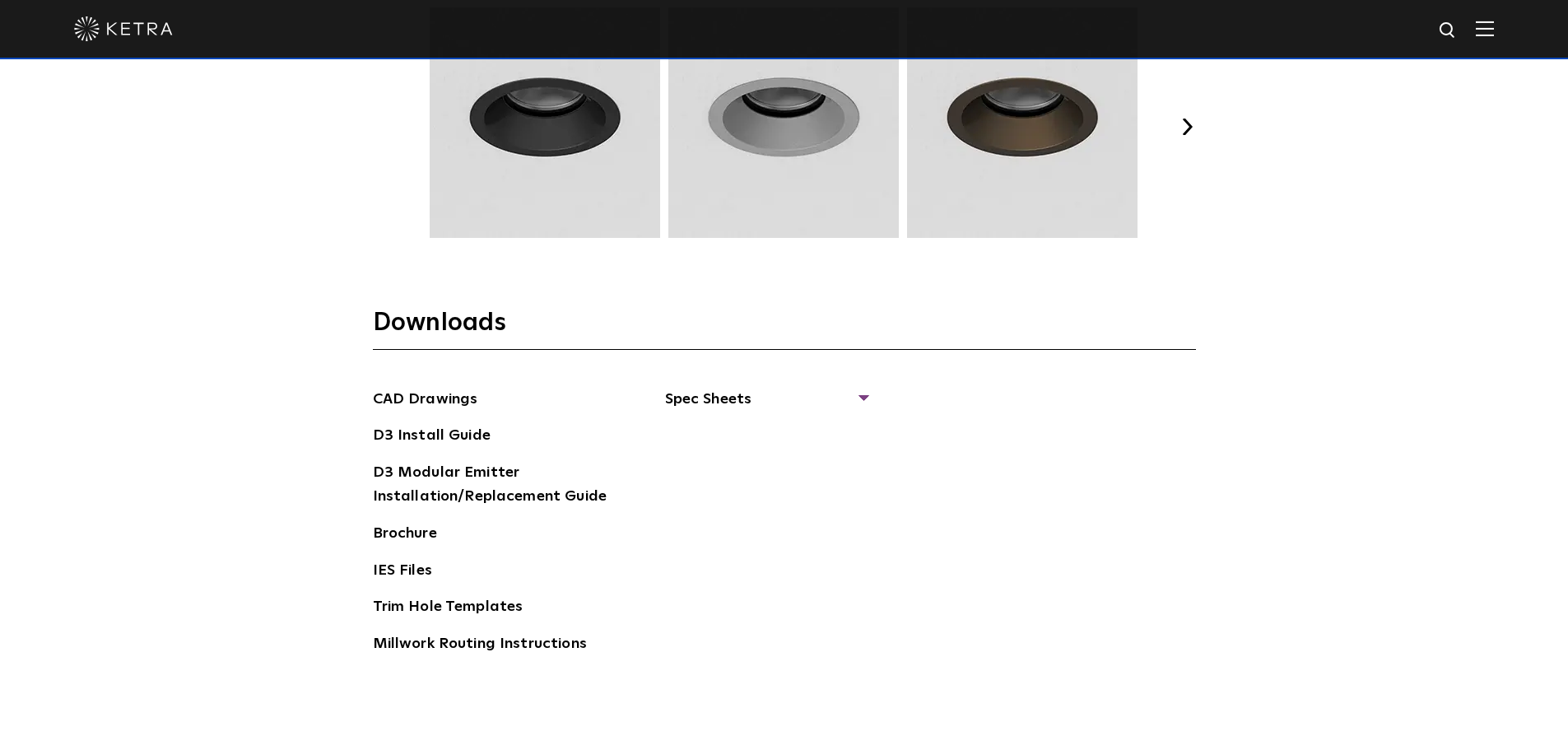
scroll to position [2389, 0]
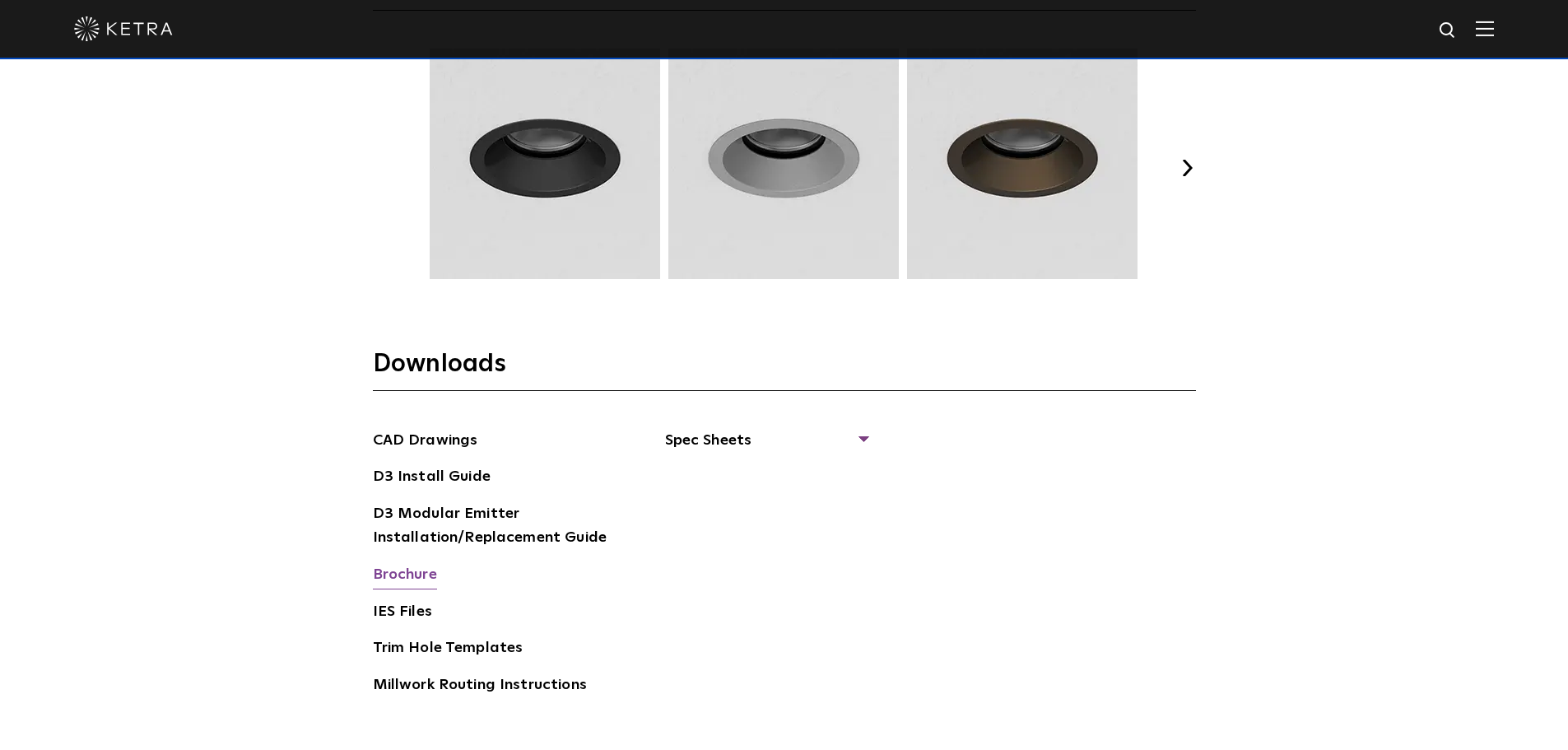
click at [415, 574] on link "Brochure" at bounding box center [405, 576] width 64 height 26
click at [472, 683] on link "Millwork Routing Instructions" at bounding box center [480, 687] width 214 height 26
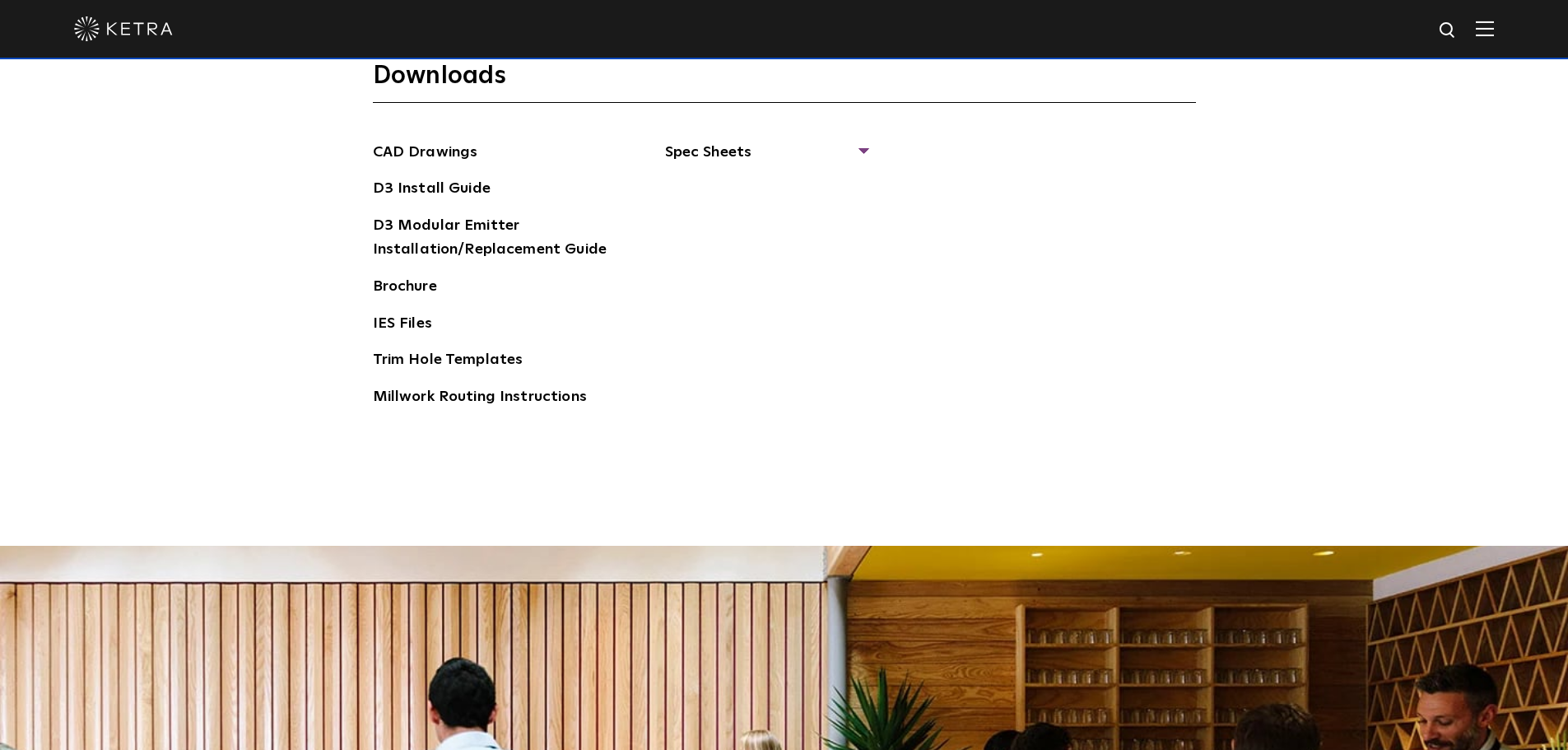
scroll to position [2636, 0]
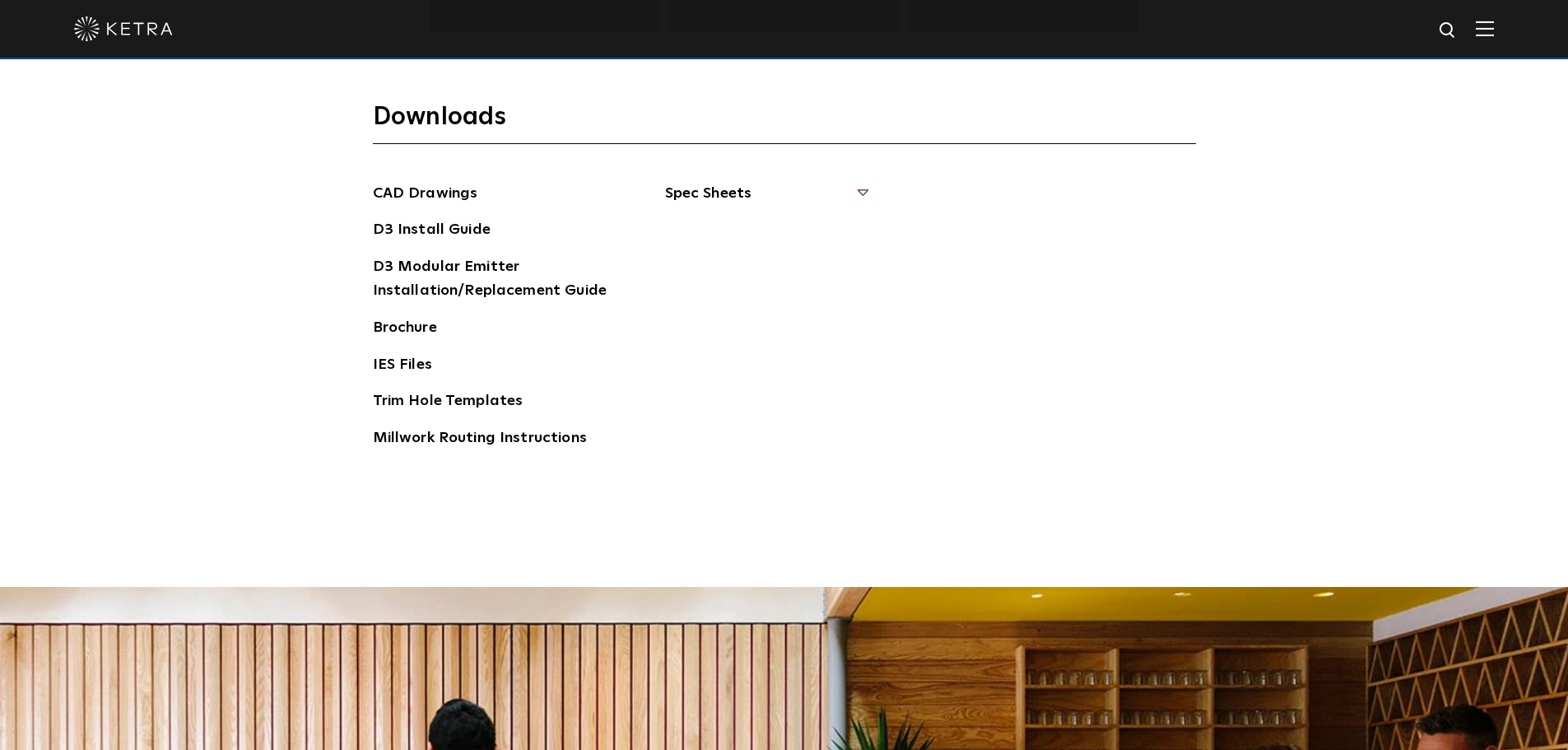
click at [863, 182] on span "Spec Sheets" at bounding box center [766, 200] width 202 height 37
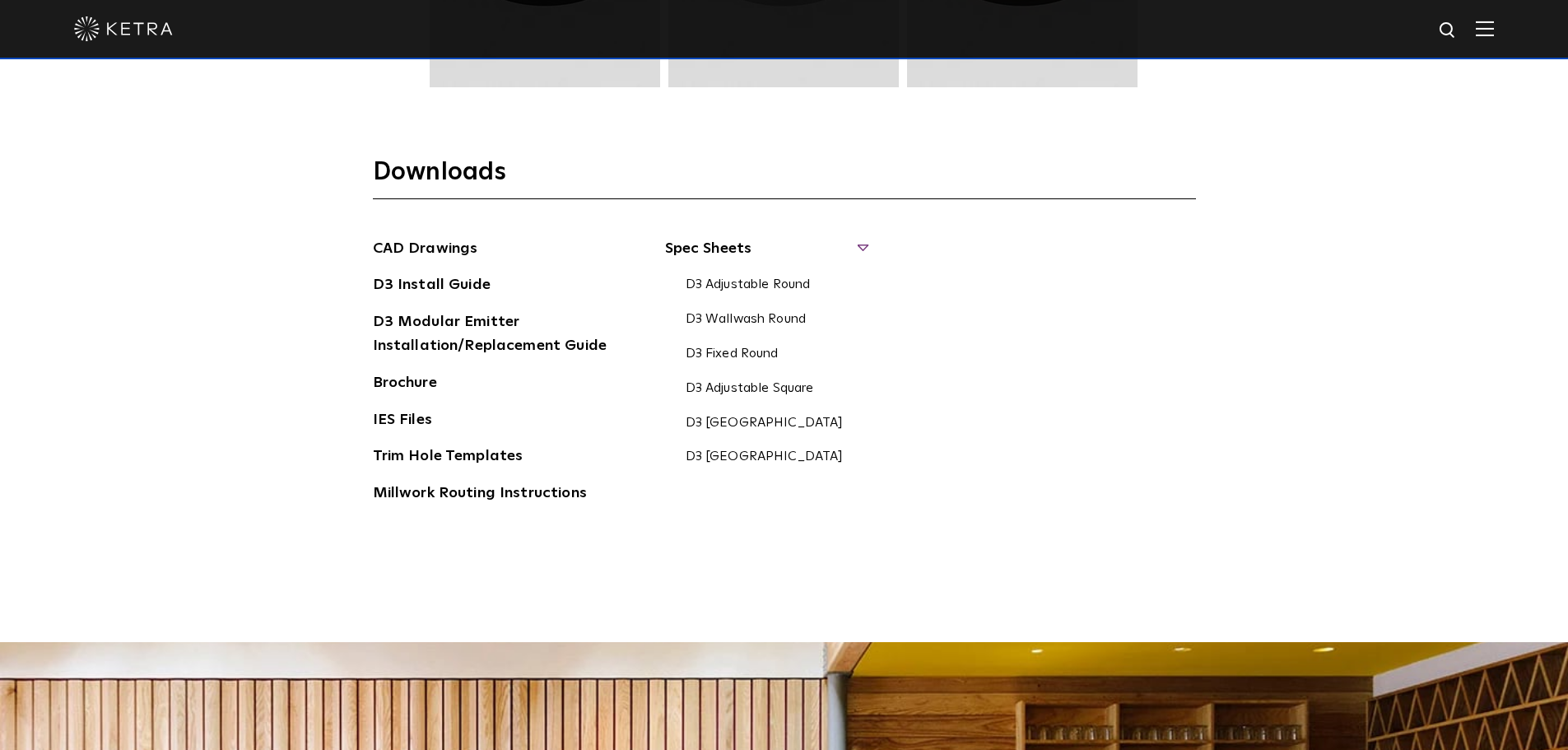
scroll to position [2389, 0]
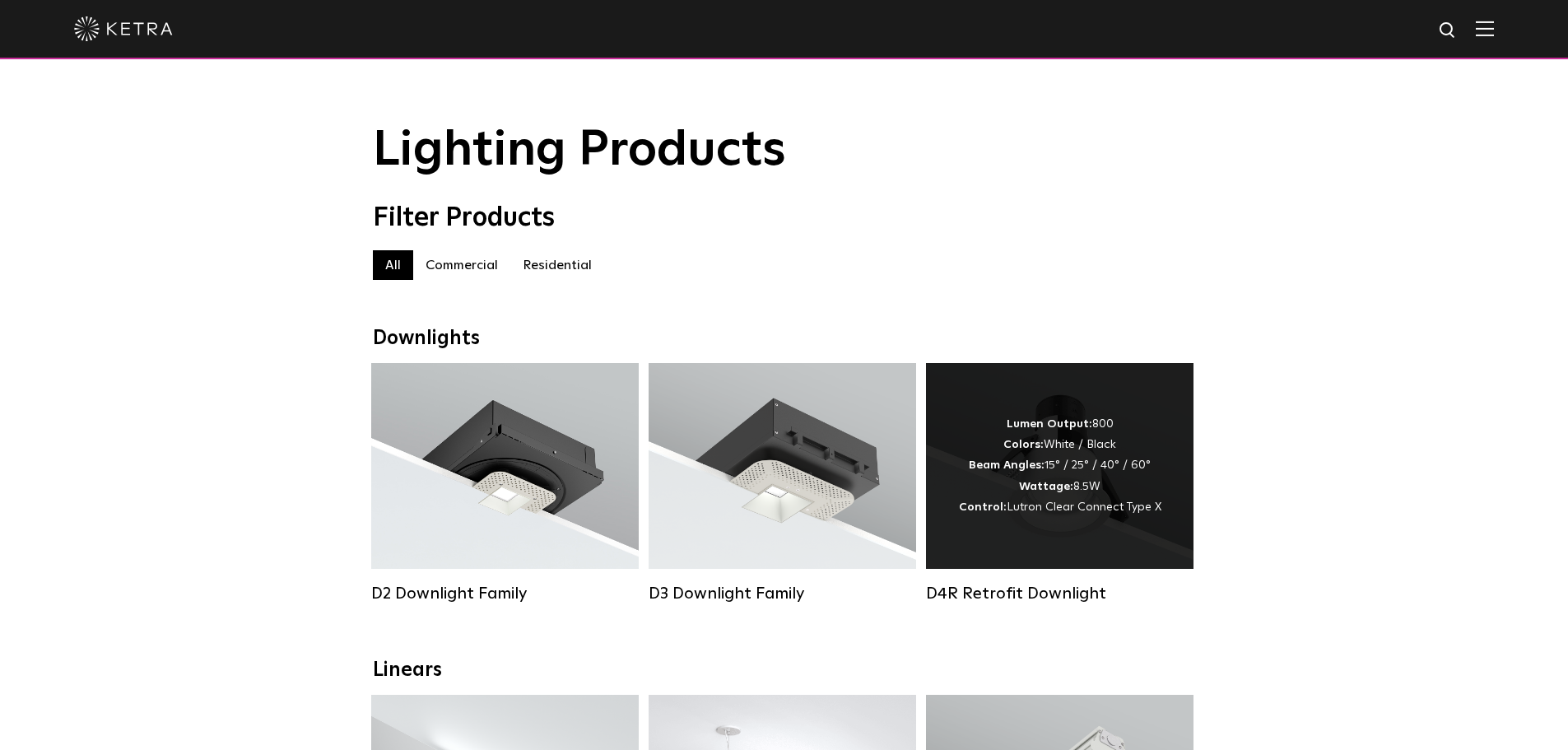
click at [1087, 426] on strong "Lumen Output:" at bounding box center [1049, 424] width 86 height 12
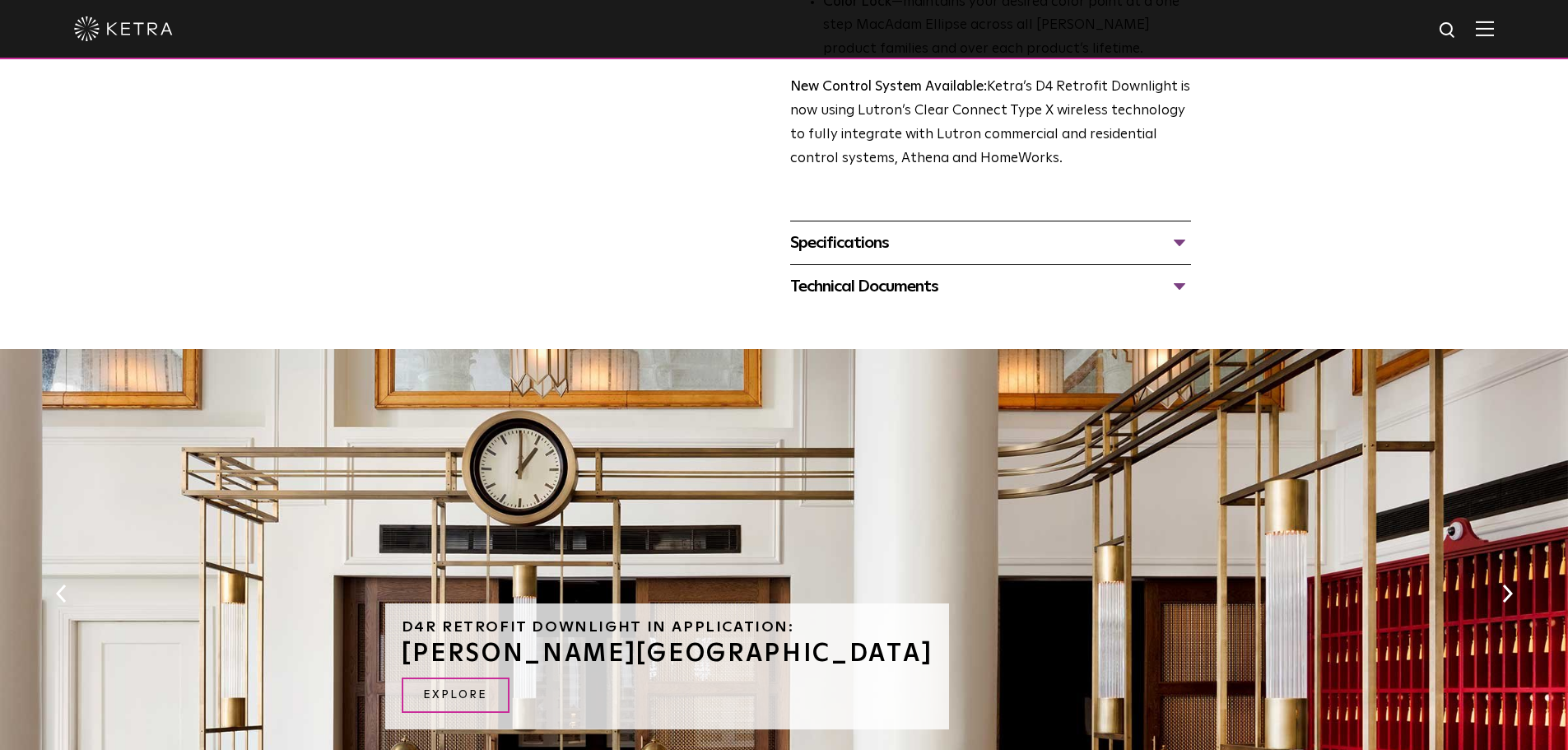
scroll to position [659, 0]
click at [1169, 286] on div "Technical Documents" at bounding box center [991, 287] width 401 height 26
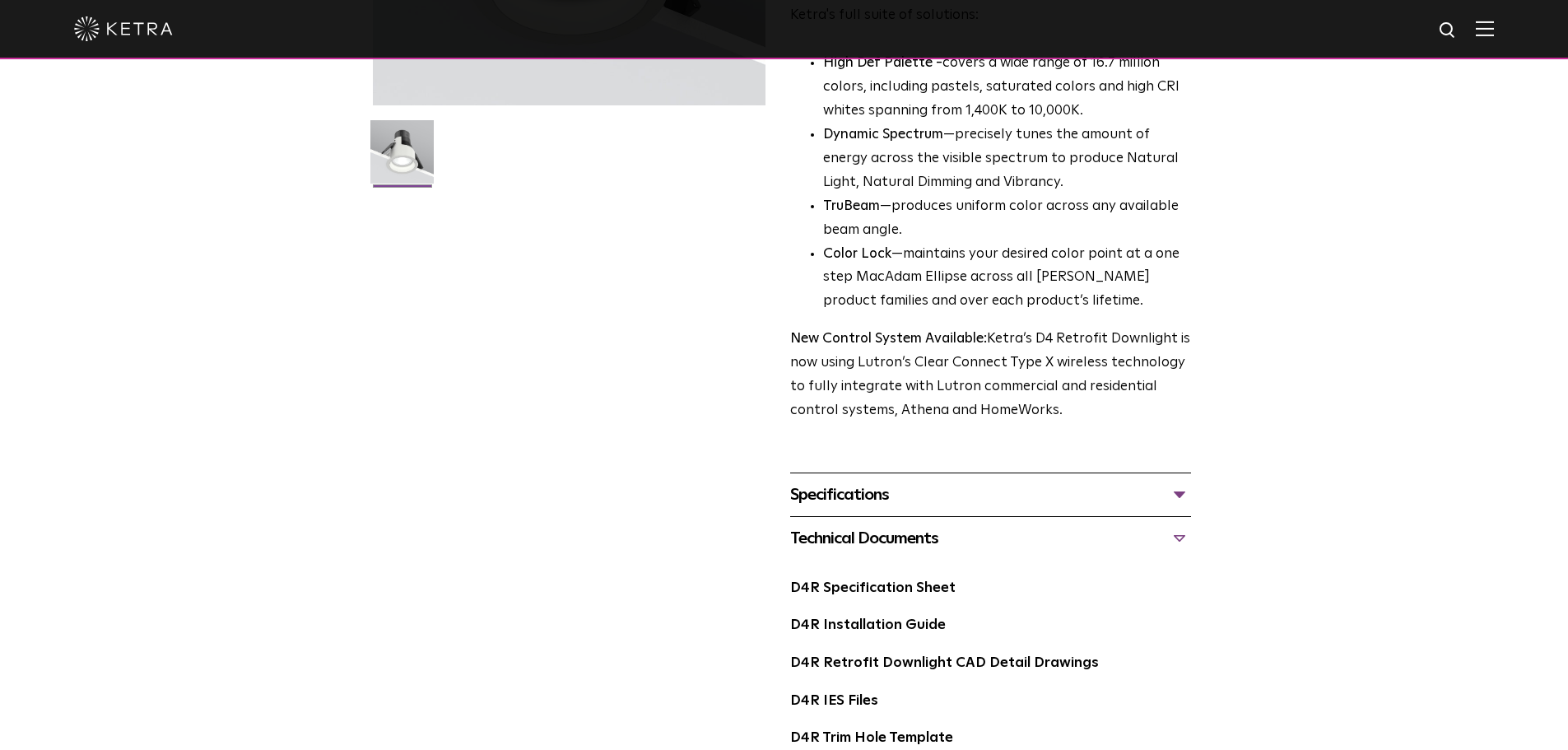
scroll to position [330, 0]
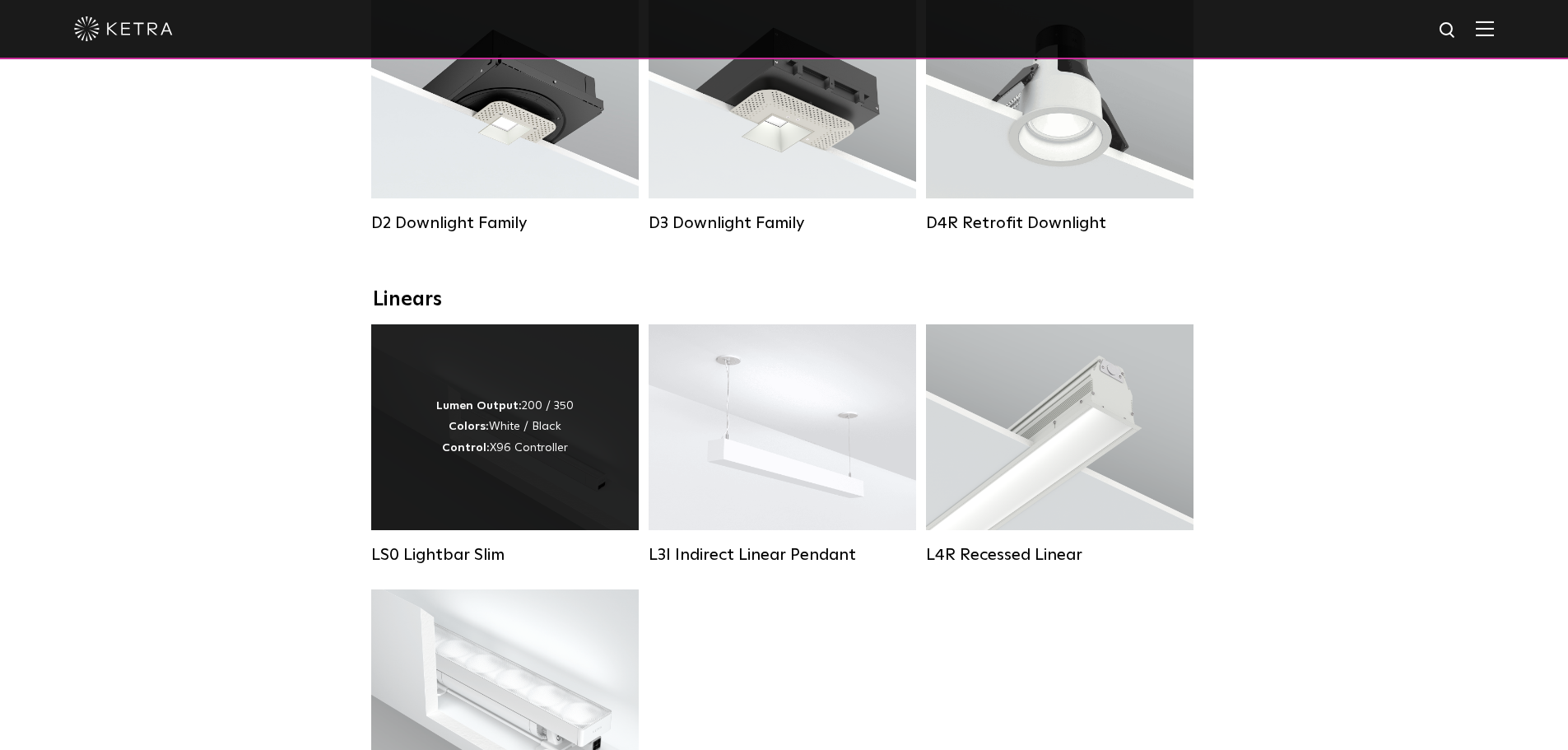
scroll to position [412, 0]
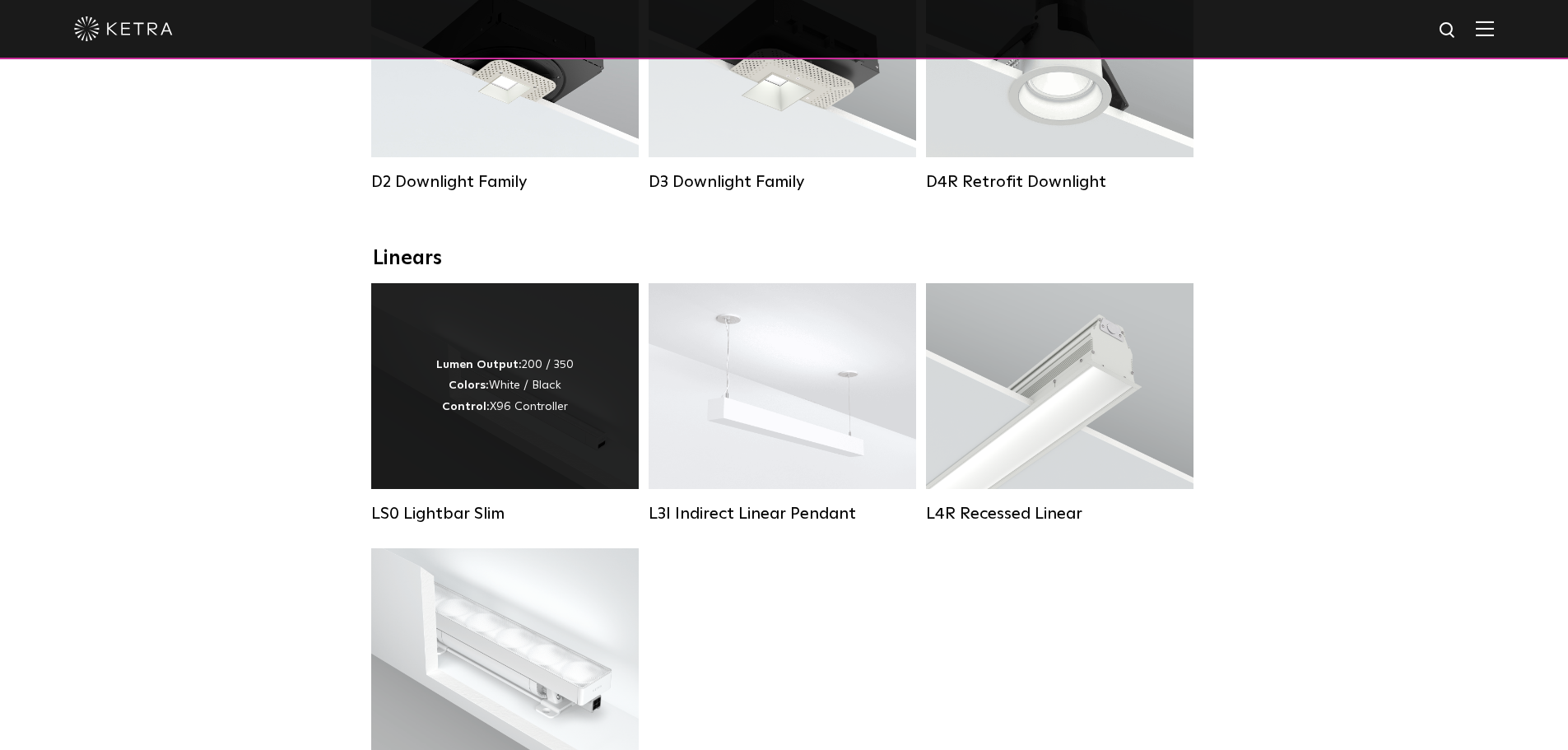
click at [471, 391] on strong "Colors:" at bounding box center [468, 386] width 40 height 12
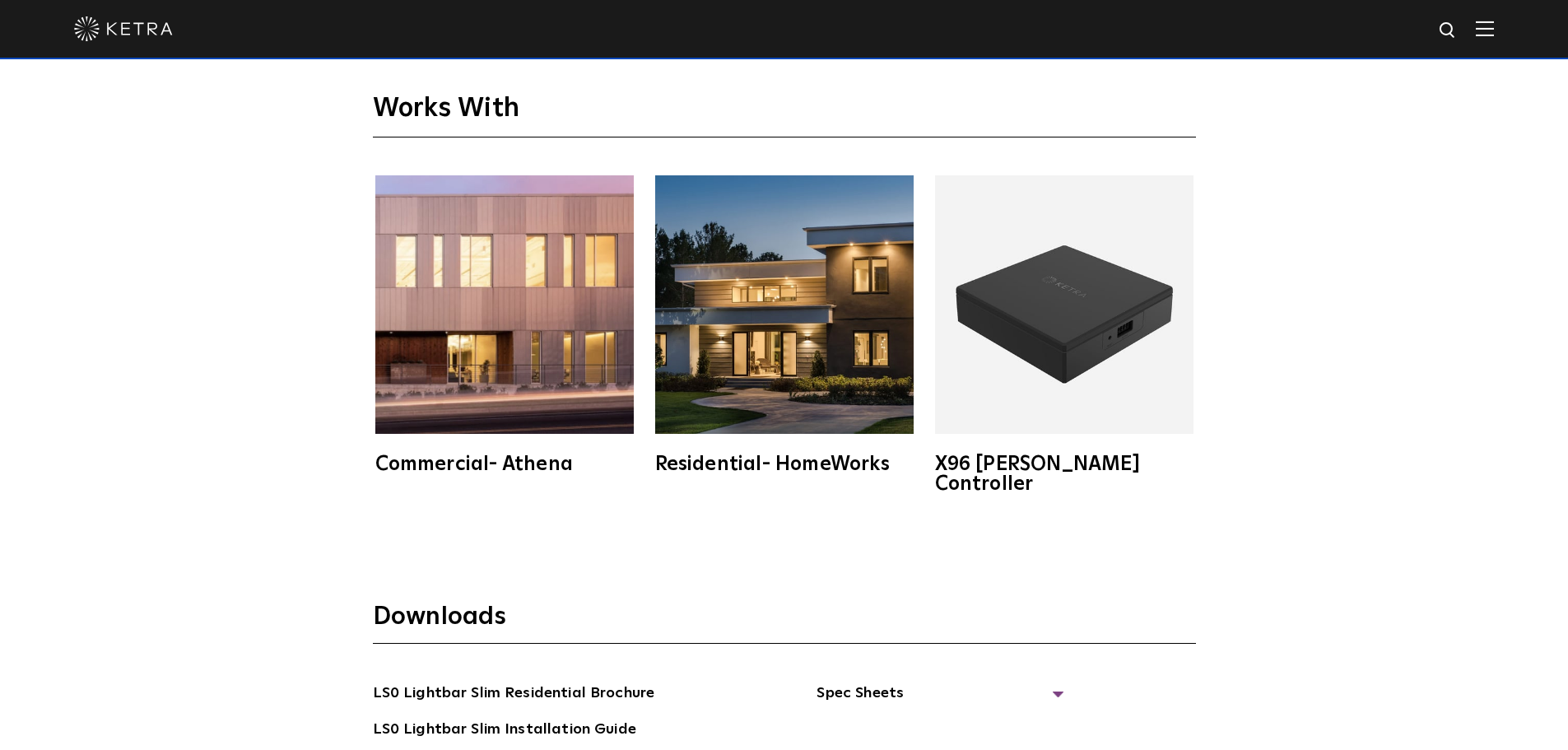
scroll to position [3212, 0]
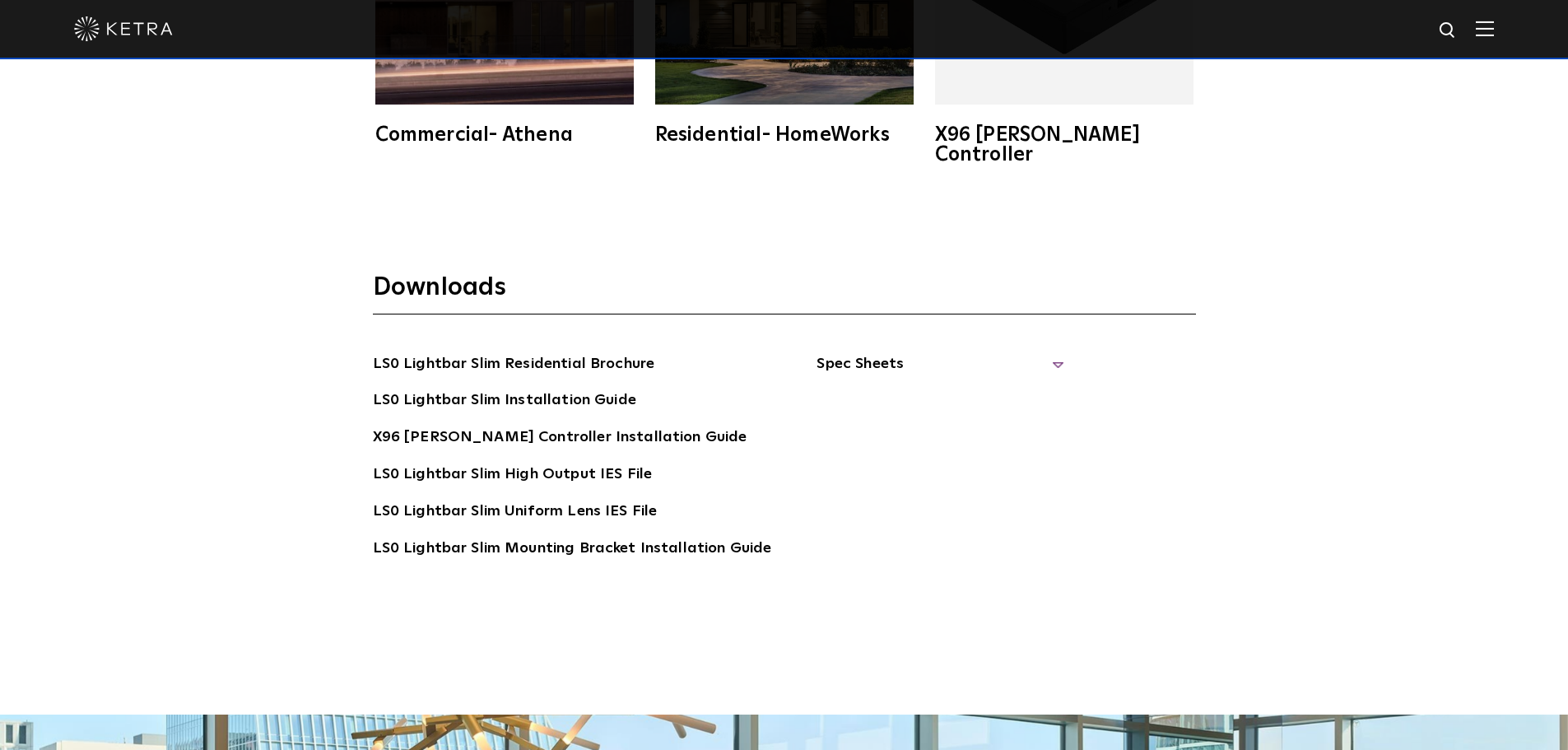
click at [986, 353] on span "Spec Sheets" at bounding box center [940, 371] width 247 height 37
click at [973, 353] on span "Spec Sheets" at bounding box center [940, 371] width 247 height 37
click at [561, 353] on link "LS0 Lightbar Slim Residential Brochure" at bounding box center [514, 366] width 282 height 26
click at [580, 389] on link "LS0 Lightbar Slim Installation Guide" at bounding box center [504, 401] width 263 height 26
click at [575, 426] on link "X96 Ketra Controller Installation Guide" at bounding box center [560, 439] width 375 height 26
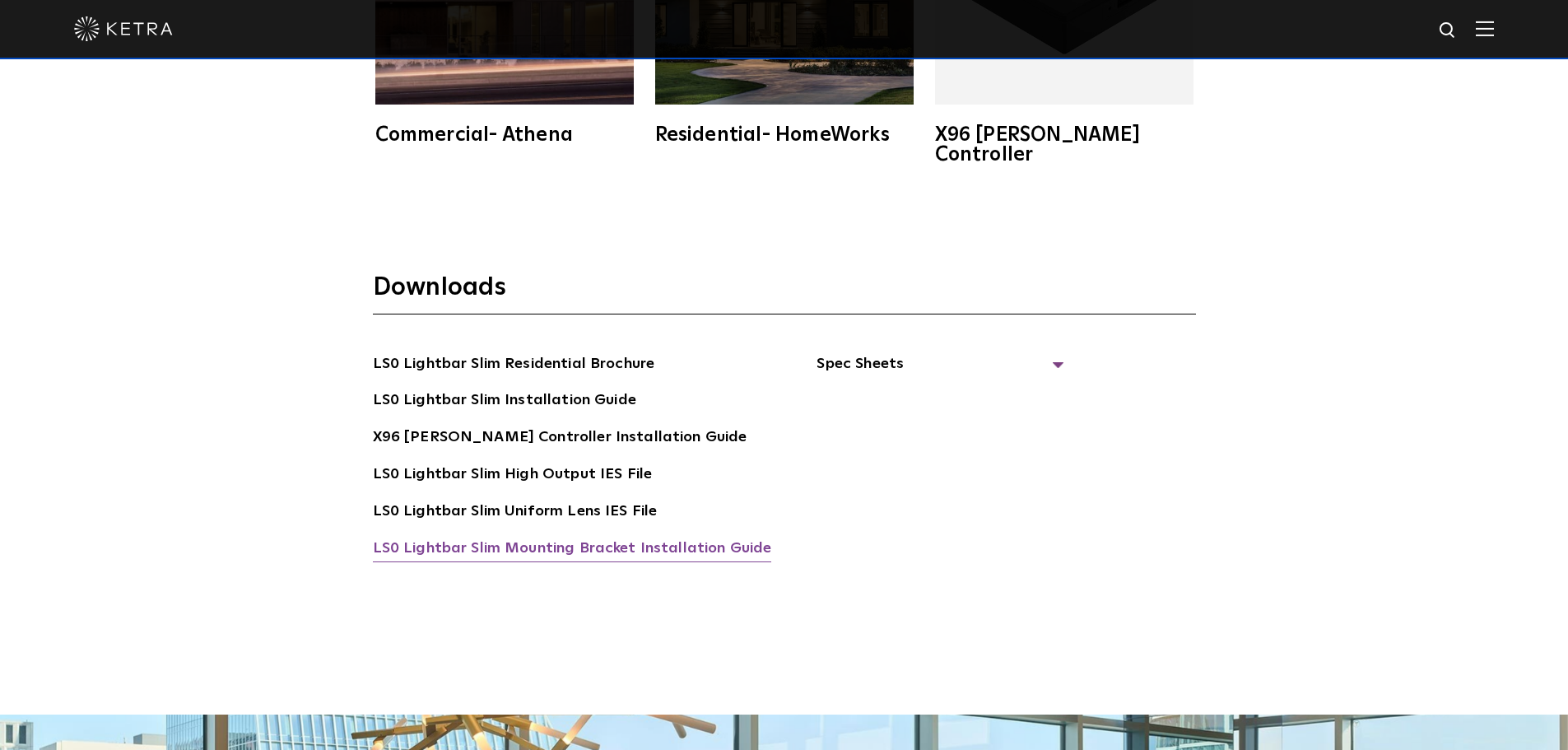
click at [647, 537] on link "LS0 Lightbar Slim Mounting Bracket Installation Guide" at bounding box center [572, 550] width 399 height 26
click at [934, 353] on span "Spec Sheets" at bounding box center [940, 371] width 247 height 37
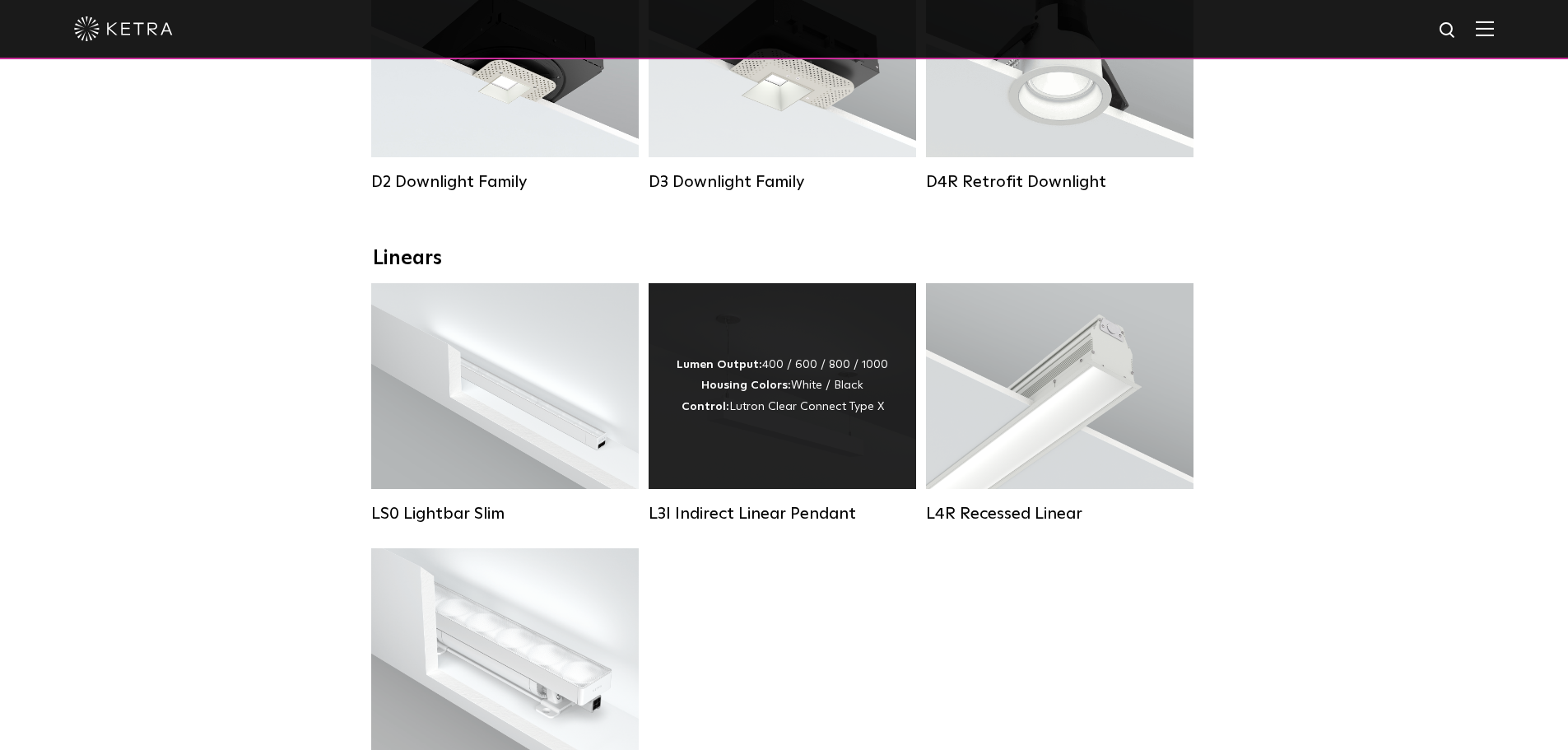
click at [841, 395] on div "Lumen Output: 400 / 600 / 800 / 1000 Housing Colors: White / Black Control: Lut…" at bounding box center [782, 386] width 211 height 62
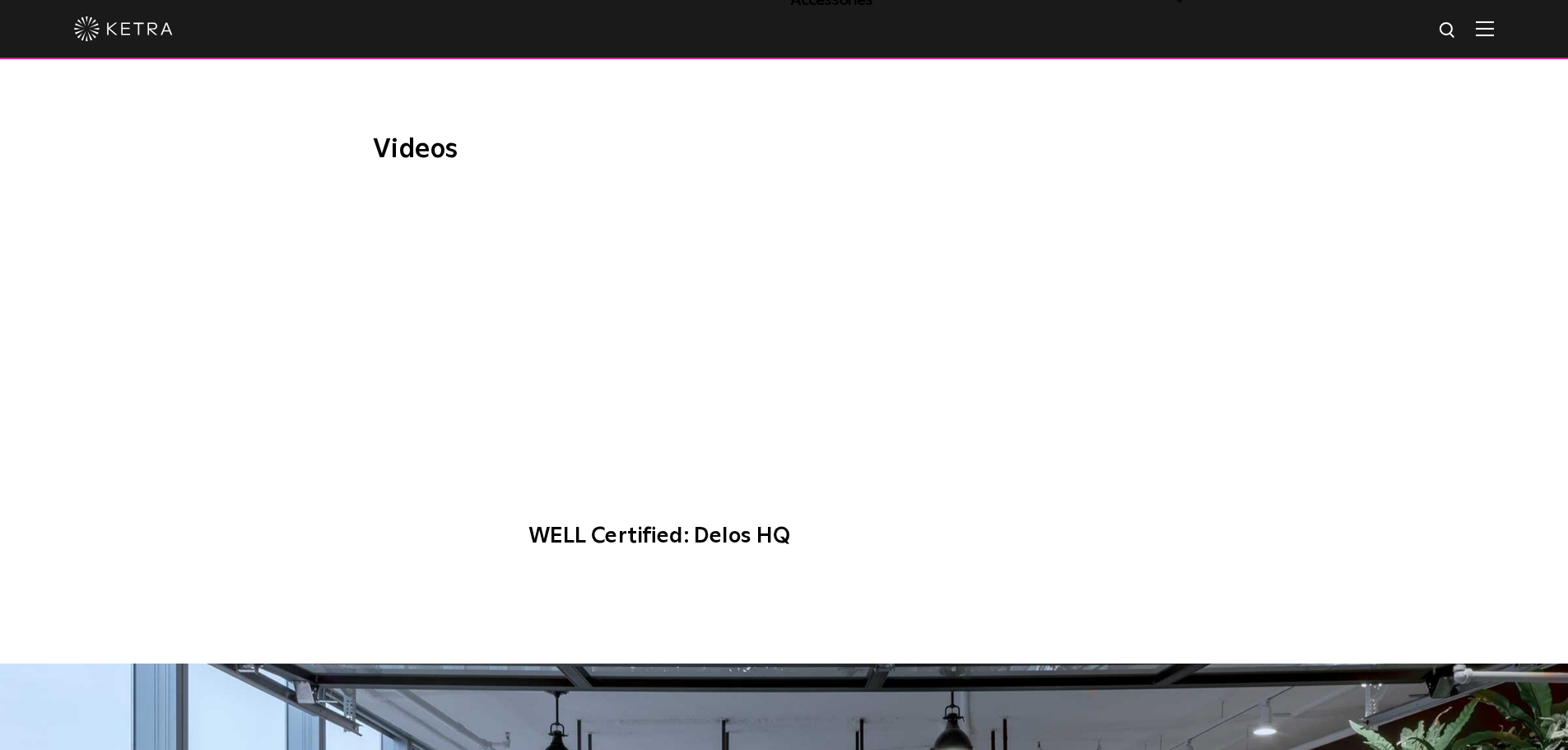
scroll to position [659, 0]
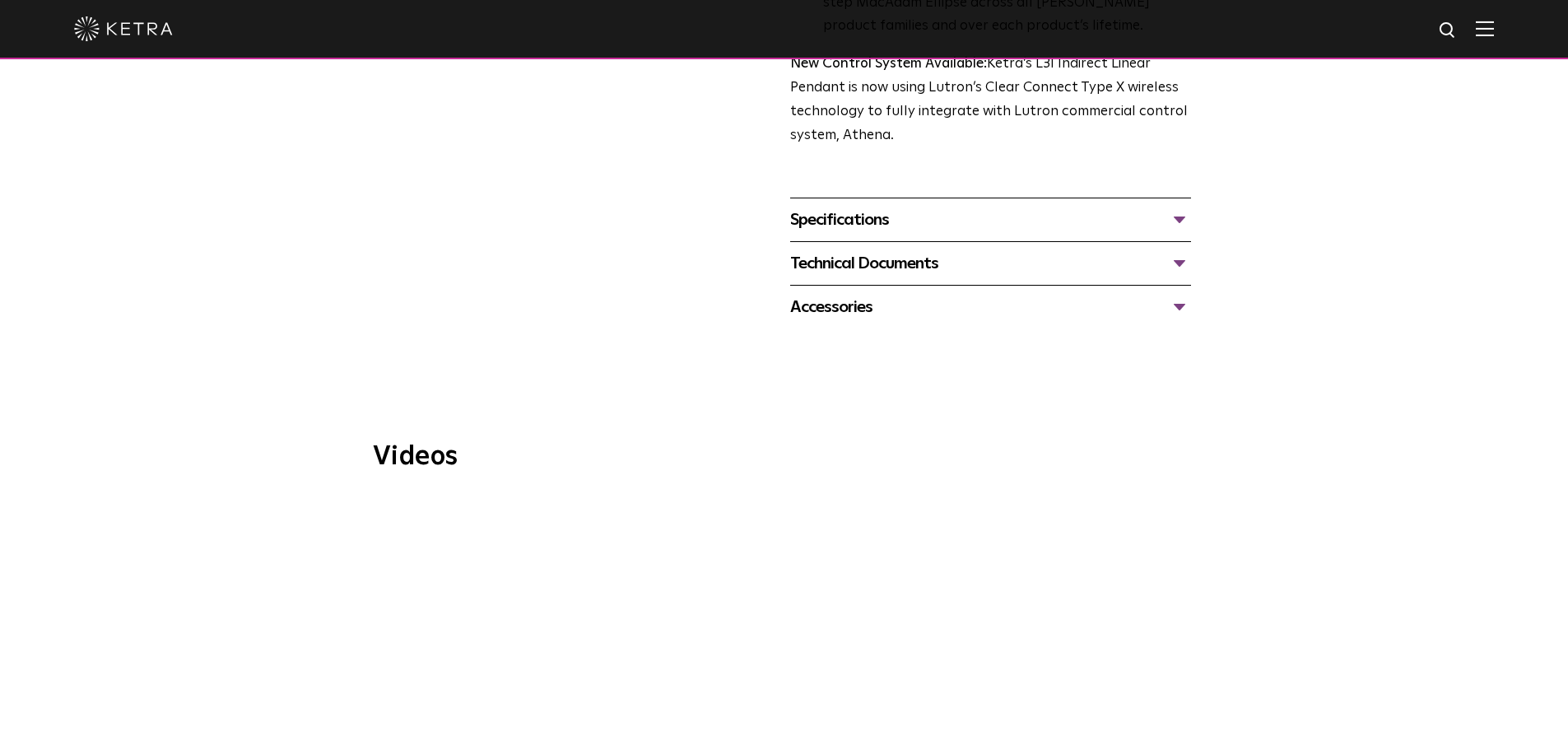
click at [1190, 251] on div "Technical Documents" at bounding box center [991, 263] width 401 height 26
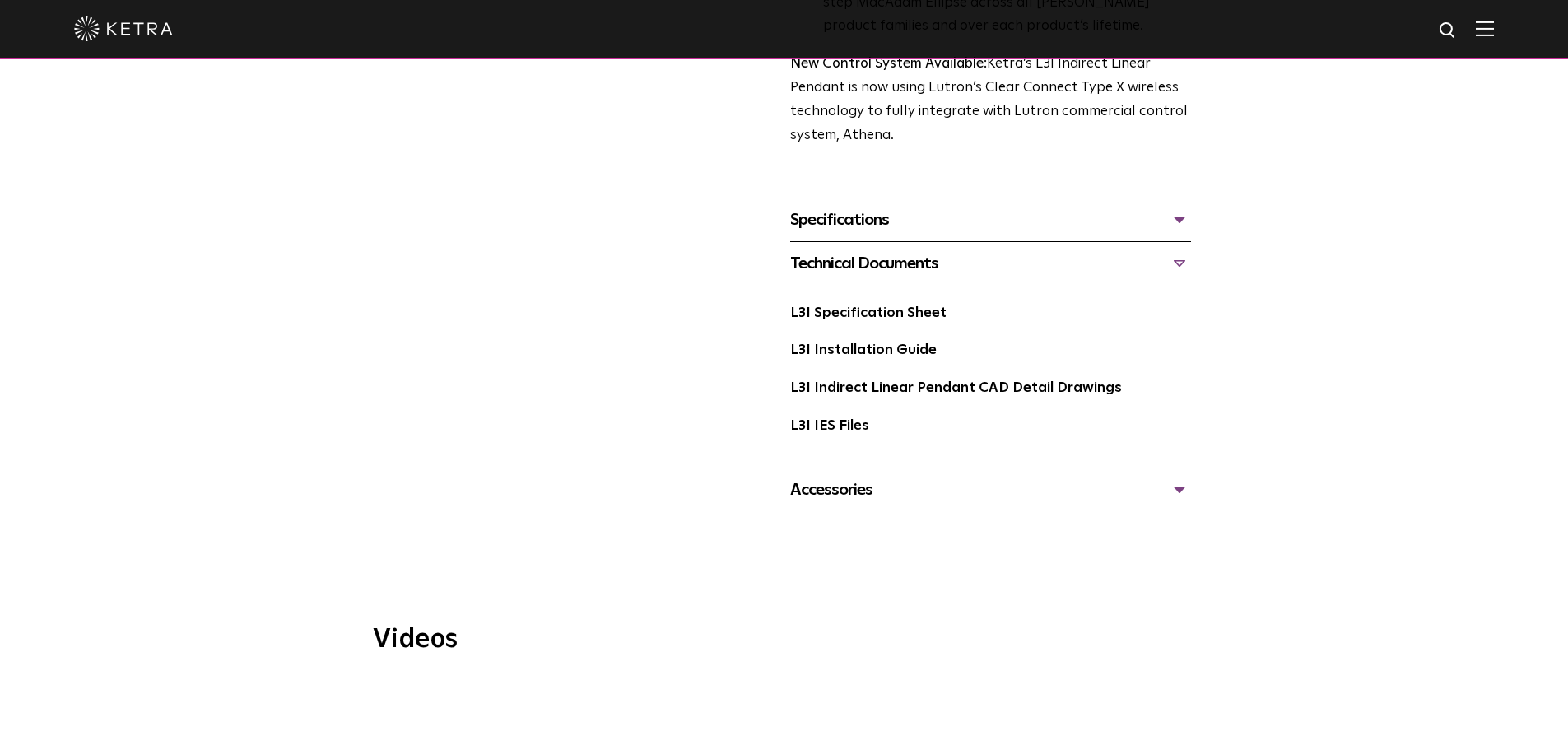
click at [1153, 477] on div "Accessories" at bounding box center [991, 490] width 401 height 26
click at [1150, 477] on div "Accessories" at bounding box center [991, 490] width 401 height 26
click at [1152, 207] on div "Specifications" at bounding box center [991, 220] width 401 height 26
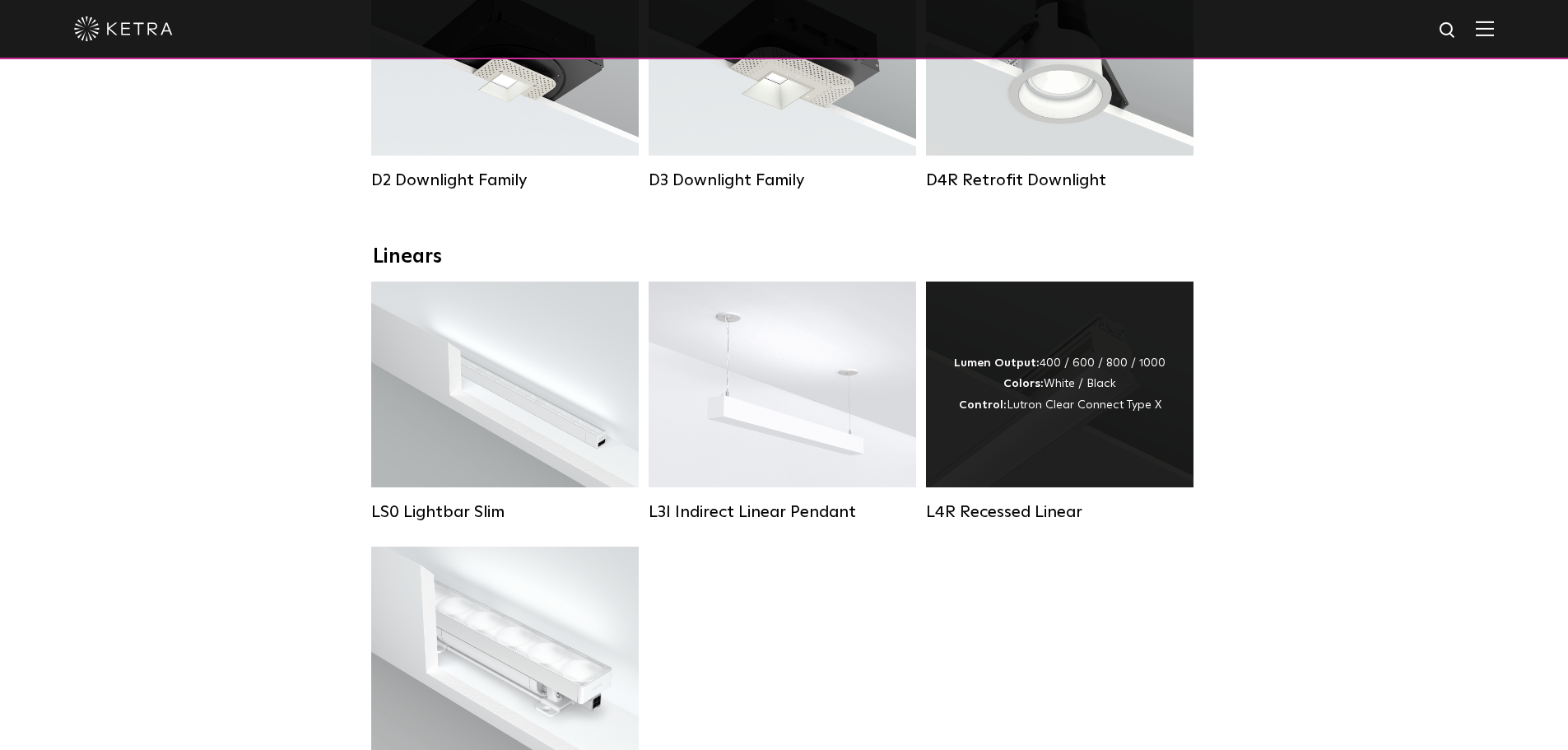
scroll to position [412, 0]
click at [1104, 403] on div "Lumen Output: 400 / 600 / 800 / 1000 Colors: White / Black Control: Lutron Clea…" at bounding box center [1060, 386] width 211 height 62
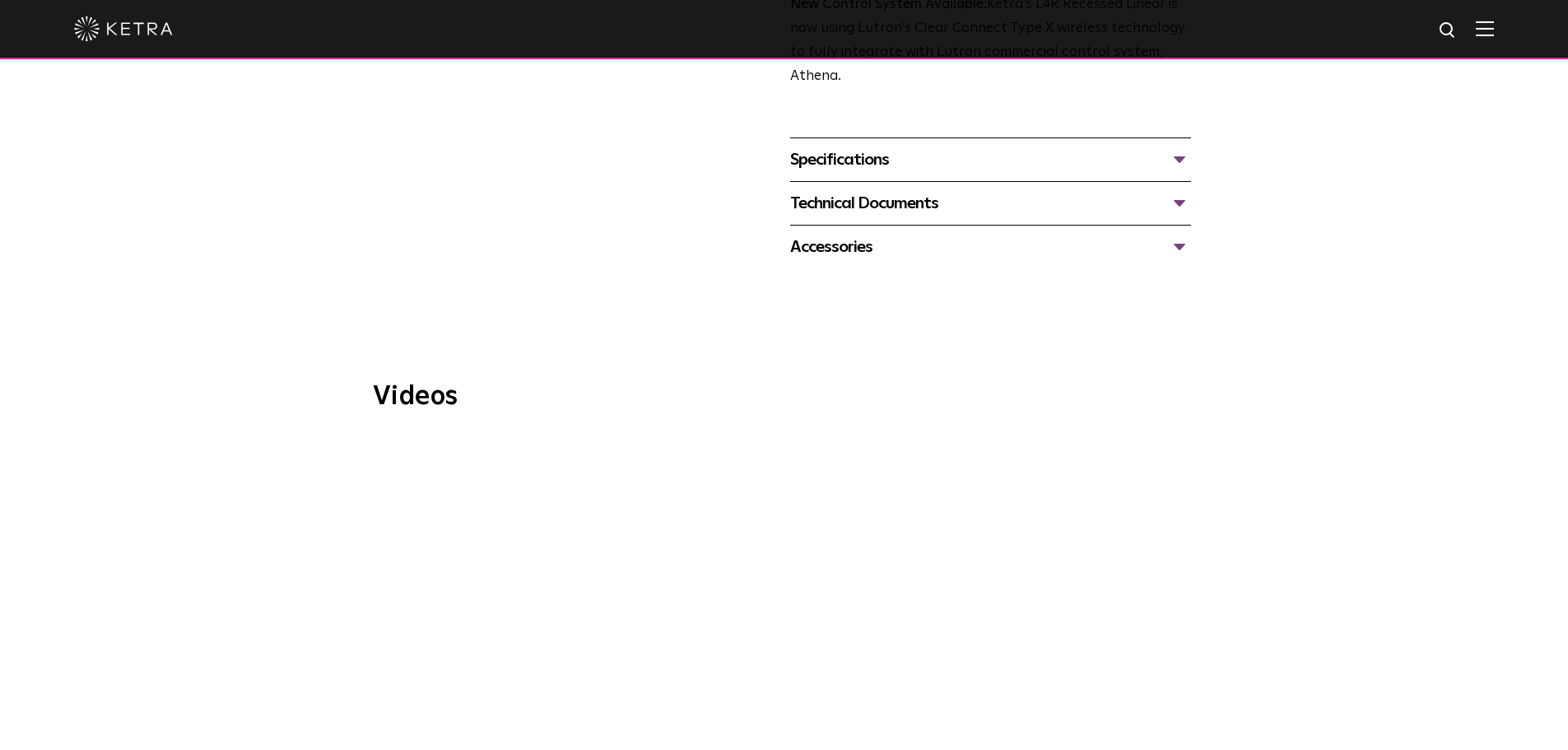
scroll to position [577, 0]
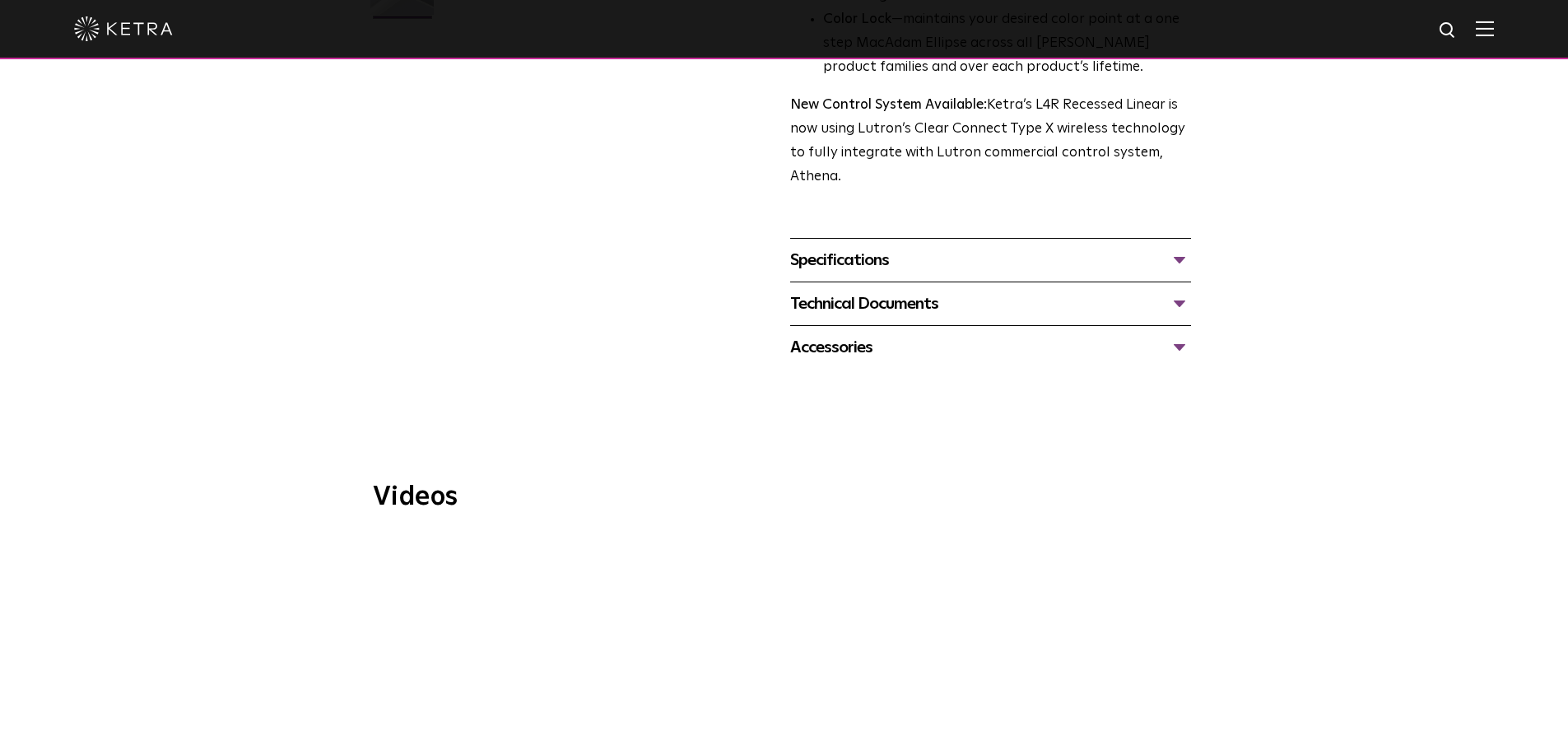
click at [1171, 313] on div "Technical Documents" at bounding box center [991, 303] width 401 height 26
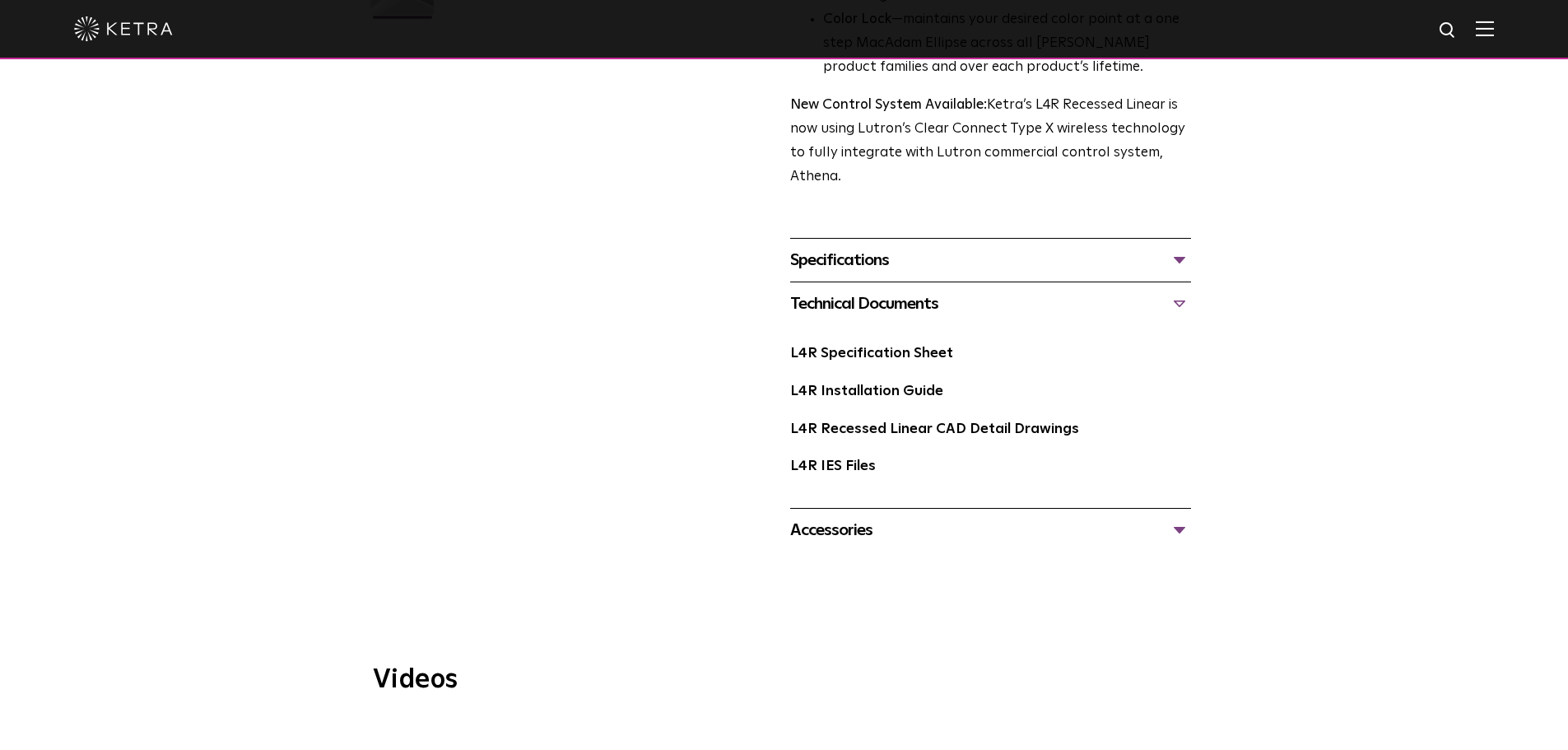
click at [1171, 531] on div "Accessories" at bounding box center [991, 530] width 401 height 26
click at [1175, 258] on div "Specifications" at bounding box center [991, 260] width 401 height 26
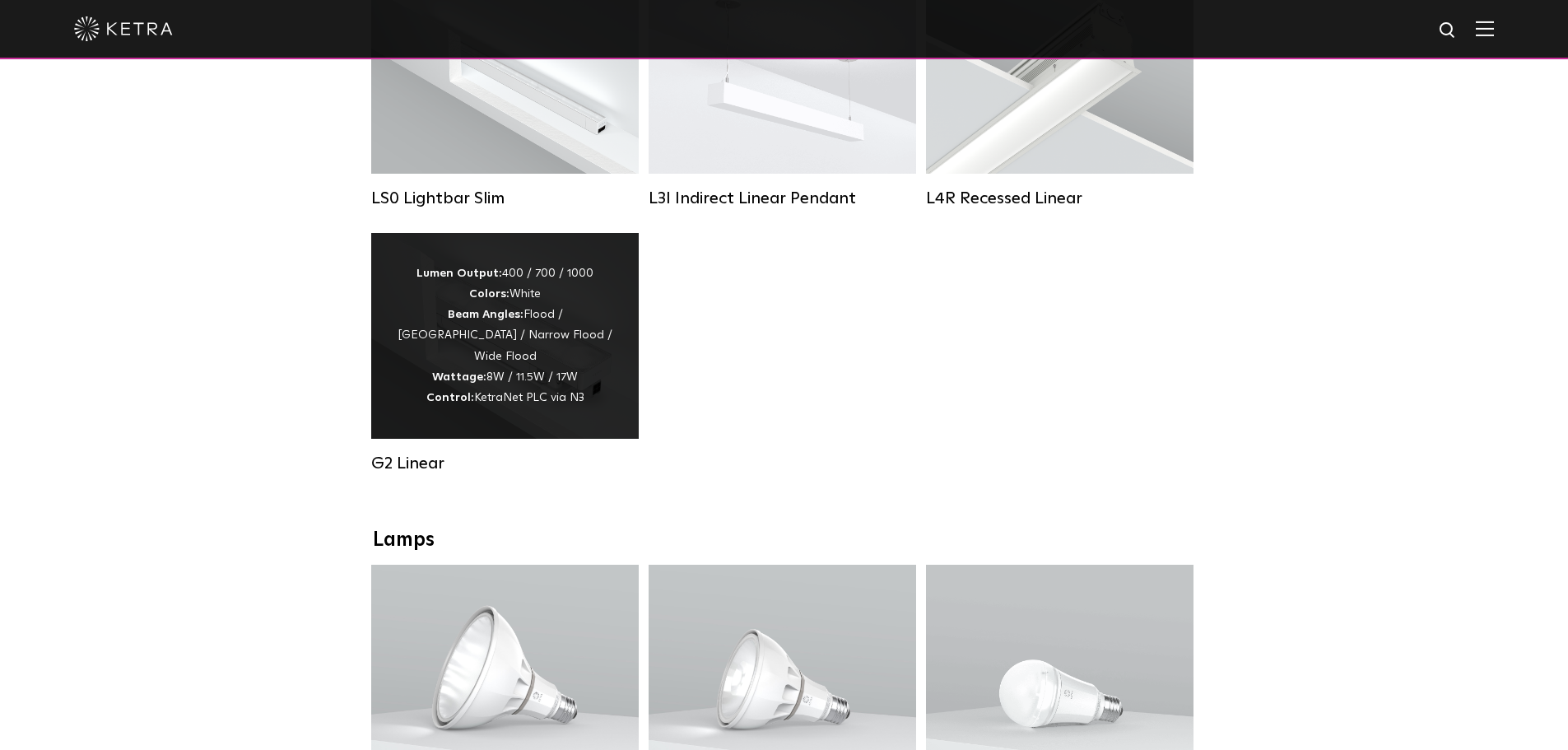
scroll to position [741, 0]
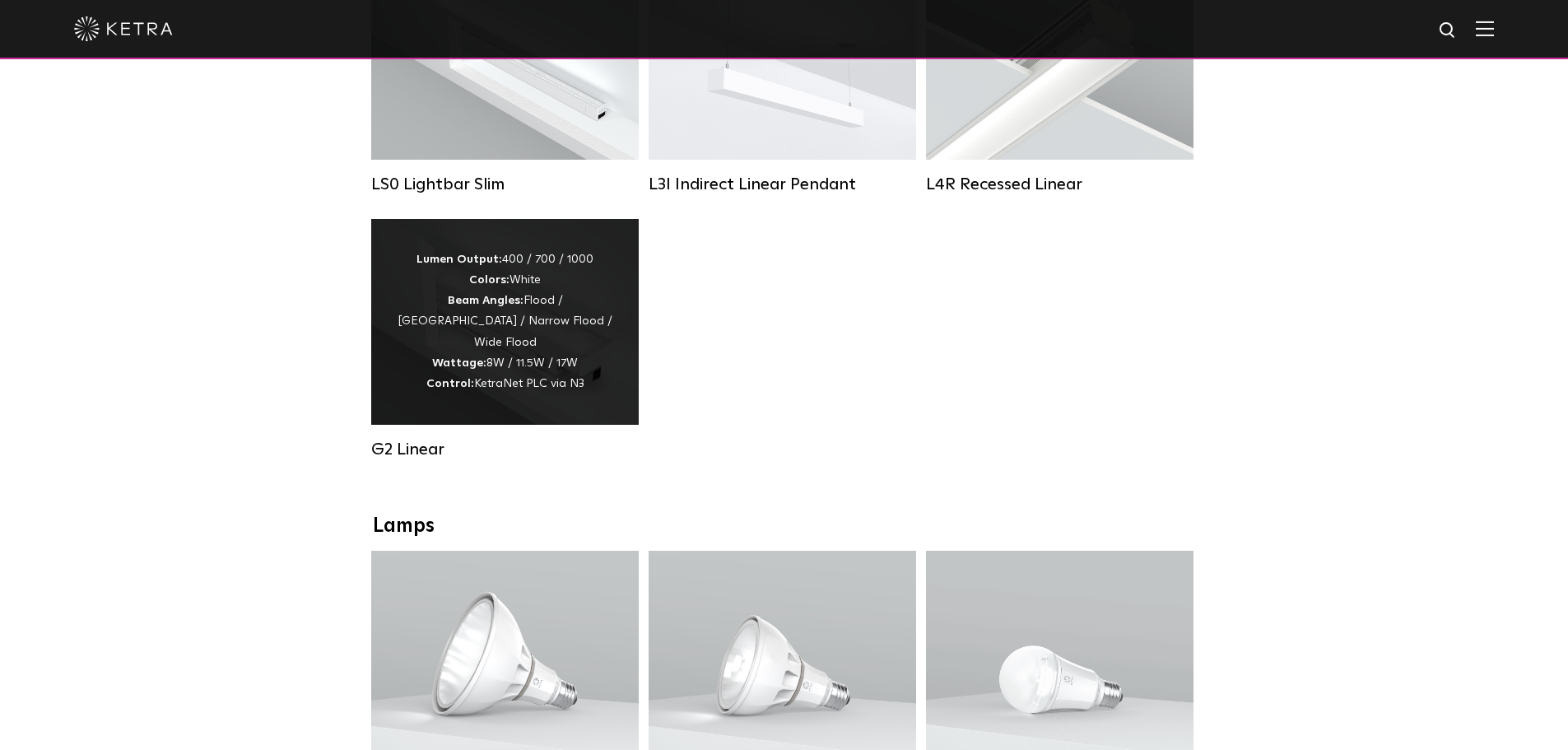
click at [471, 338] on div "Lumen Output: 400 / 700 / 1000 Colors: White Beam Angles: Flood / Graze / Narro…" at bounding box center [505, 322] width 218 height 145
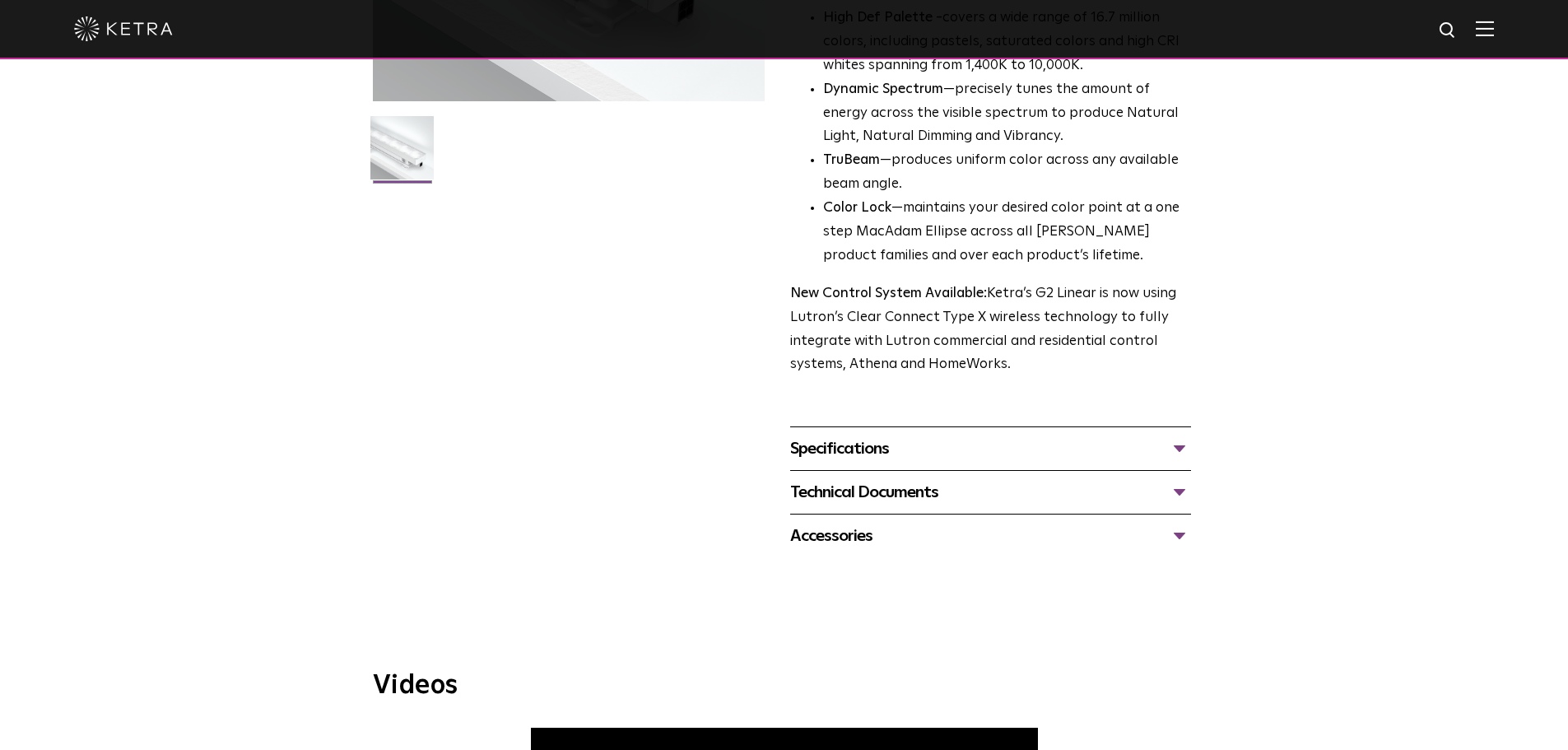
scroll to position [659, 0]
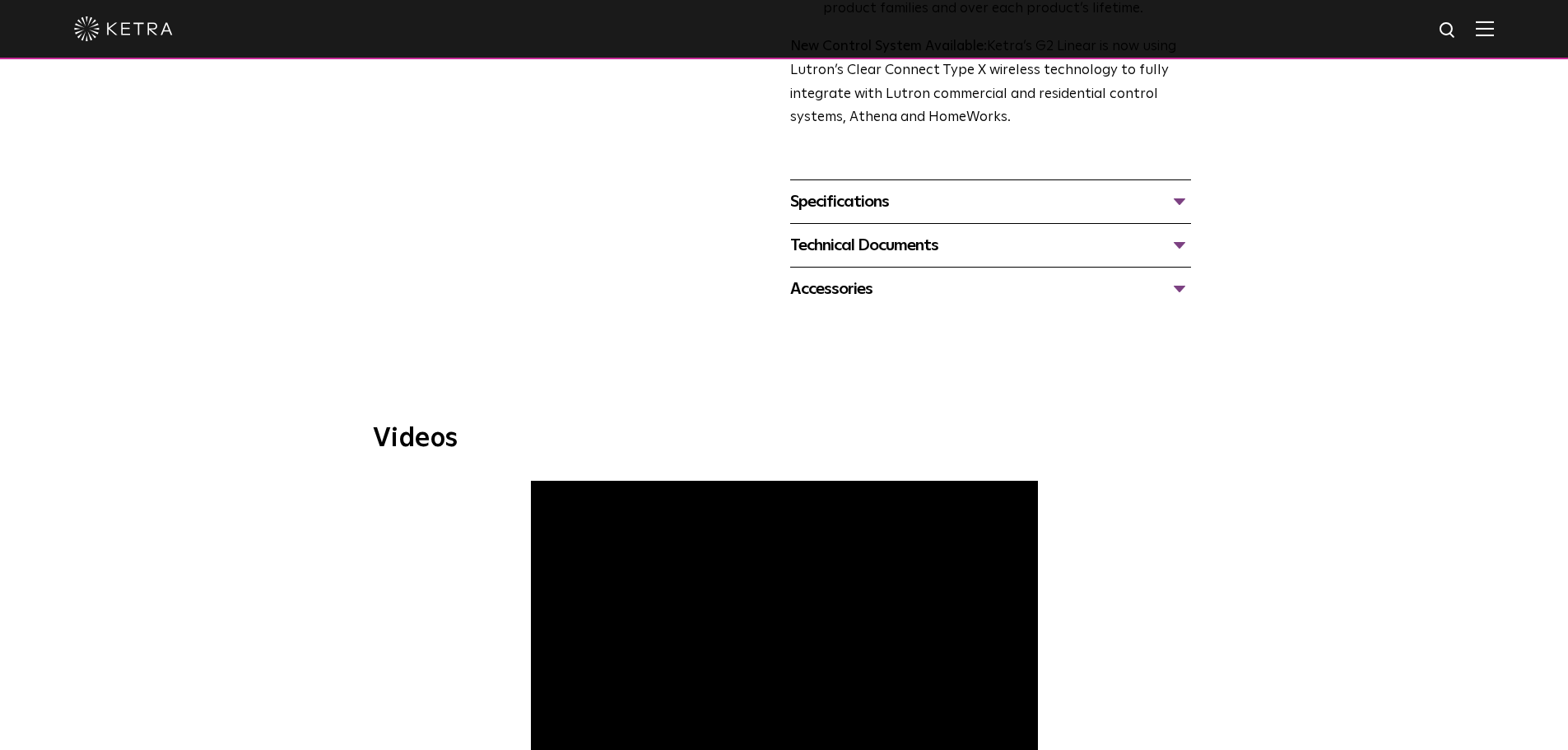
click at [1182, 243] on div "Technical Documents" at bounding box center [991, 245] width 401 height 26
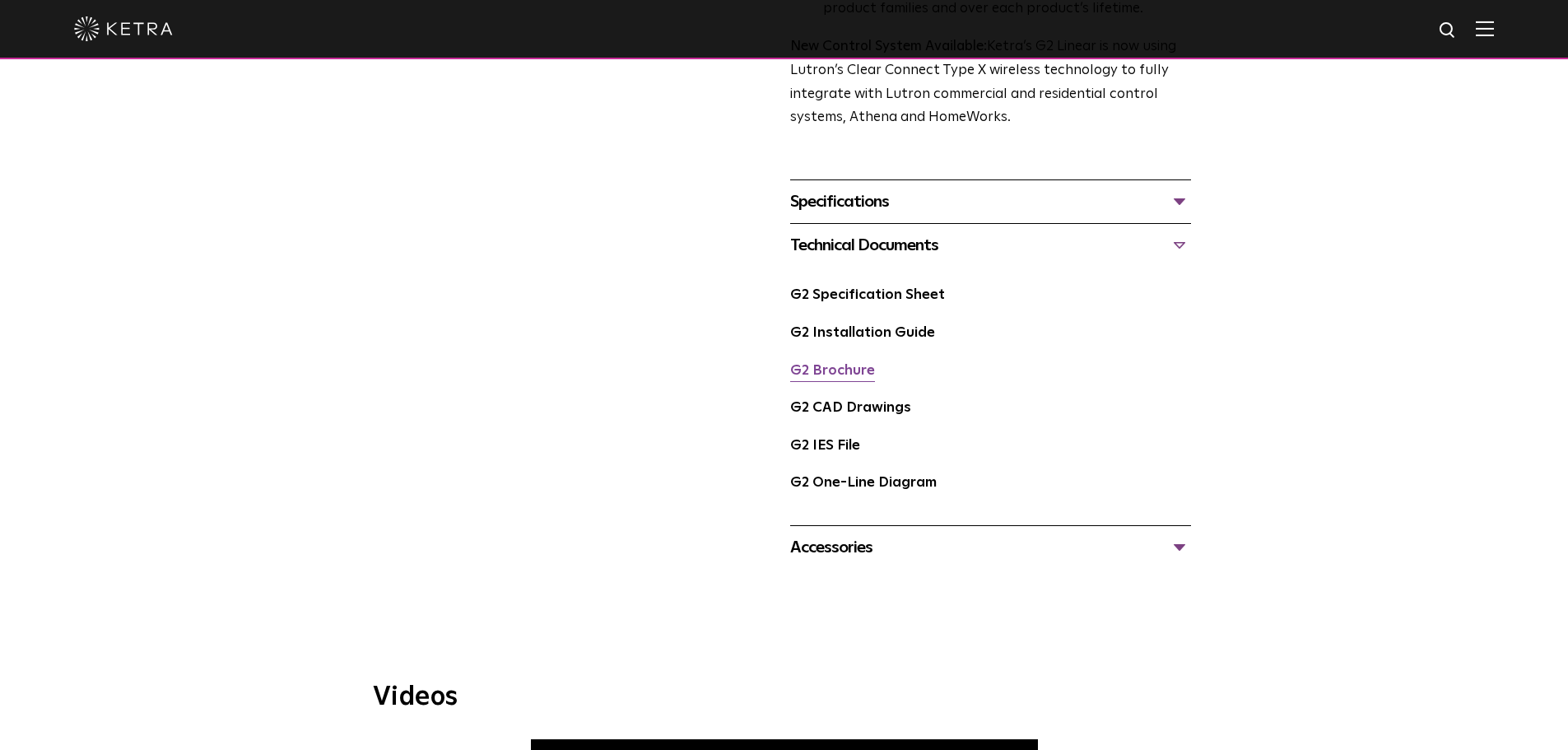
click at [847, 375] on link "G2 Brochure" at bounding box center [833, 371] width 85 height 14
click at [876, 479] on link "G2 One-Line Diagram" at bounding box center [864, 483] width 146 height 14
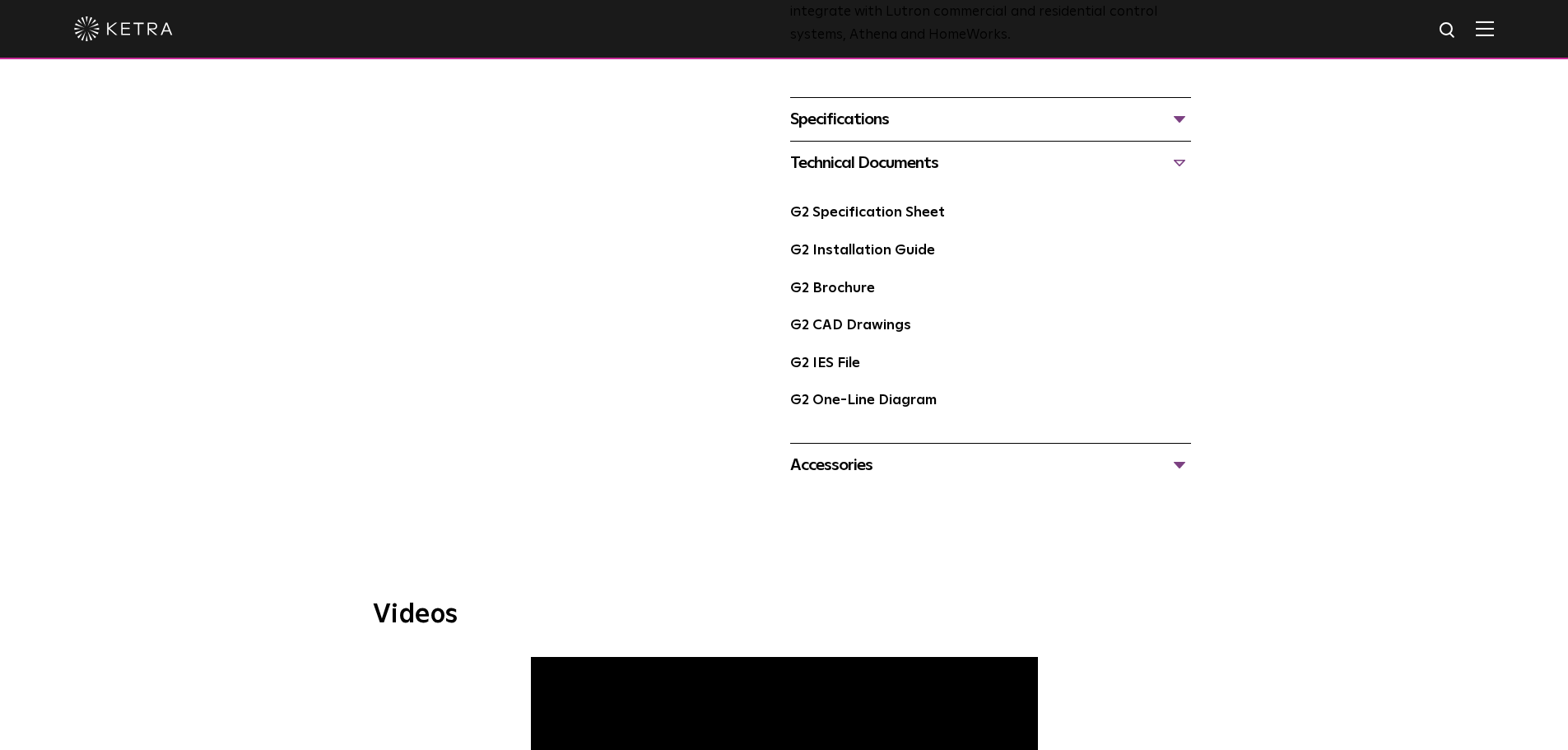
click at [1185, 457] on div "Accessories" at bounding box center [991, 465] width 401 height 26
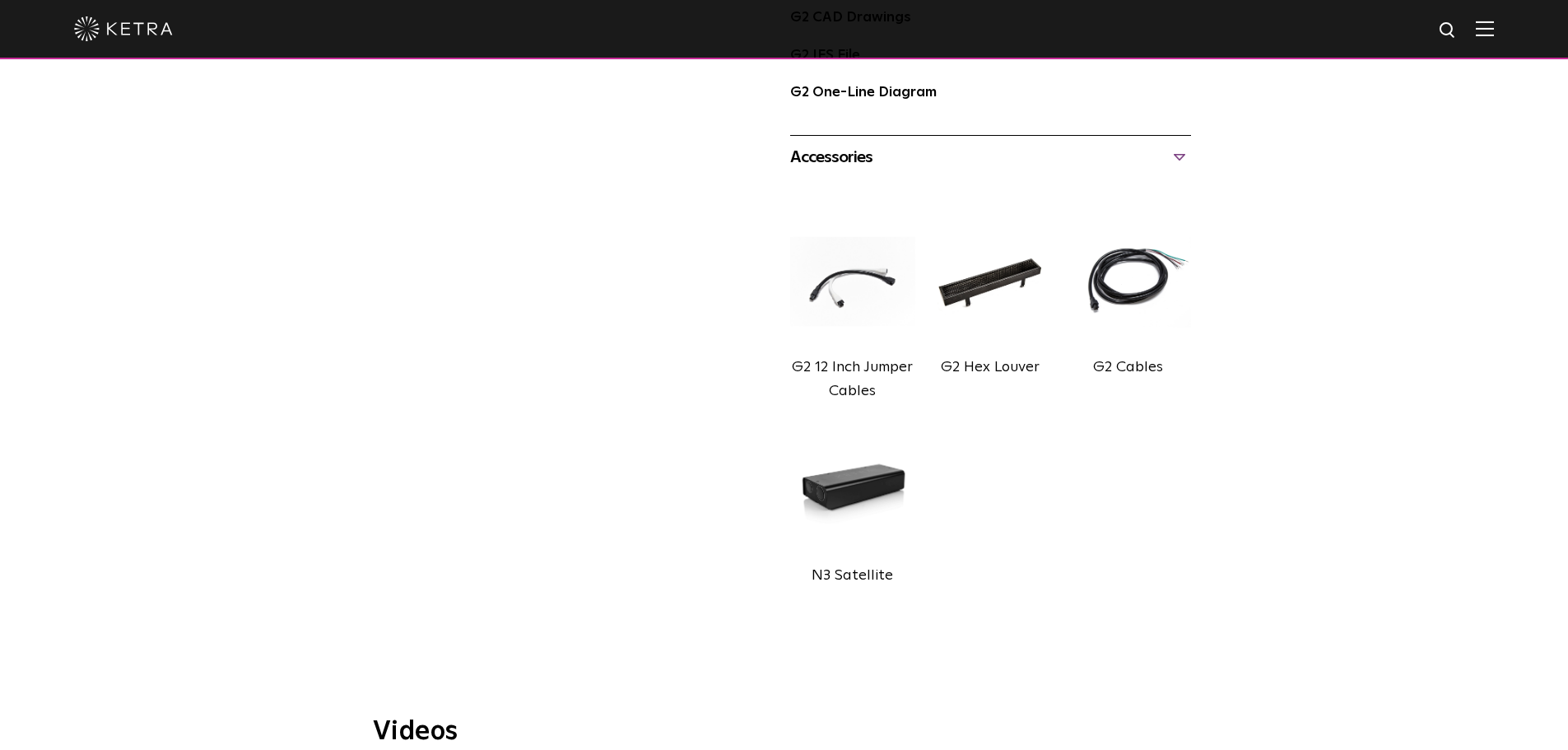
scroll to position [1070, 0]
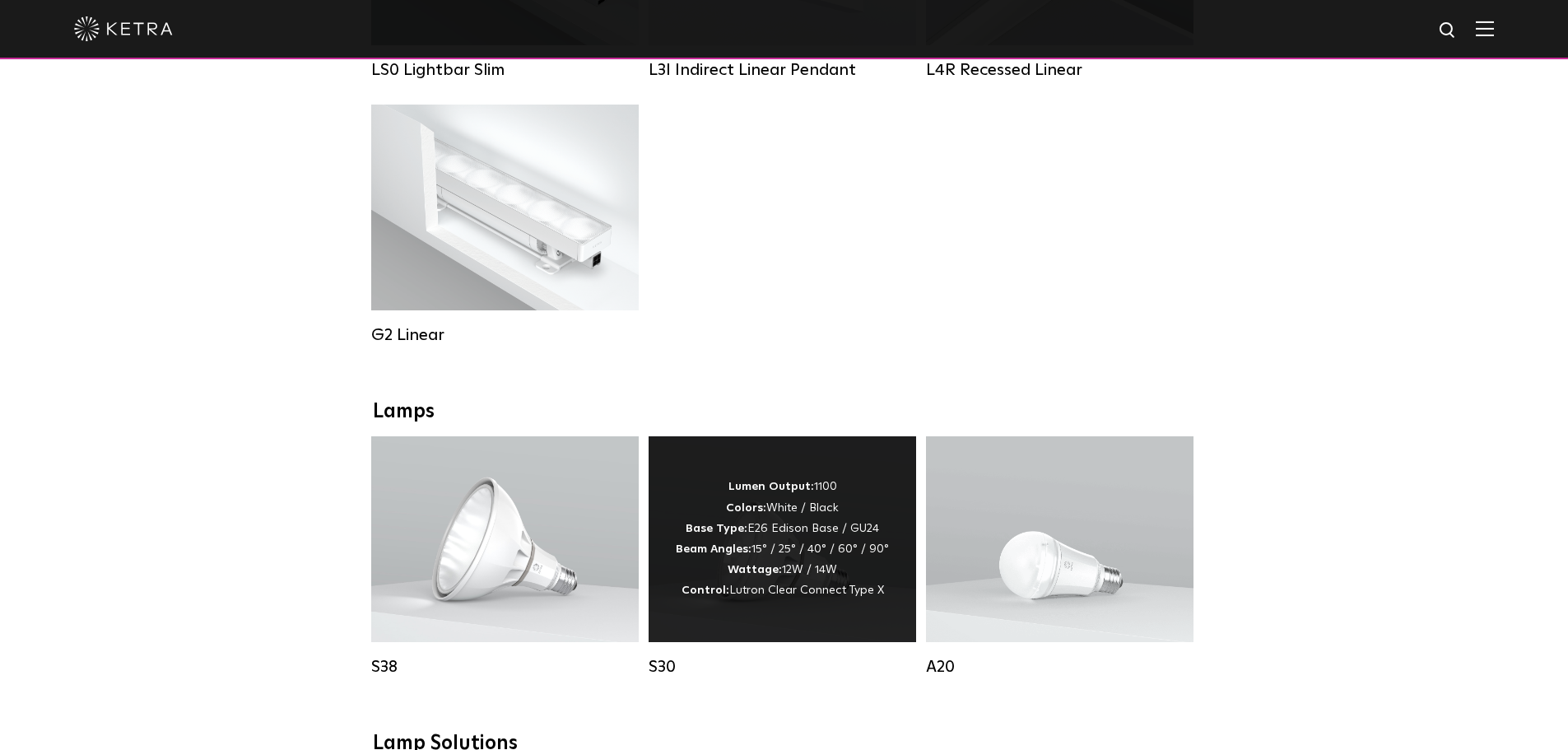
scroll to position [1095, 0]
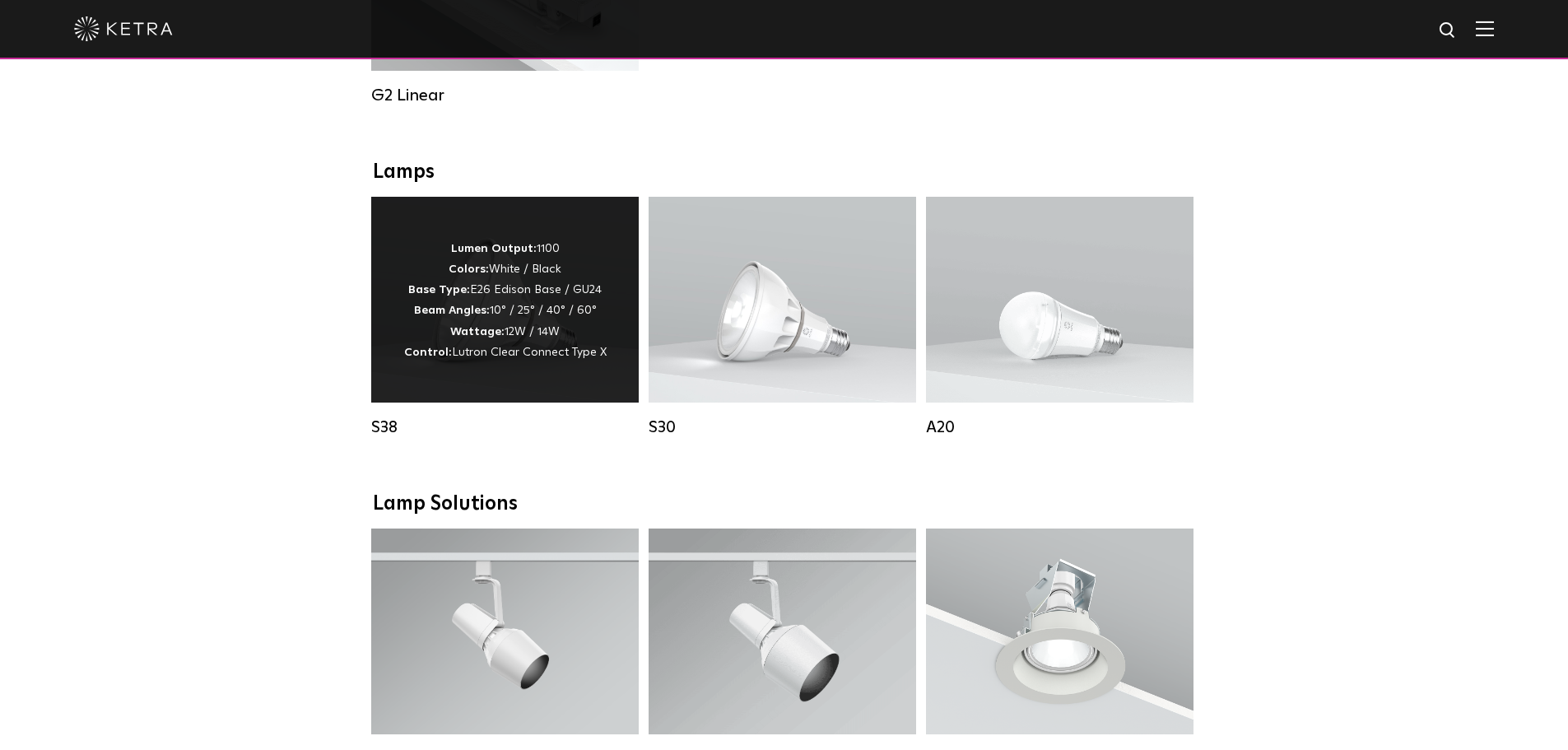
click at [532, 303] on p "Lumen Output: 1100 Colors: White / Black Base Type: E26 Edison Base / GU24 Beam…" at bounding box center [506, 301] width 203 height 124
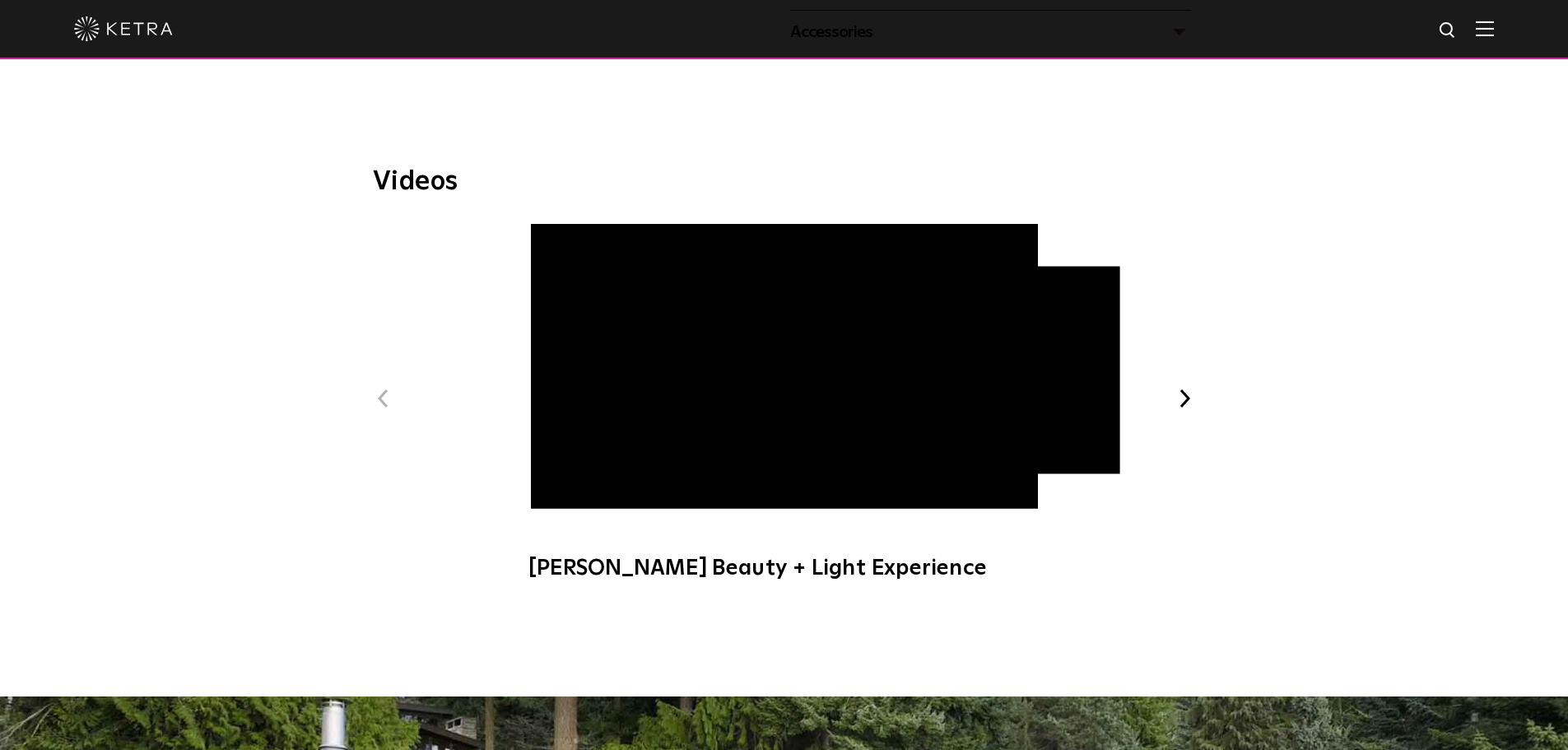
scroll to position [577, 0]
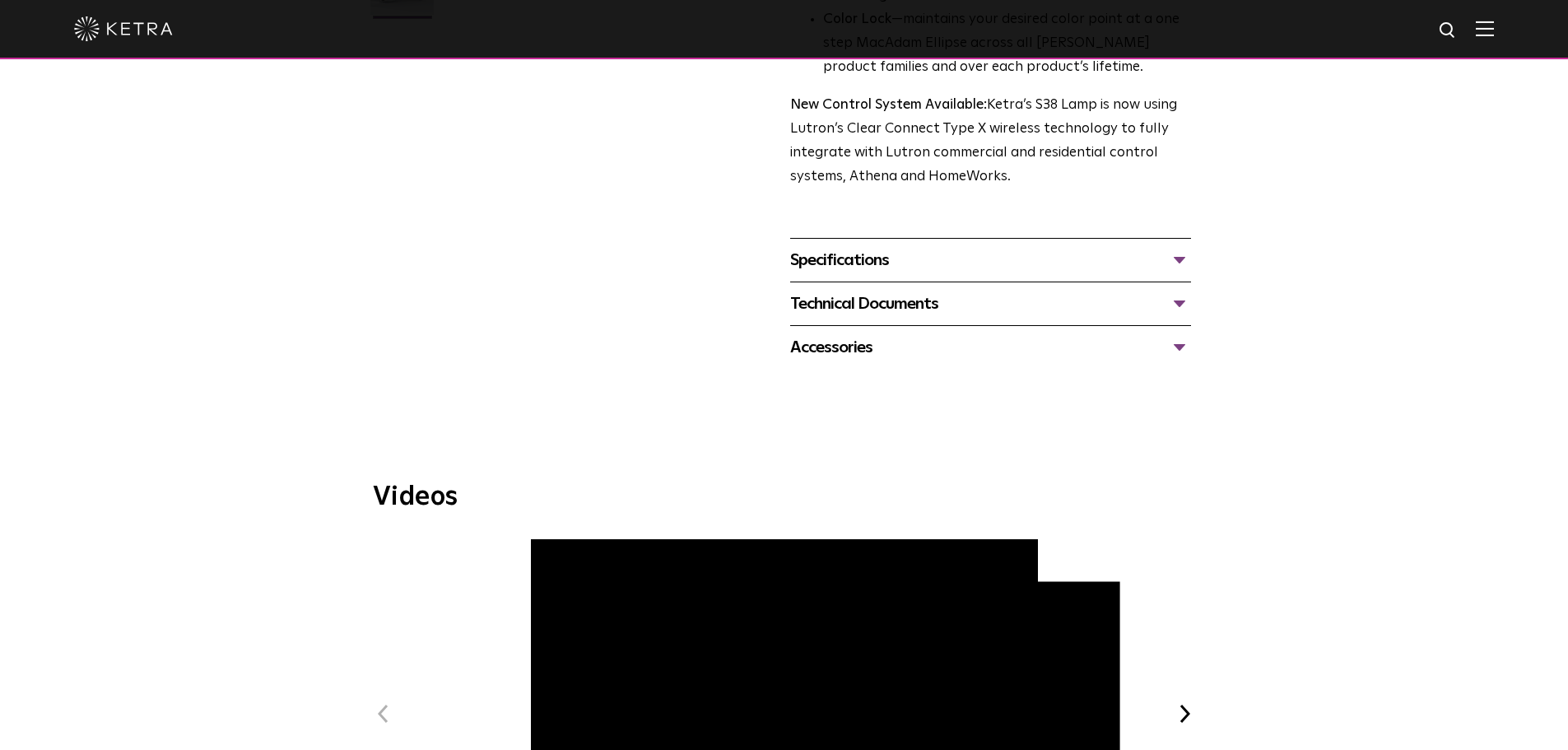
click at [1183, 304] on div "Technical Documents" at bounding box center [991, 303] width 401 height 26
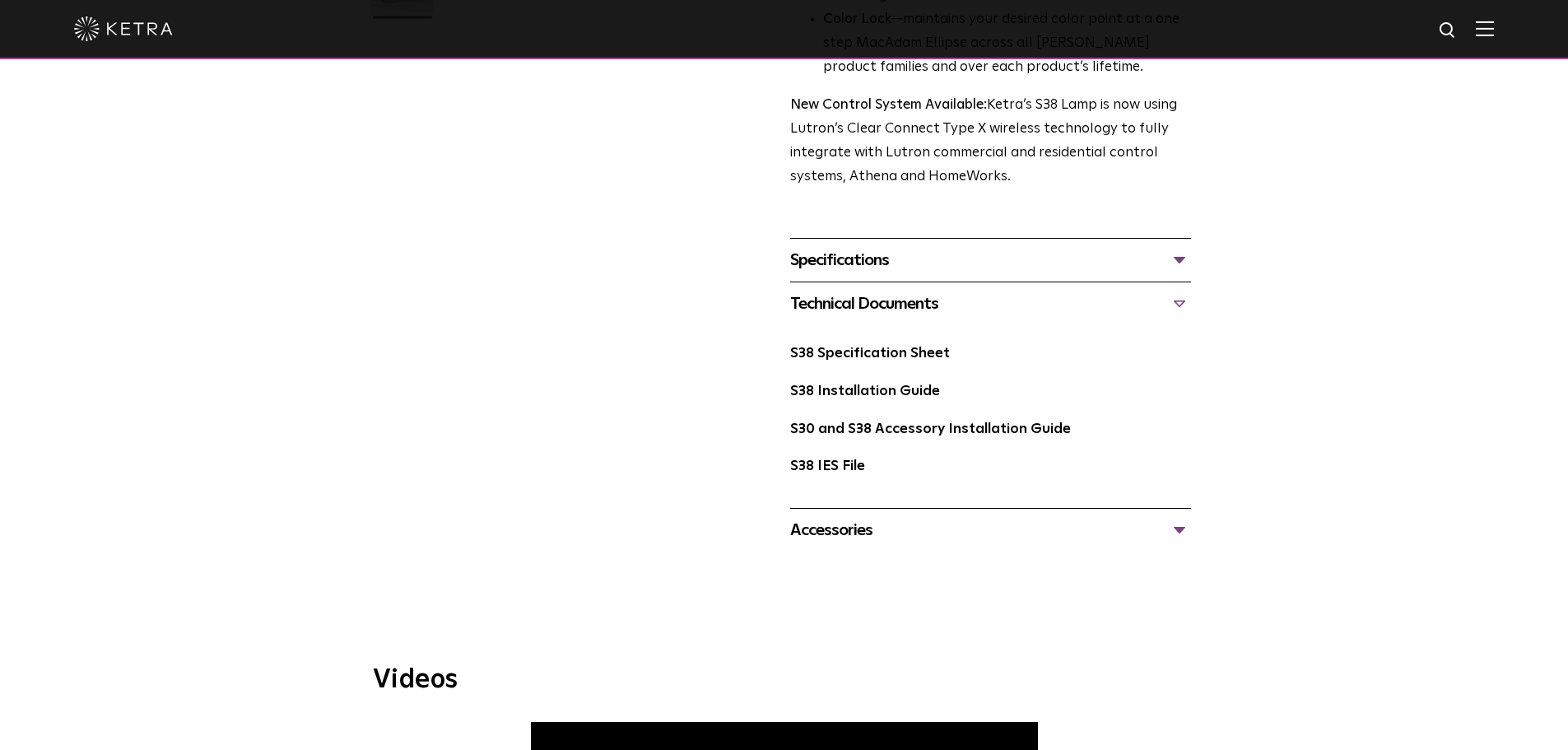
click at [1179, 304] on div "Technical Documents" at bounding box center [991, 303] width 401 height 26
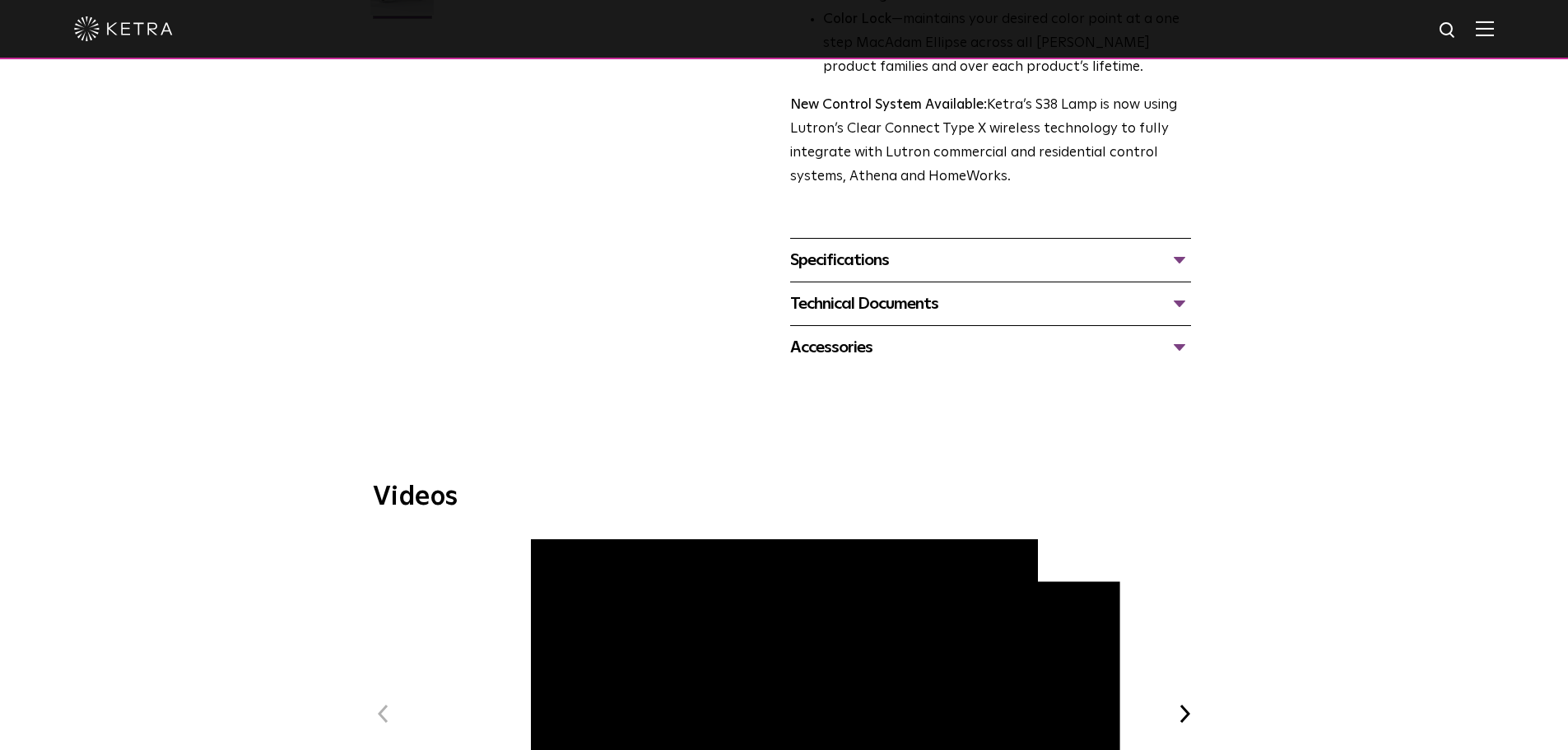
click at [1160, 358] on div "Accessories" at bounding box center [991, 347] width 401 height 26
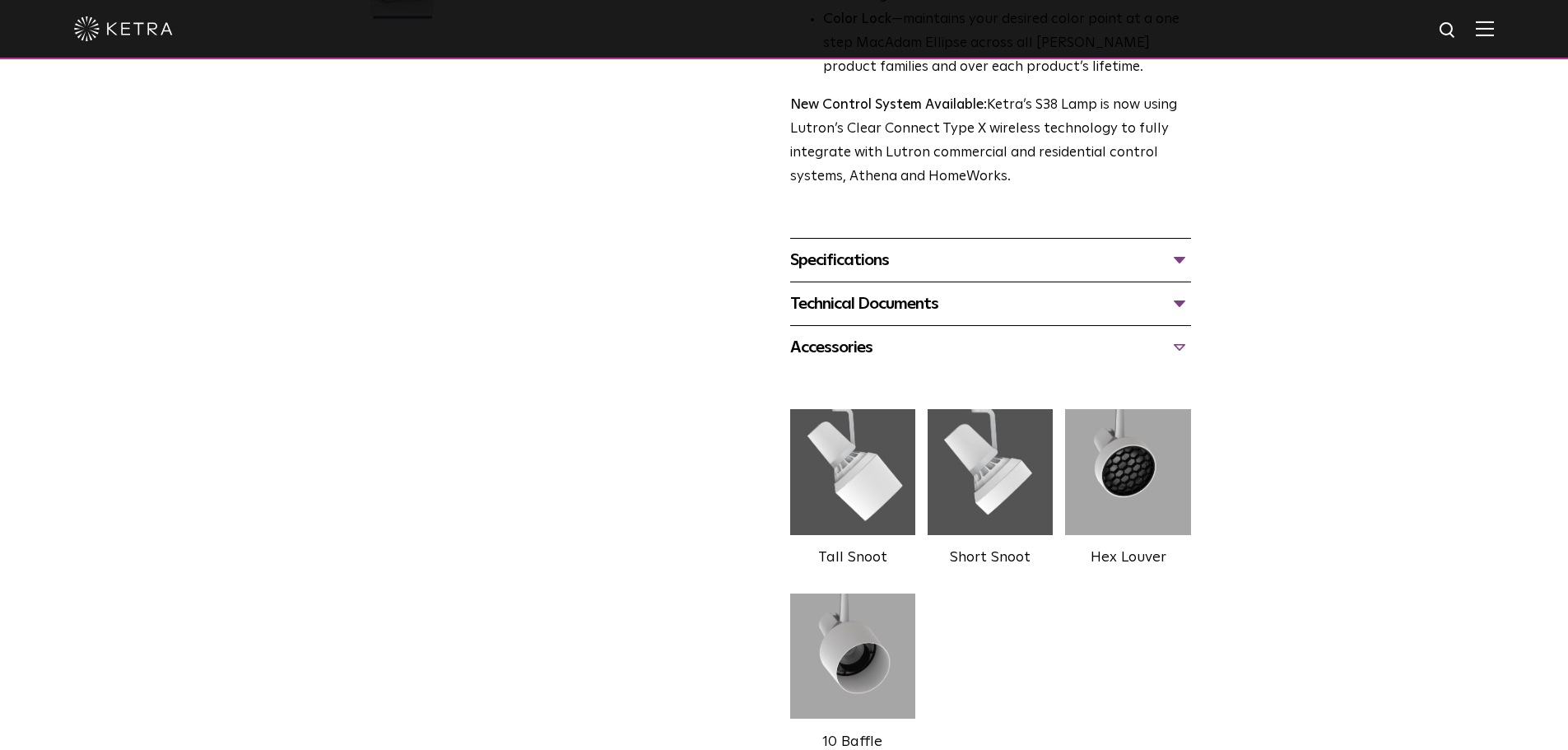
click at [1159, 358] on div "Accessories" at bounding box center [991, 347] width 401 height 26
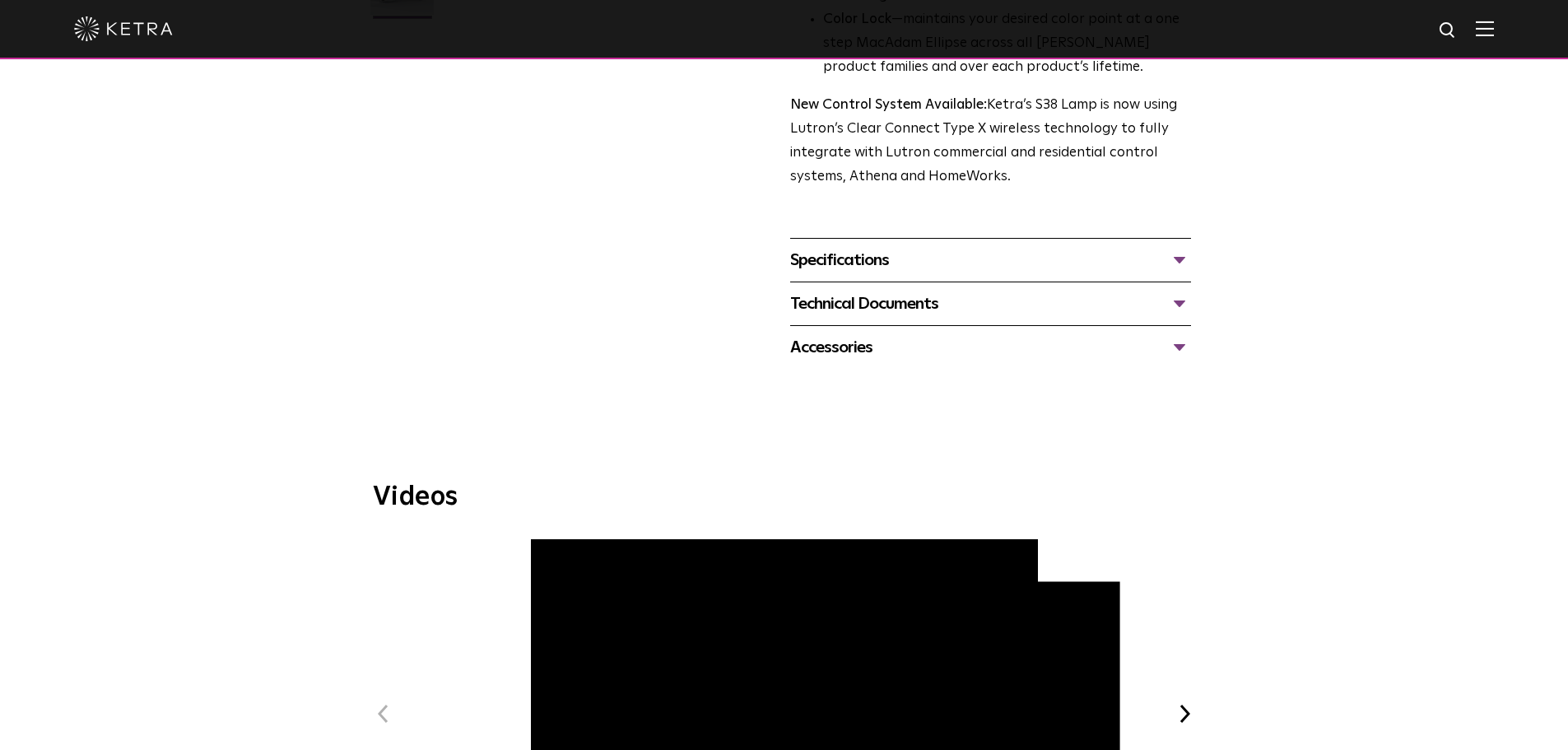
click at [1183, 267] on div "Specifications" at bounding box center [991, 260] width 401 height 26
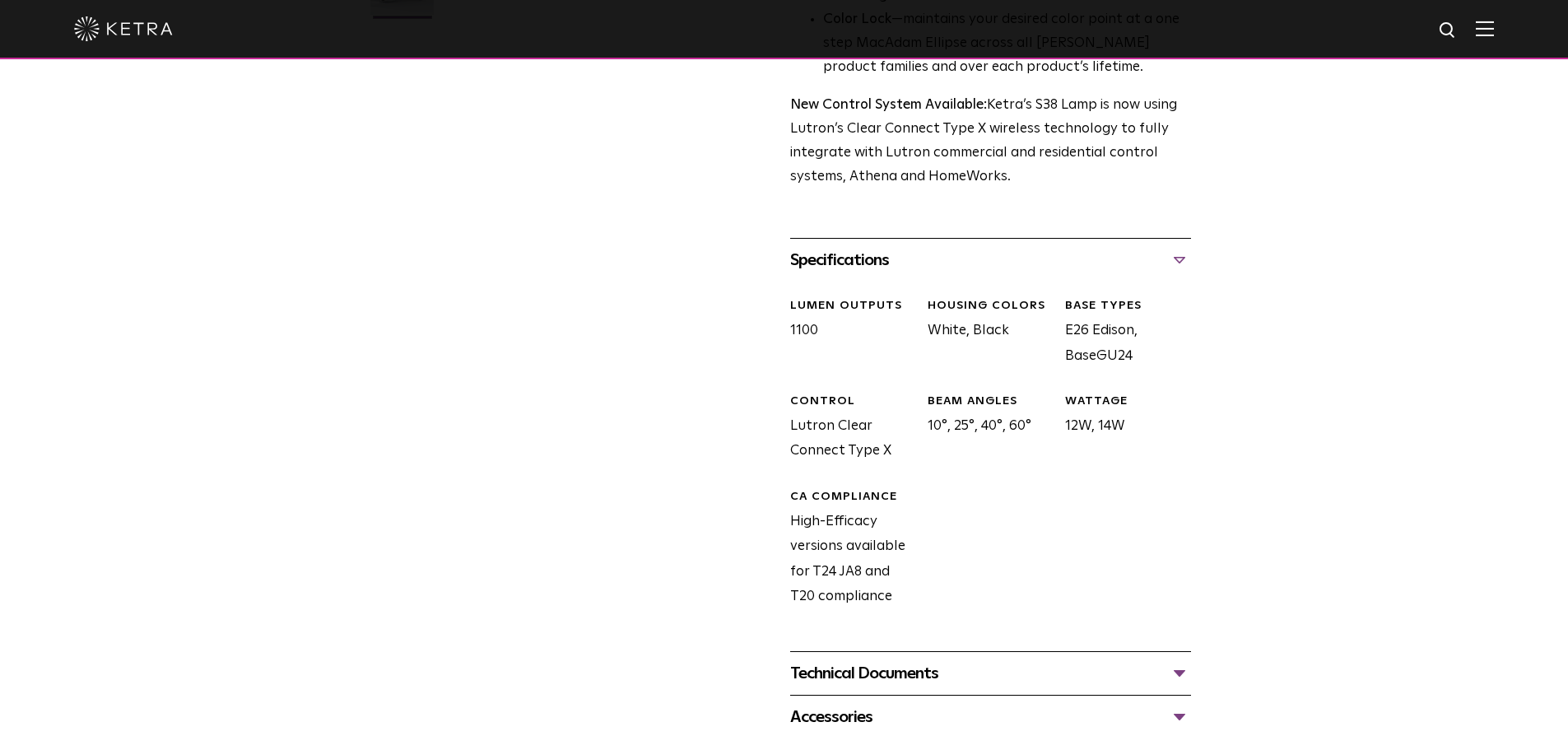
click at [1183, 267] on div "Specifications" at bounding box center [991, 260] width 401 height 26
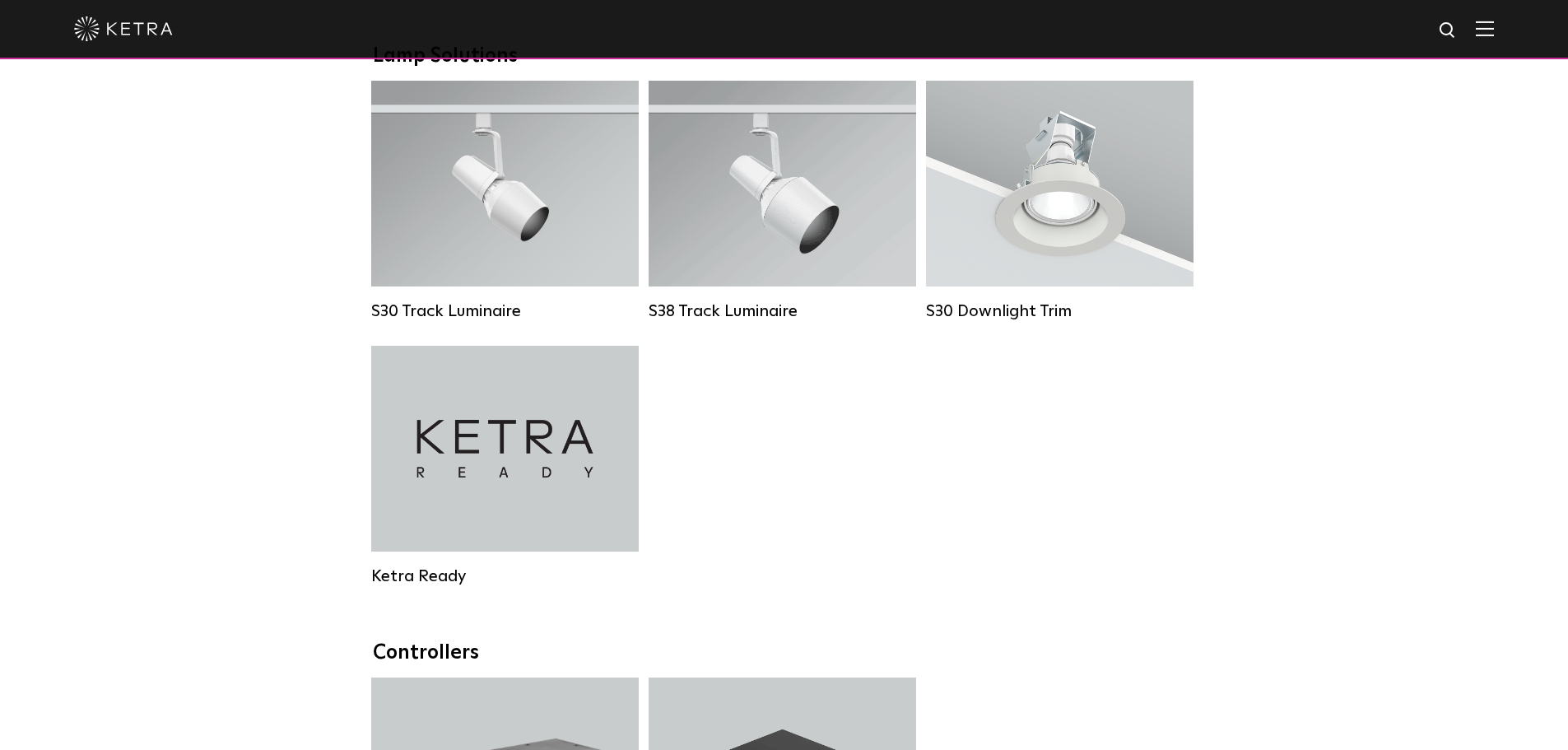
scroll to position [1464, 0]
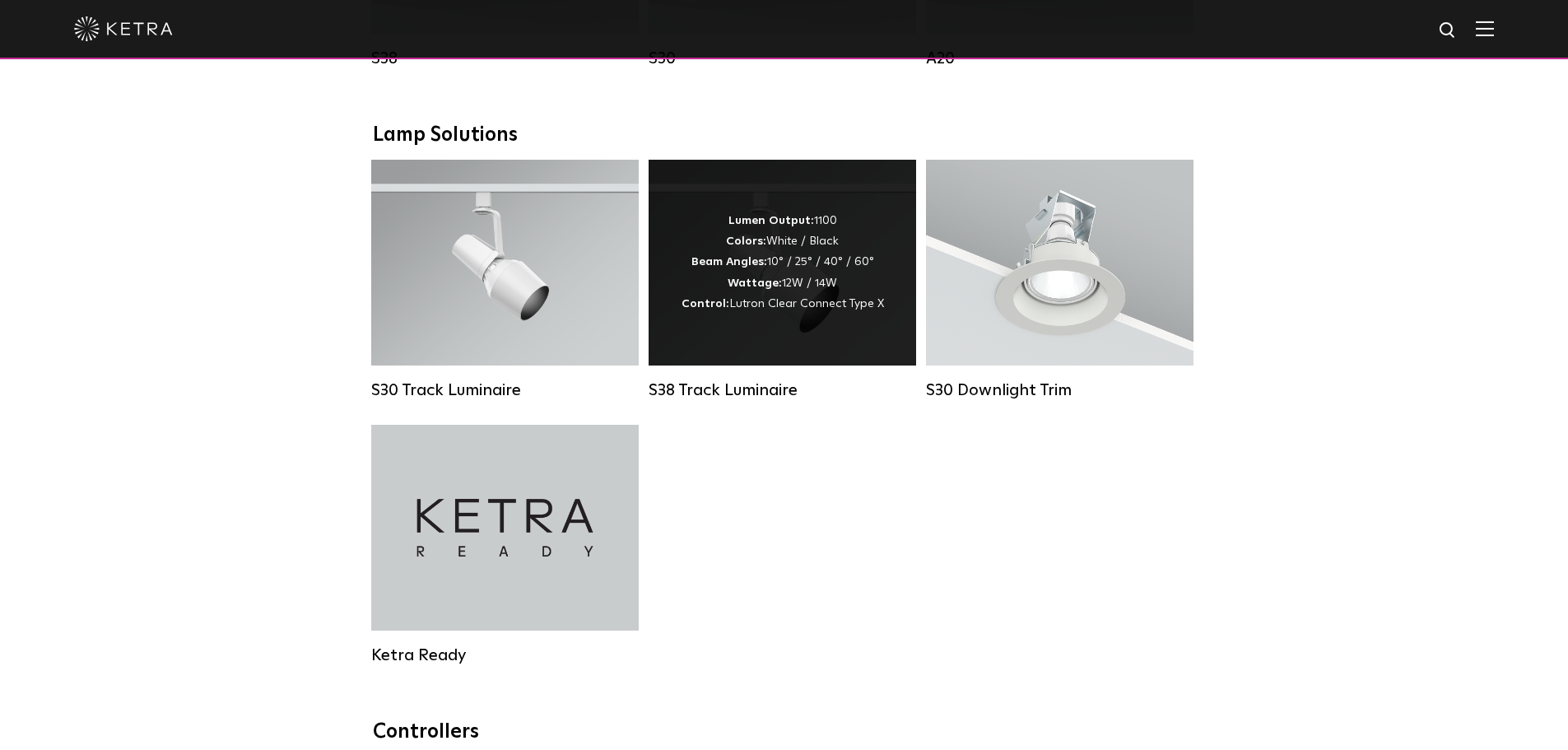
click at [859, 334] on div "Lumen Output: 1100 Colors: White / Black Beam Angles: 10° / 25° / 40° / 60° Wat…" at bounding box center [783, 262] width 267 height 206
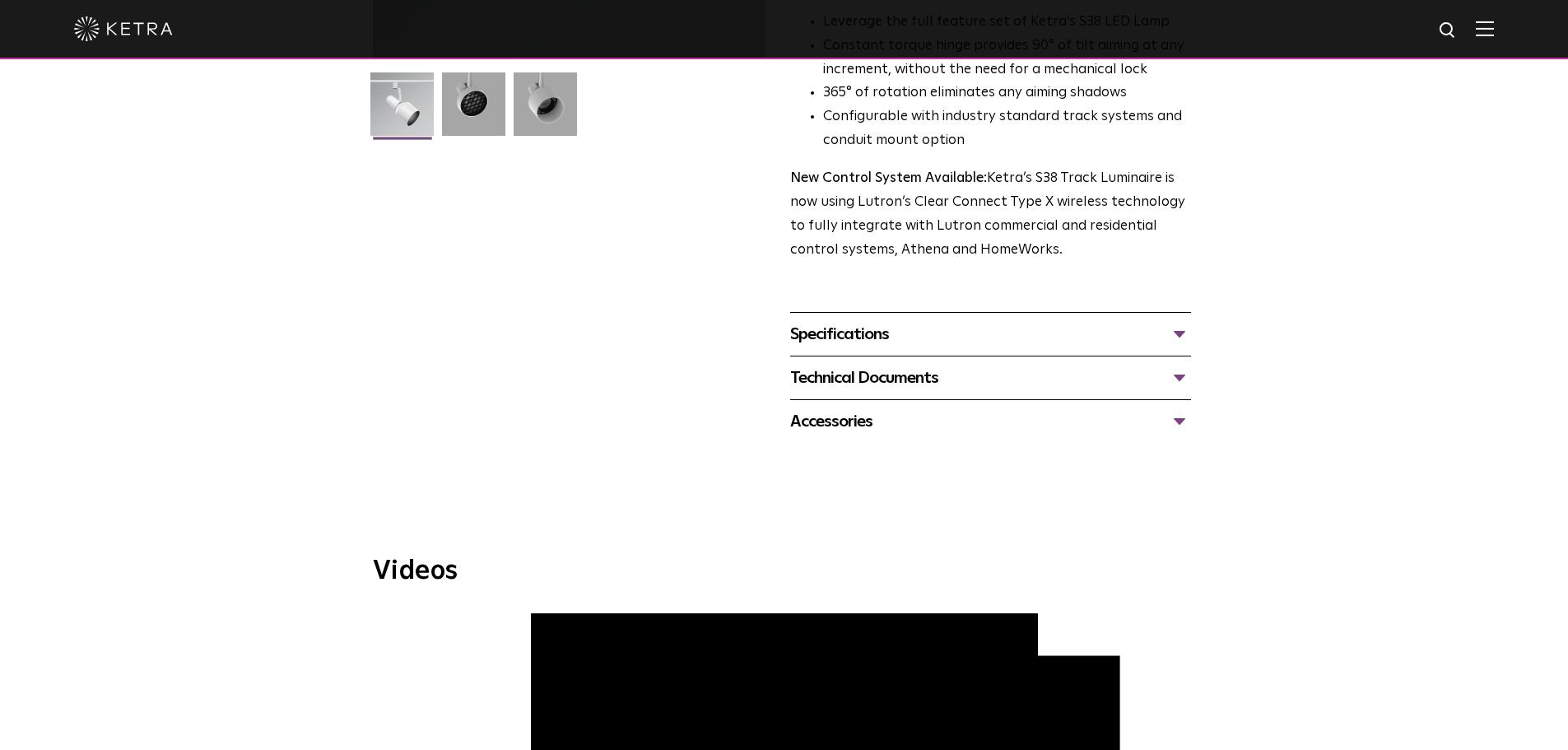
scroll to position [577, 0]
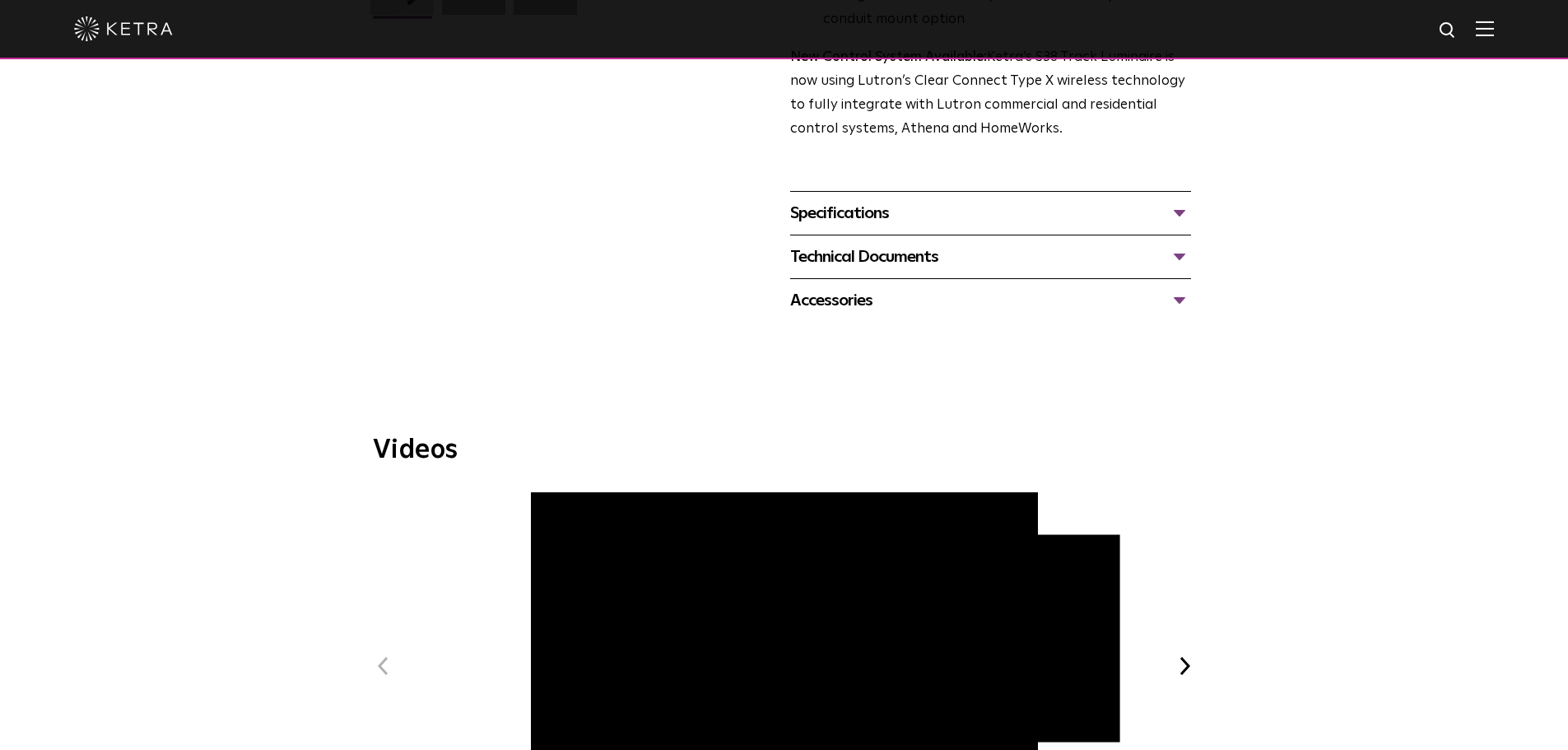
click at [1170, 244] on div "Technical Documents" at bounding box center [991, 257] width 401 height 26
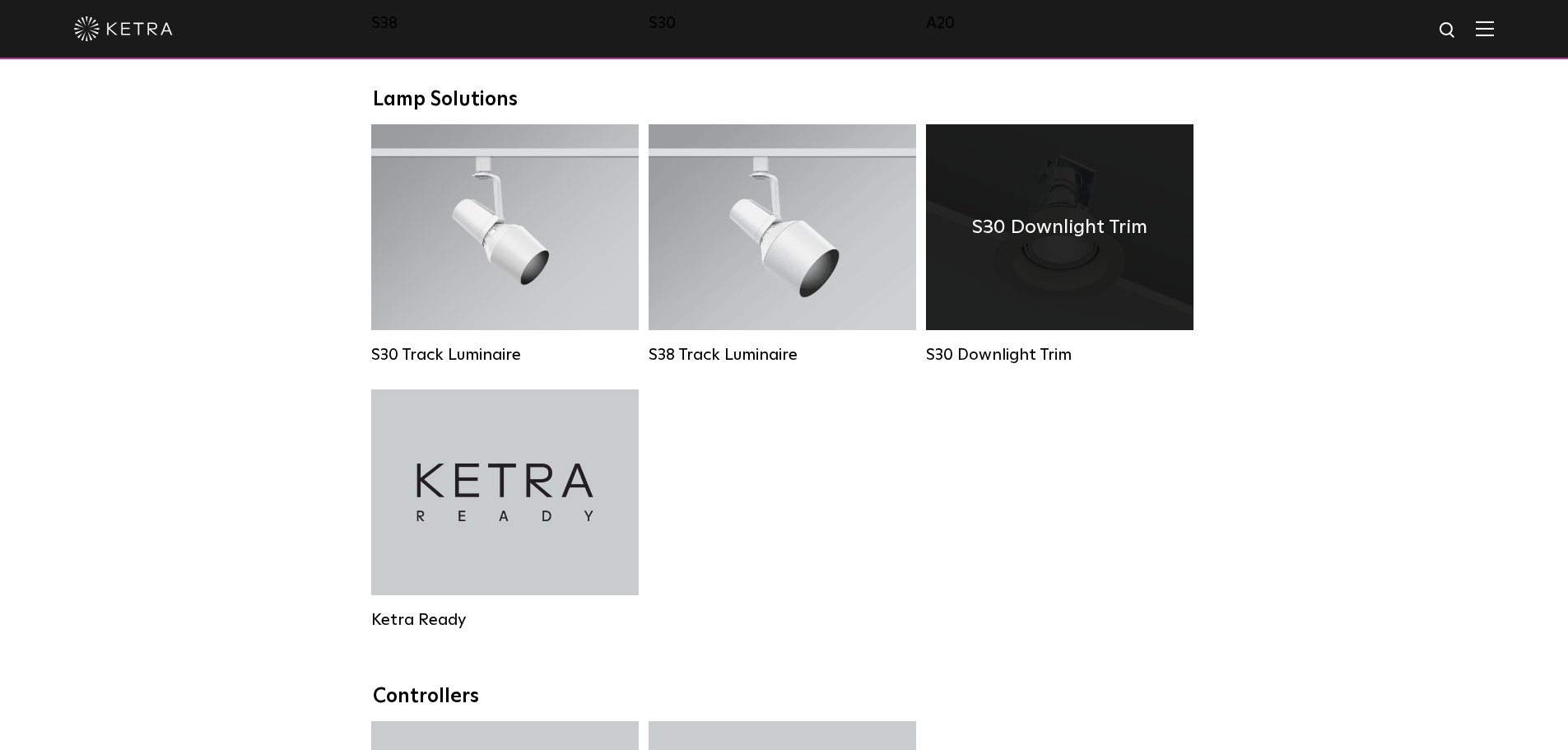
scroll to position [1469, 0]
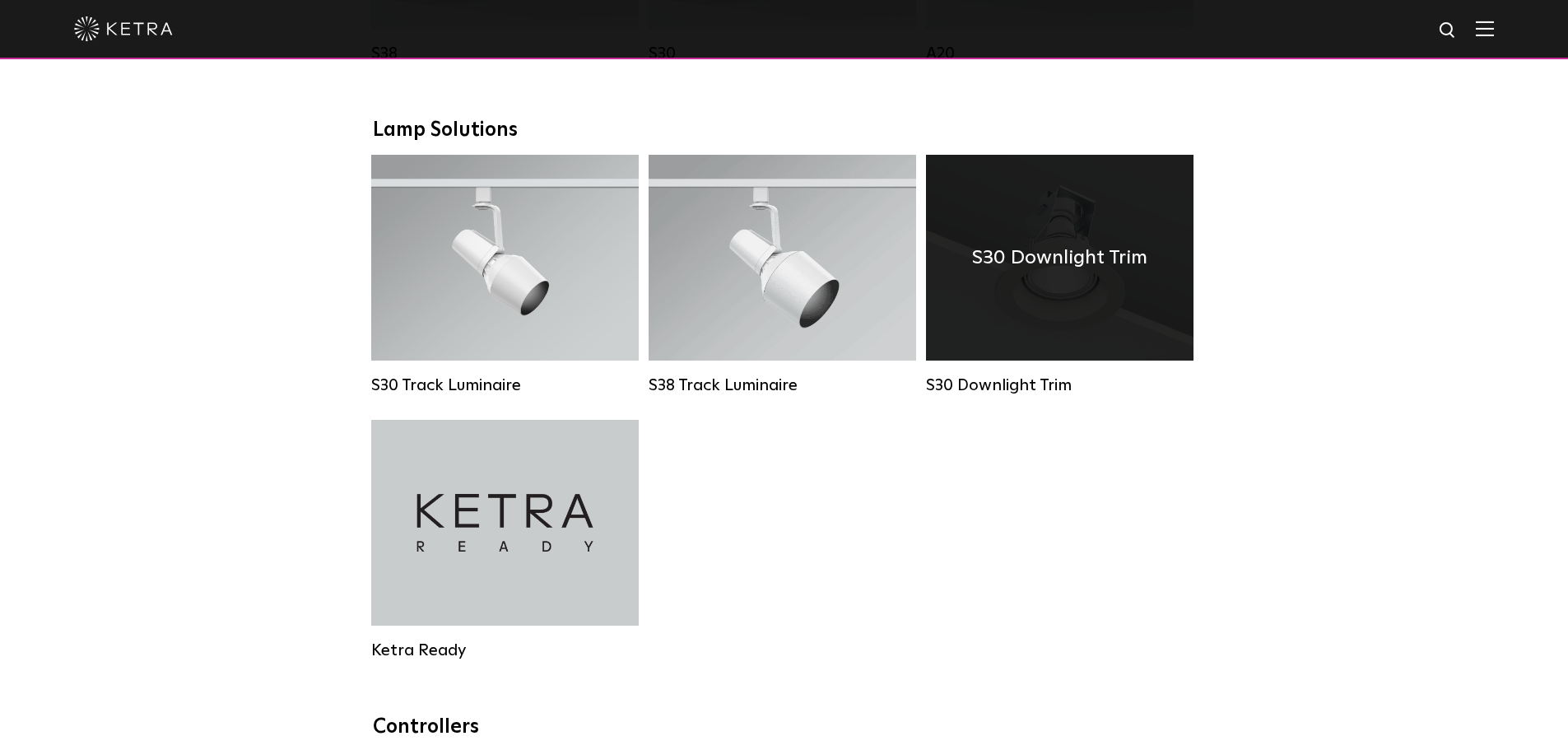
click at [1072, 308] on div "S30 Downlight Trim" at bounding box center [1060, 258] width 267 height 206
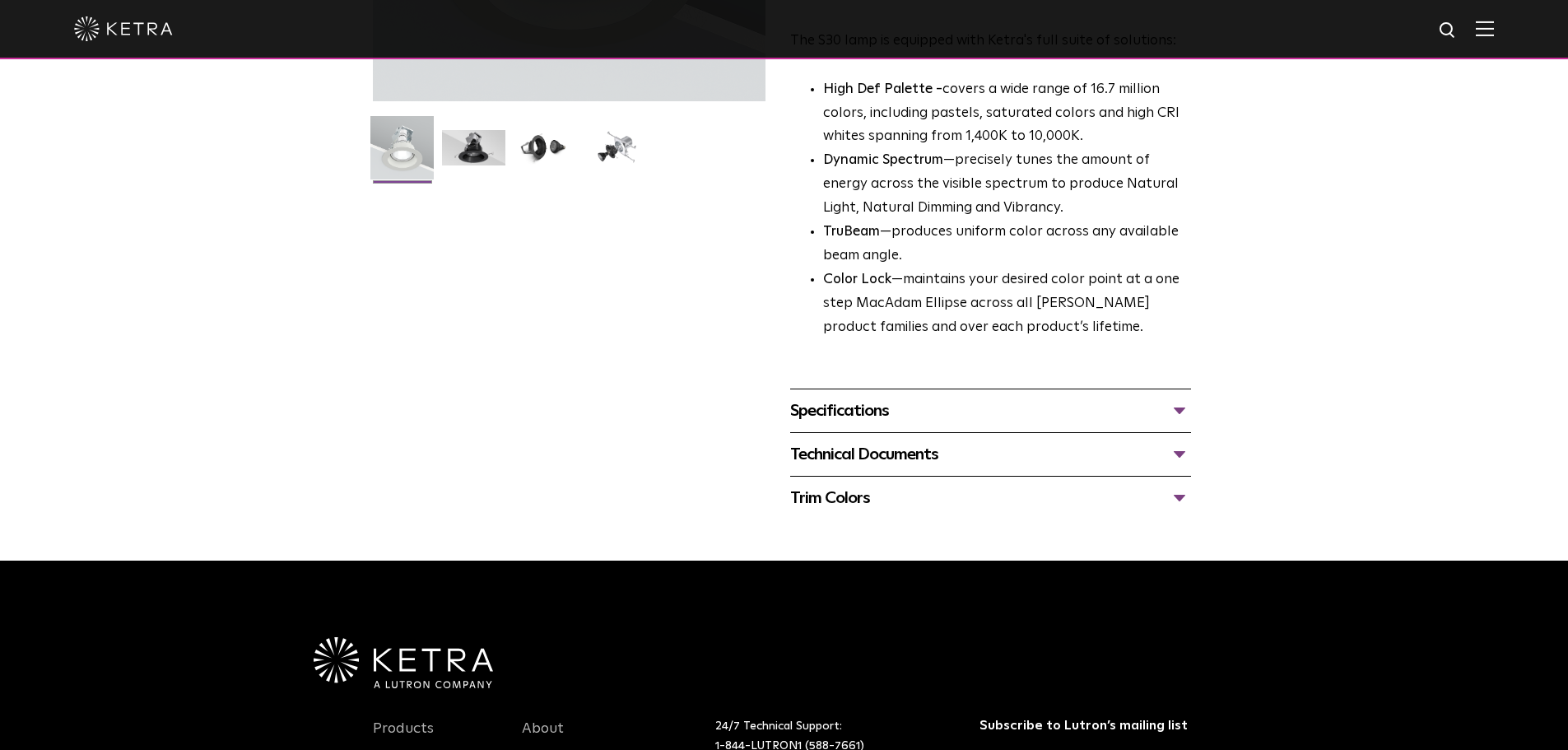
scroll to position [494, 0]
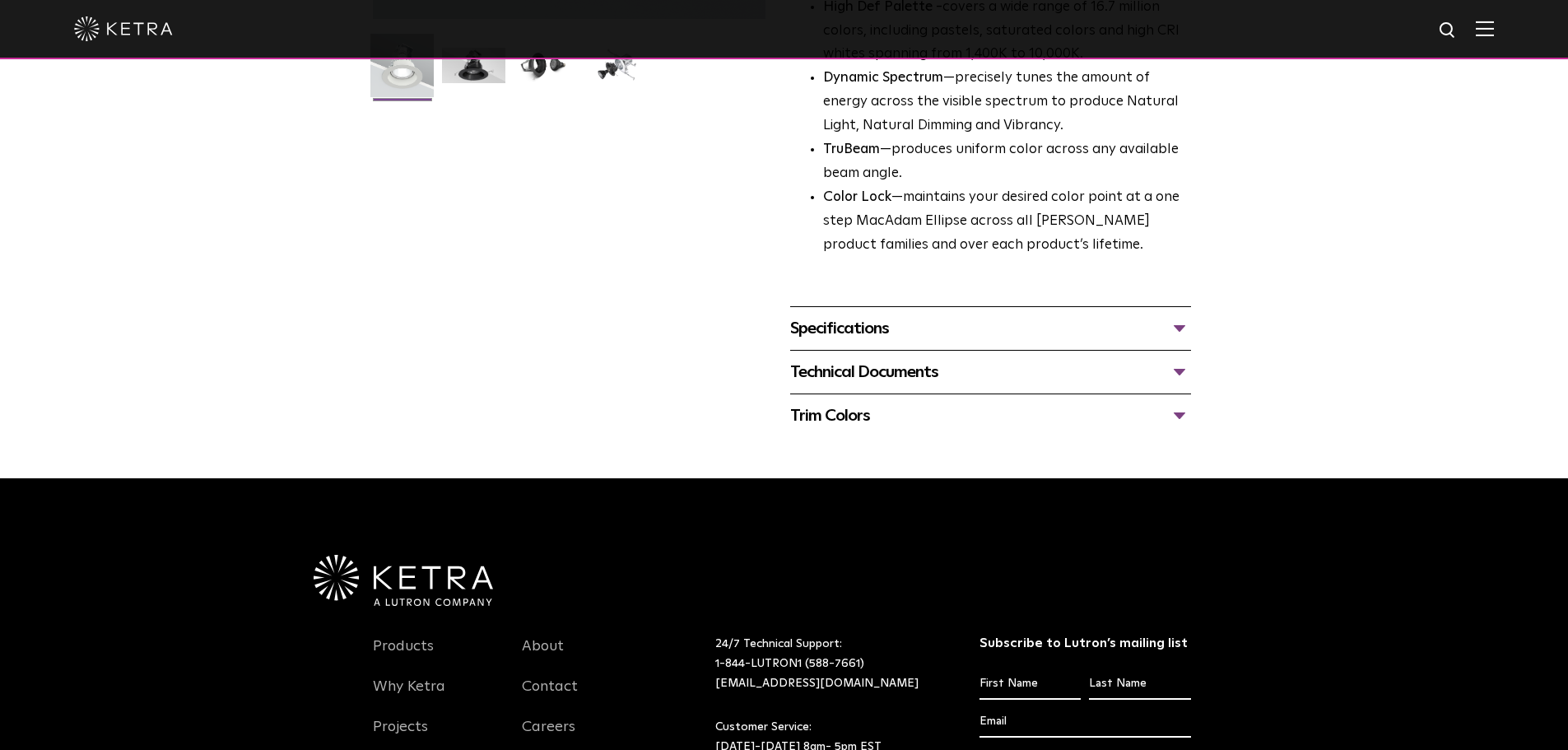
click at [1185, 367] on div "Technical Documents" at bounding box center [991, 372] width 401 height 26
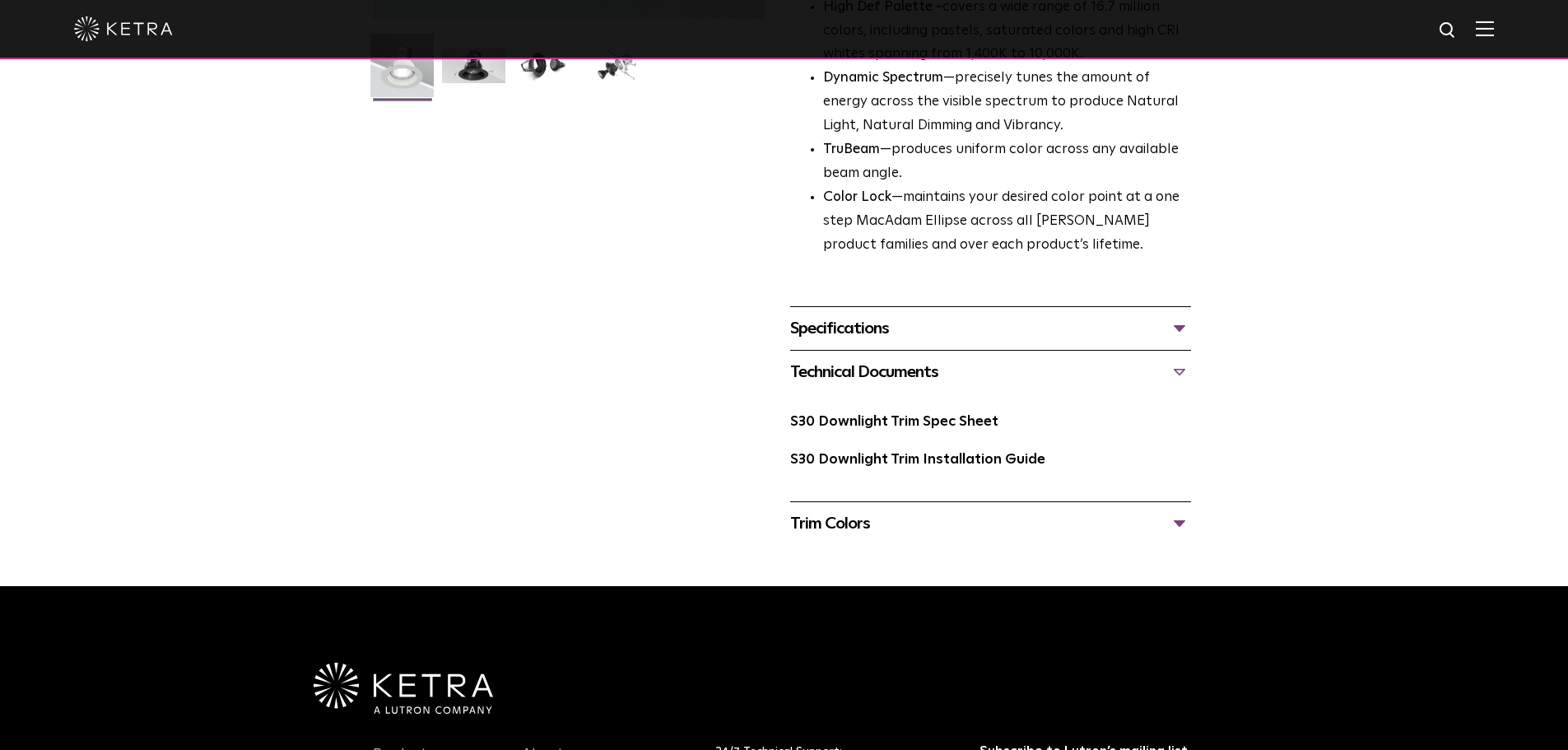
click at [1181, 522] on div "Trim Colors" at bounding box center [991, 523] width 401 height 26
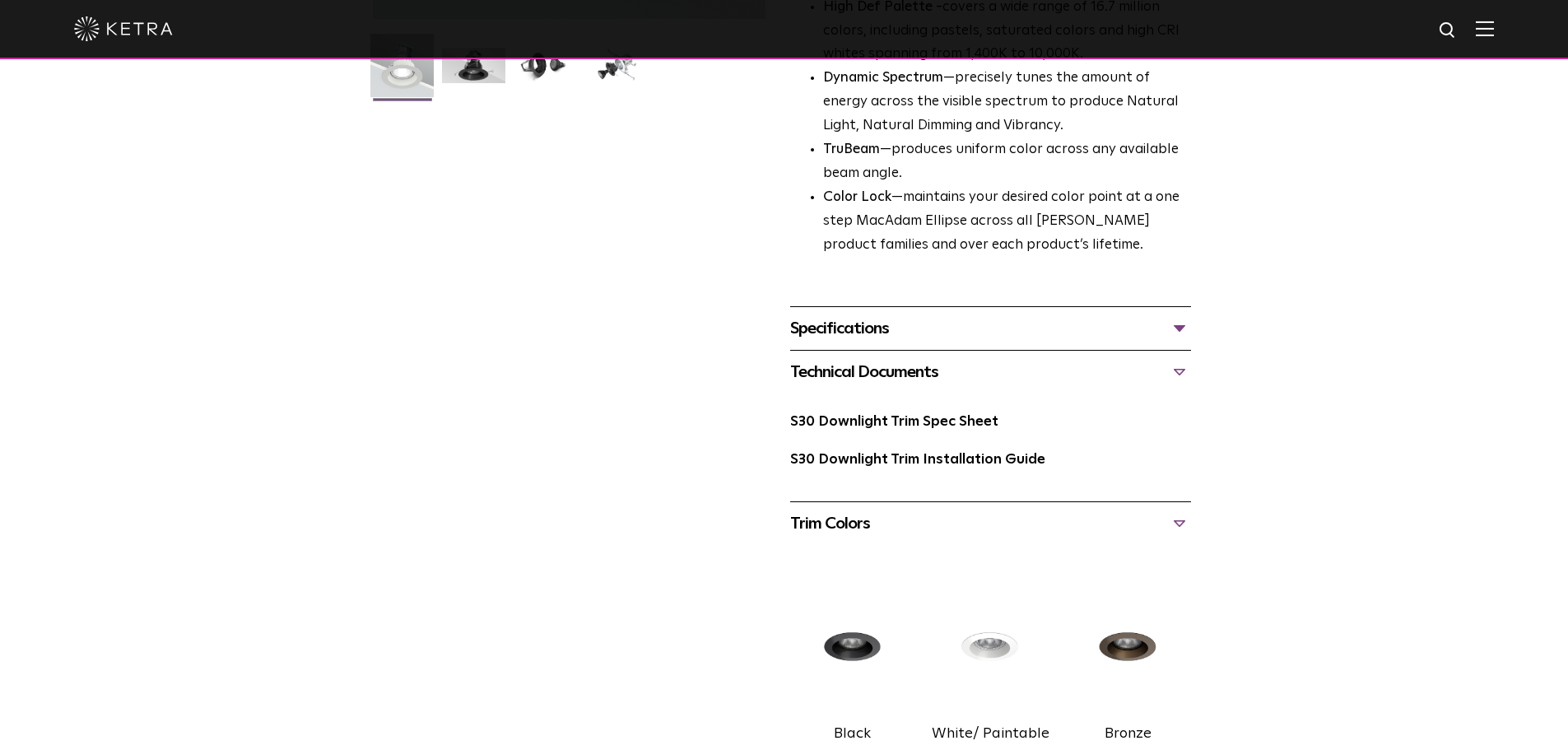
click at [1180, 521] on div "Trim Colors" at bounding box center [991, 523] width 401 height 26
